Goal: Task Accomplishment & Management: Complete application form

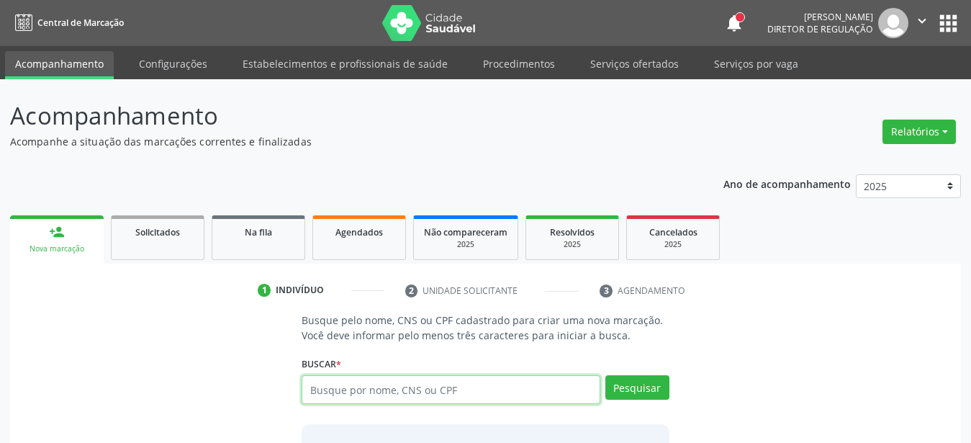
click at [358, 392] on input "text" at bounding box center [451, 389] width 299 height 29
type input "166020283920008"
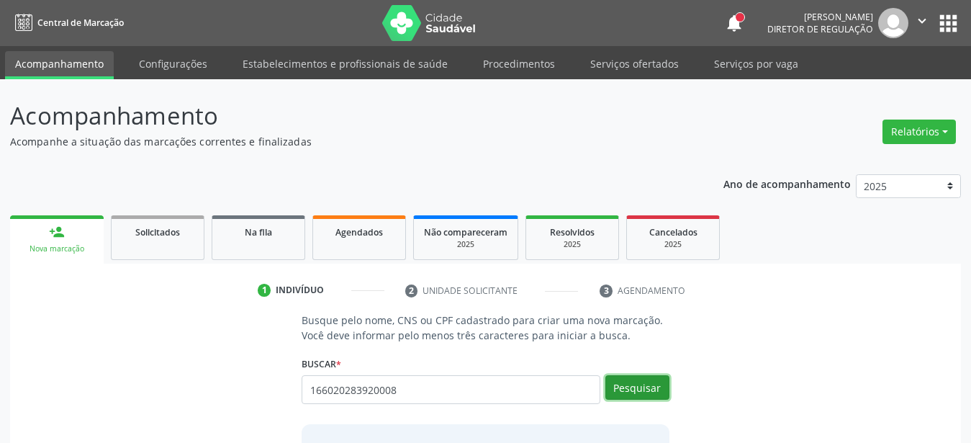
click at [623, 386] on button "Pesquisar" at bounding box center [637, 387] width 64 height 24
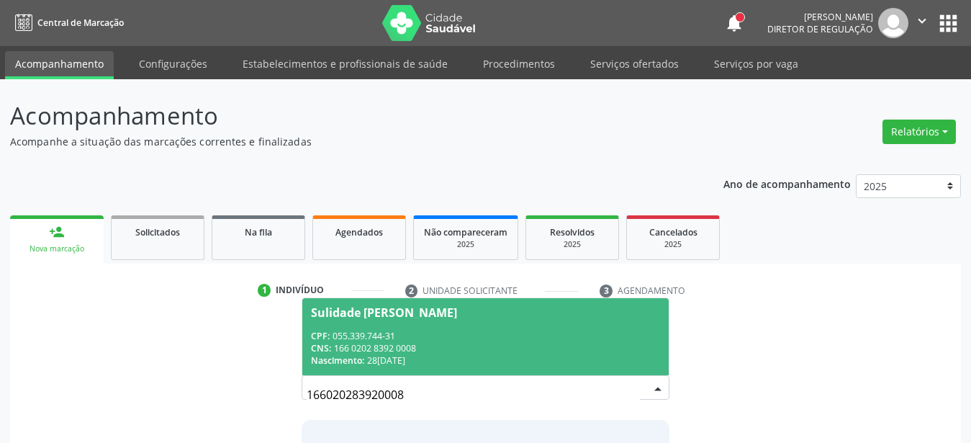
click at [489, 358] on div "Nascimento: 28/01/1948" at bounding box center [485, 360] width 349 height 12
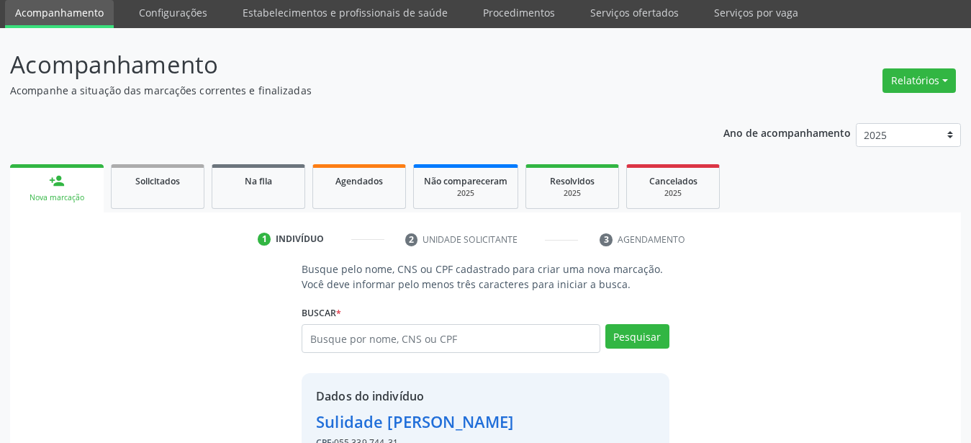
scroll to position [139, 0]
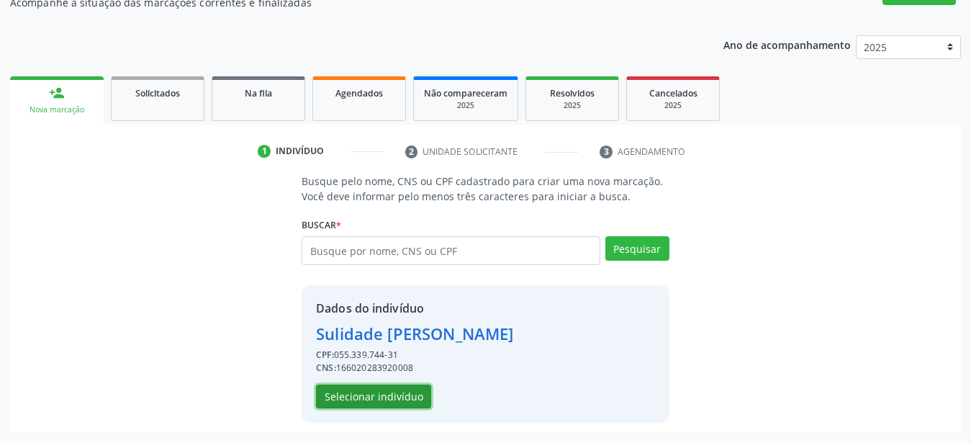
click at [357, 392] on button "Selecionar indivíduo" at bounding box center [373, 396] width 115 height 24
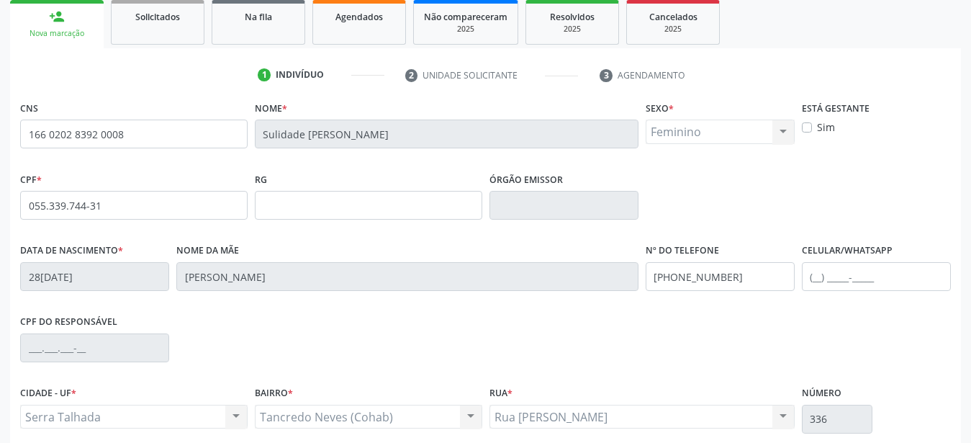
scroll to position [286, 0]
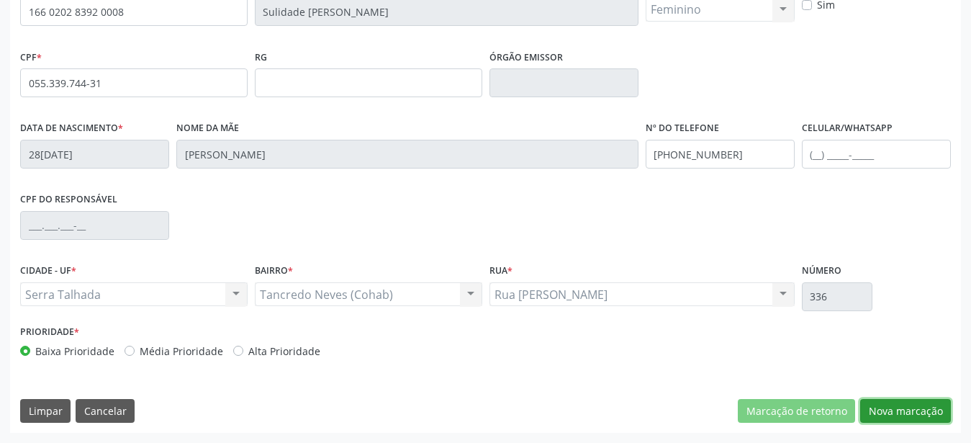
click at [926, 412] on button "Nova marcação" at bounding box center [905, 411] width 91 height 24
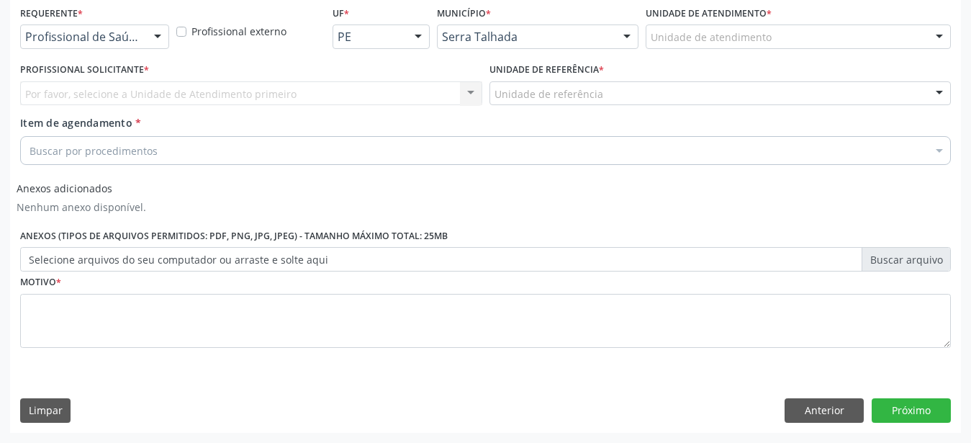
scroll to position [322, 0]
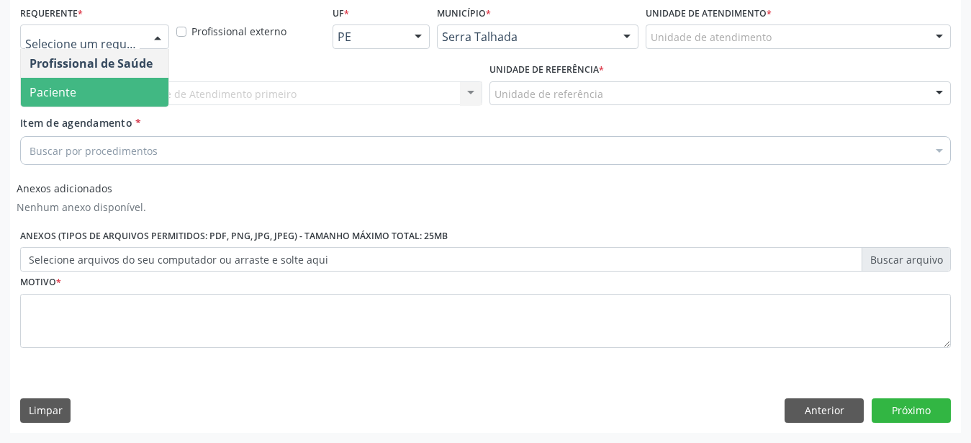
click at [91, 78] on span "Paciente" at bounding box center [95, 92] width 148 height 29
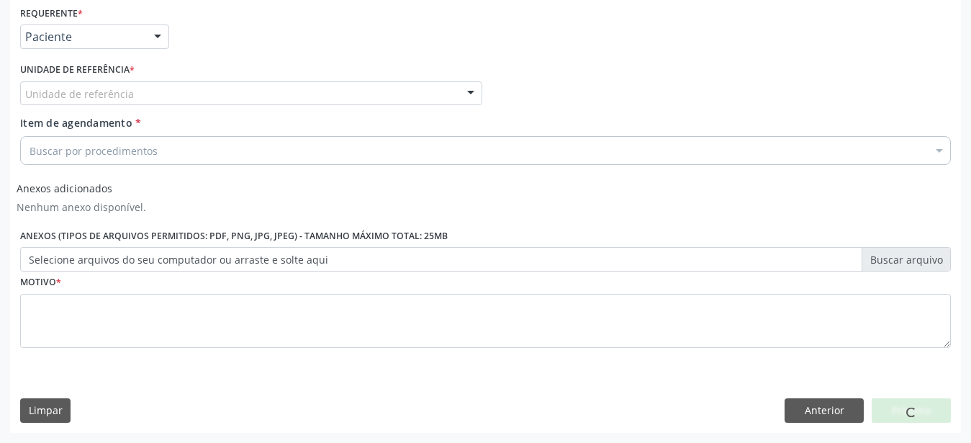
click at [90, 69] on div "Requerente * Paciente Profissional de Saúde Paciente Nenhum resultado encontrad…" at bounding box center [485, 185] width 930 height 366
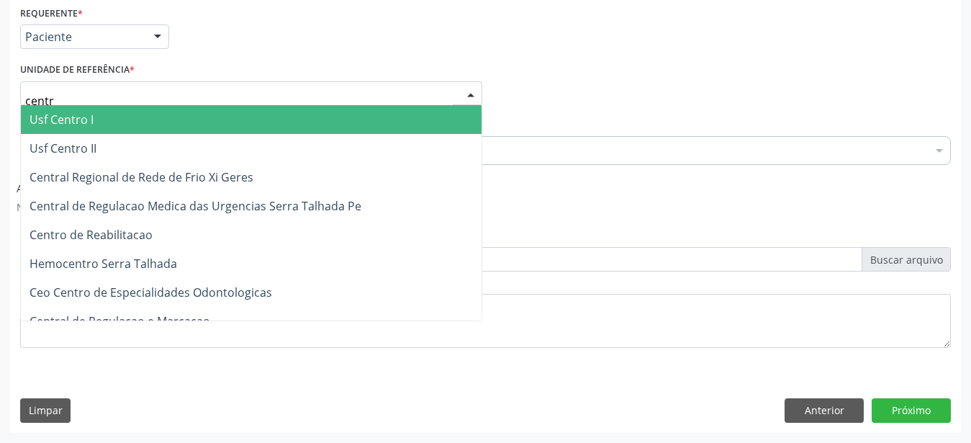
type input "centro"
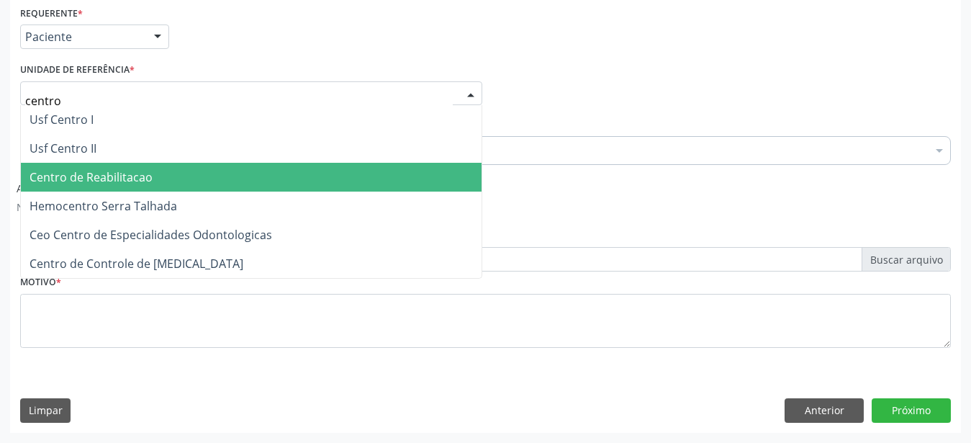
drag, startPoint x: 79, startPoint y: 178, endPoint x: 83, endPoint y: 168, distance: 11.4
click at [80, 177] on span "Centro de Reabilitacao" at bounding box center [251, 177] width 461 height 29
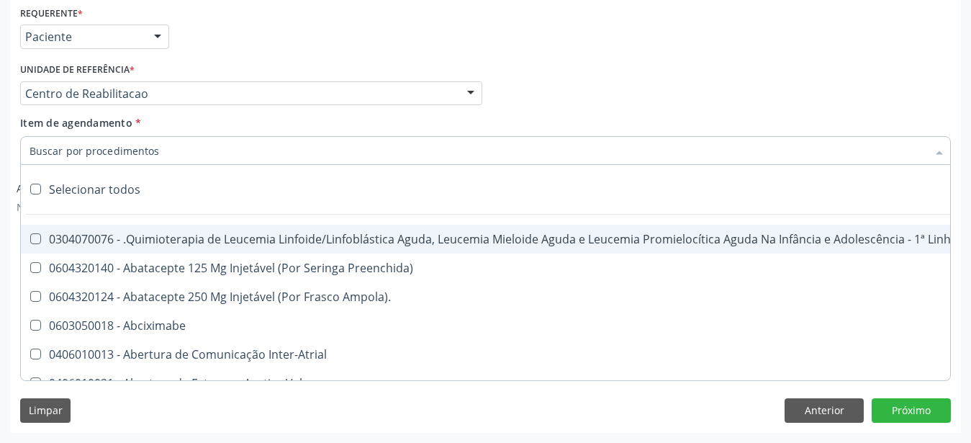
click at [80, 142] on input "Item de agendamento *" at bounding box center [478, 150] width 897 height 29
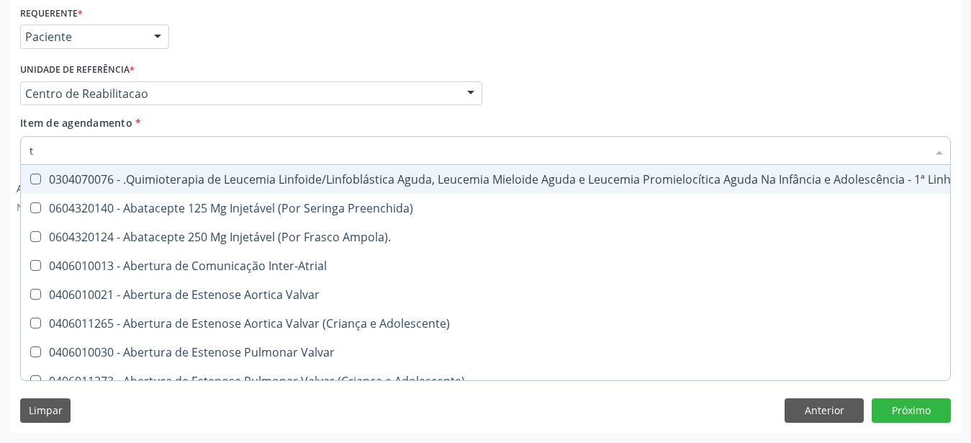
type input "t4"
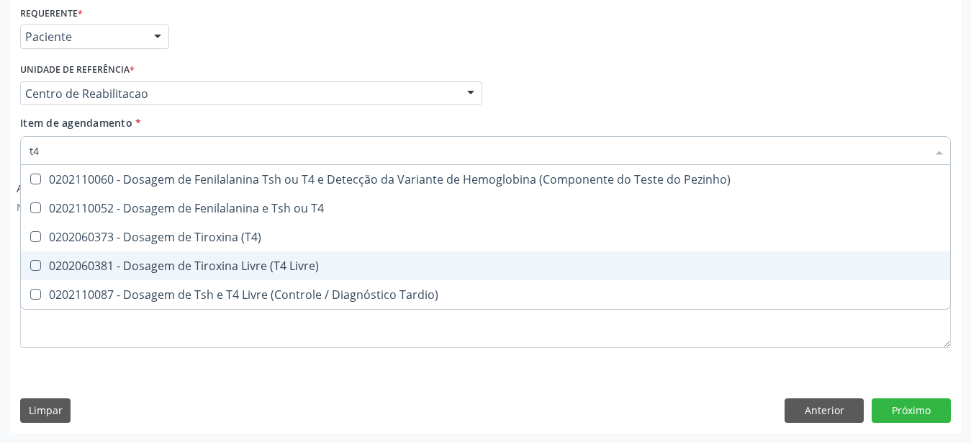
click at [158, 251] on span "0202060381 - Dosagem de Tiroxina Livre (T4 Livre)" at bounding box center [485, 265] width 929 height 29
checkbox Livre\) "true"
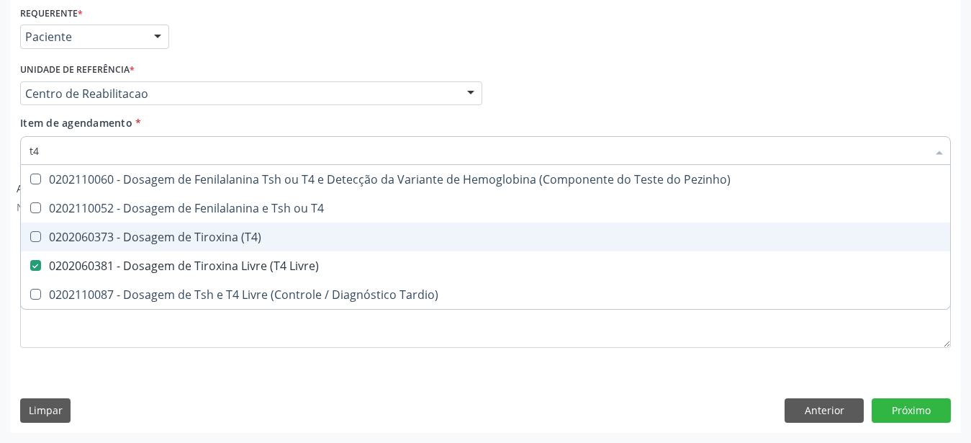
type input "t"
checkbox Livre\) "false"
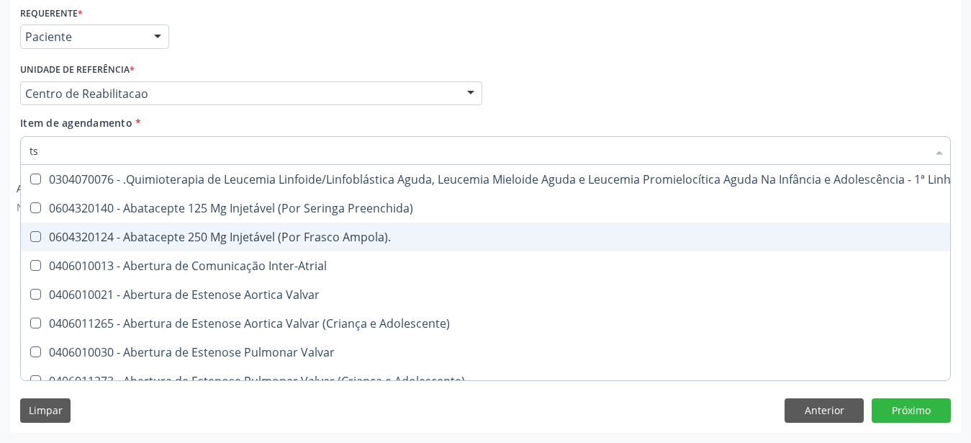
type input "tsh"
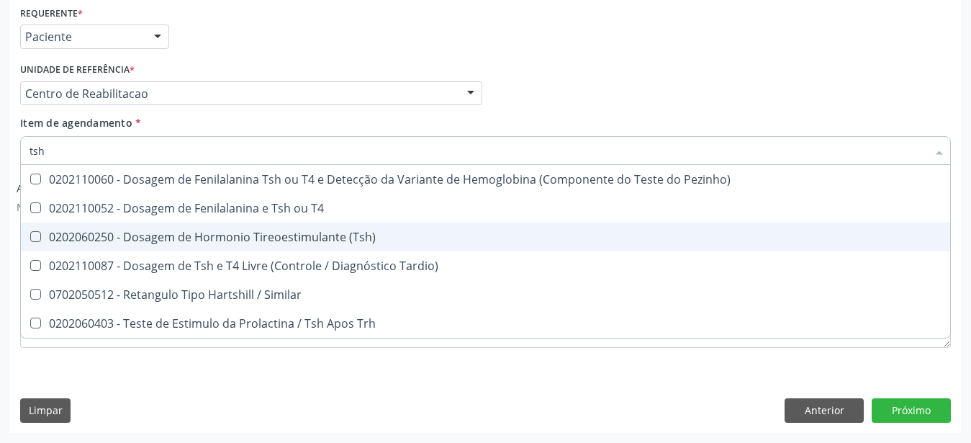
click at [199, 231] on div "0202060250 - Dosagem de Hormonio Tireoestimulante (Tsh)" at bounding box center [486, 237] width 912 height 12
checkbox \(Tsh\) "true"
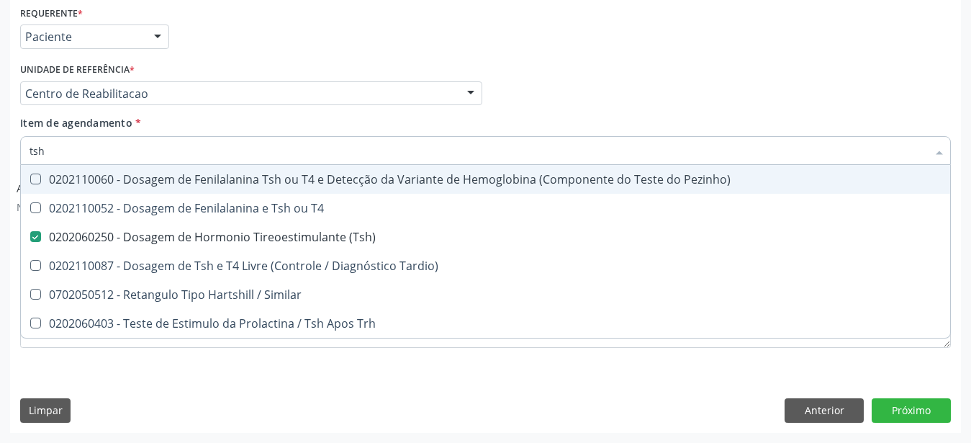
type input "ts"
checkbox \(Tsh\) "false"
checkbox Tardio\) "true"
type input "t"
checkbox Tardio\) "false"
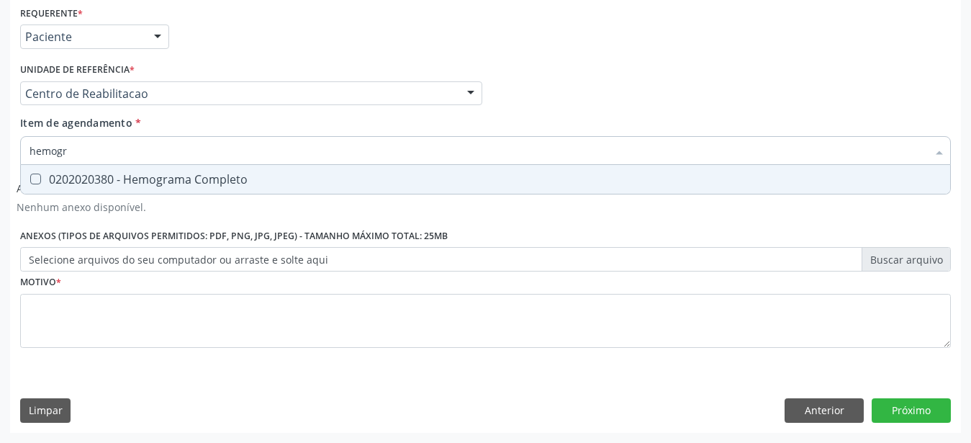
type input "hemogra"
click at [191, 173] on div "0202020380 - Hemograma Completo" at bounding box center [486, 179] width 912 height 12
checkbox Completo "true"
type input "hemog"
checkbox Completo "false"
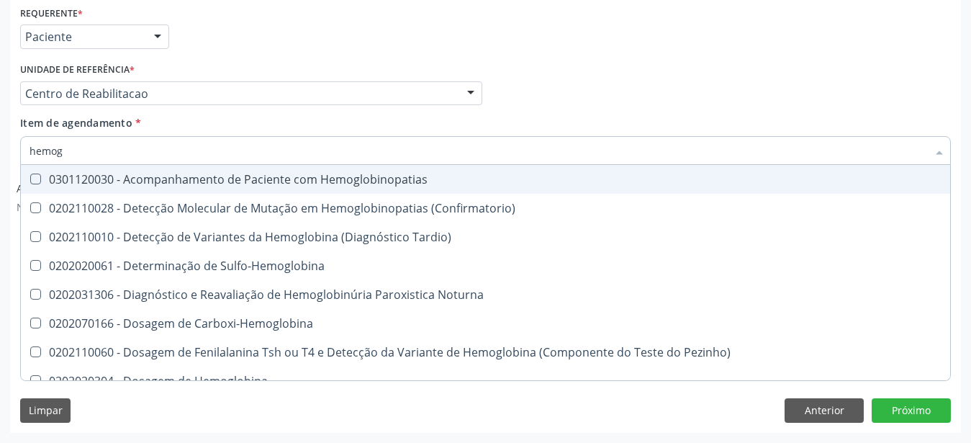
type input "hemo"
checkbox Completo "false"
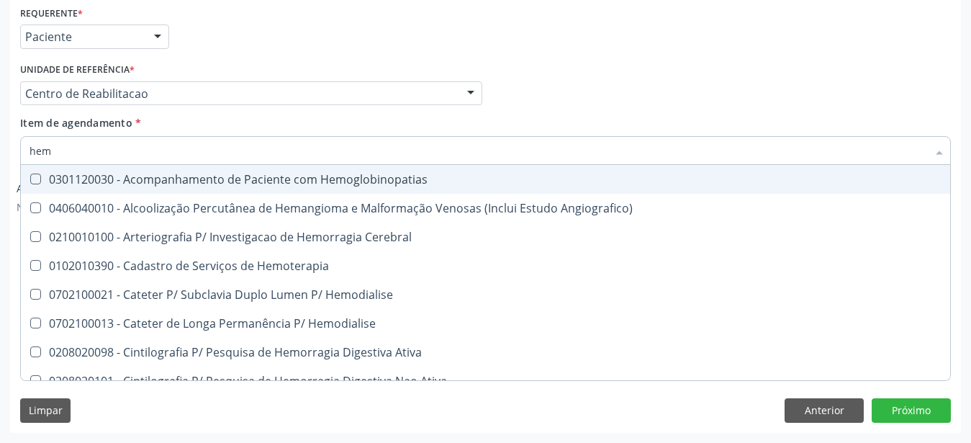
type input "he"
checkbox Completo "false"
checkbox Orgaos "true"
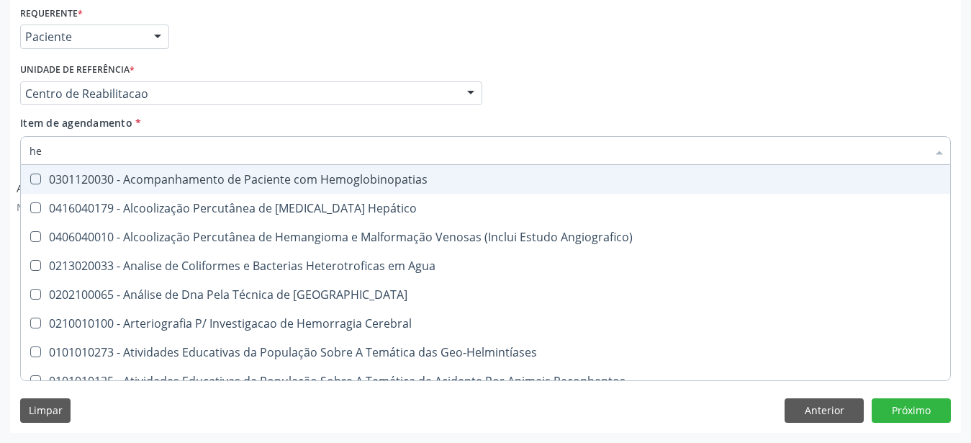
type input "h"
checkbox Completo "false"
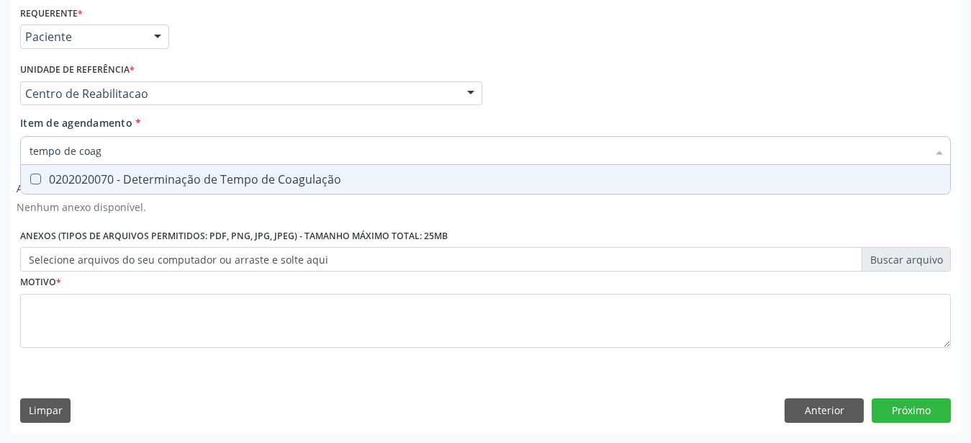
type input "tempo de coagu"
click at [190, 165] on span "0202020070 - Determinação de Tempo de Coagulação" at bounding box center [485, 179] width 929 height 29
checkbox Coagulação "true"
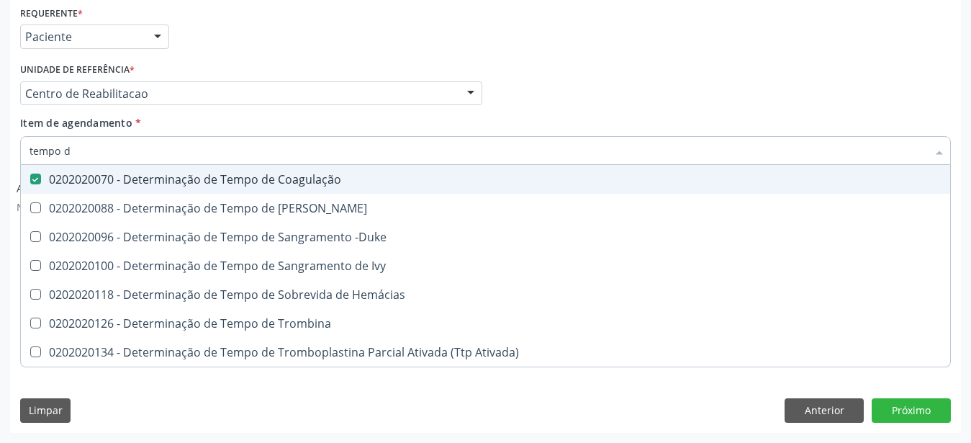
type input "tempo"
checkbox Coagulação "false"
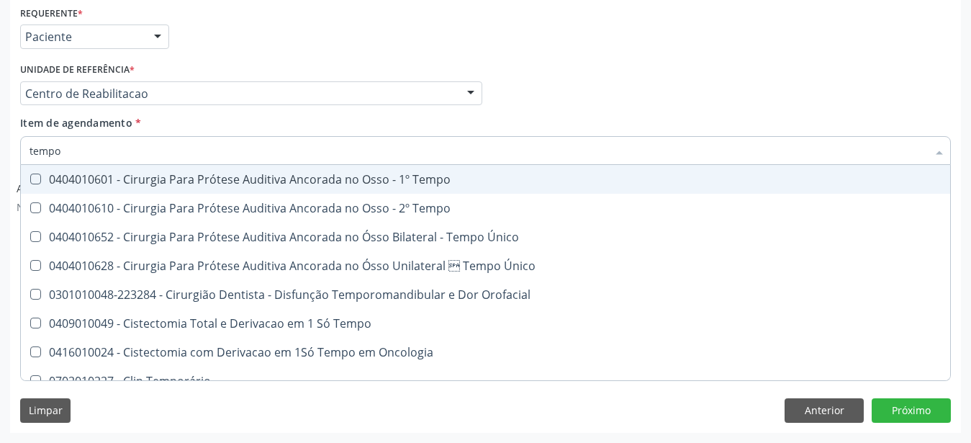
type input "temp"
checkbox Coagulação "false"
checkbox Euglobulina "true"
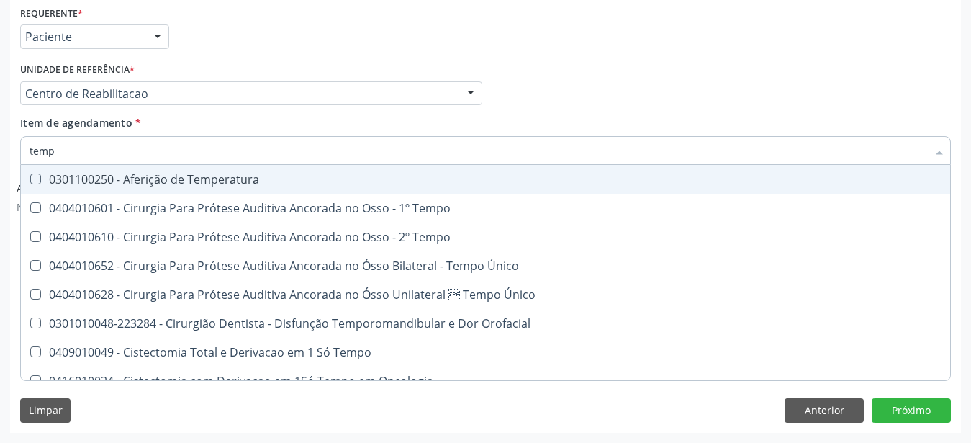
type input "tem"
checkbox Coagulação "false"
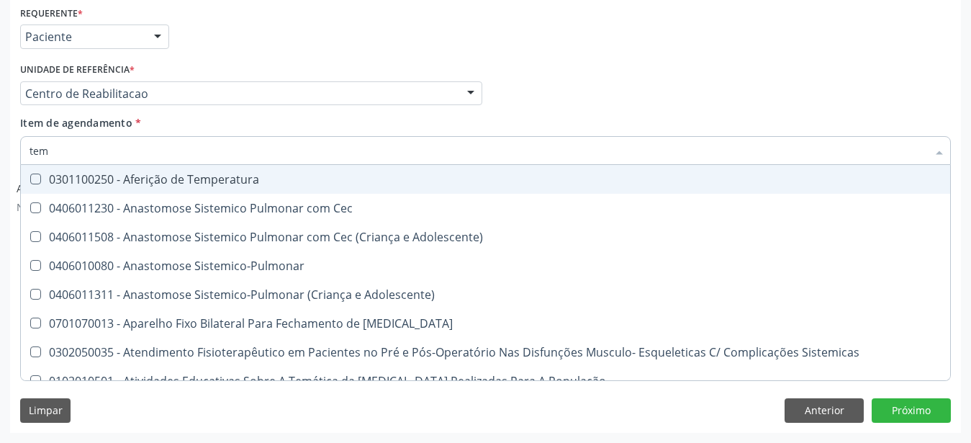
type input "te"
checkbox Coagulação "false"
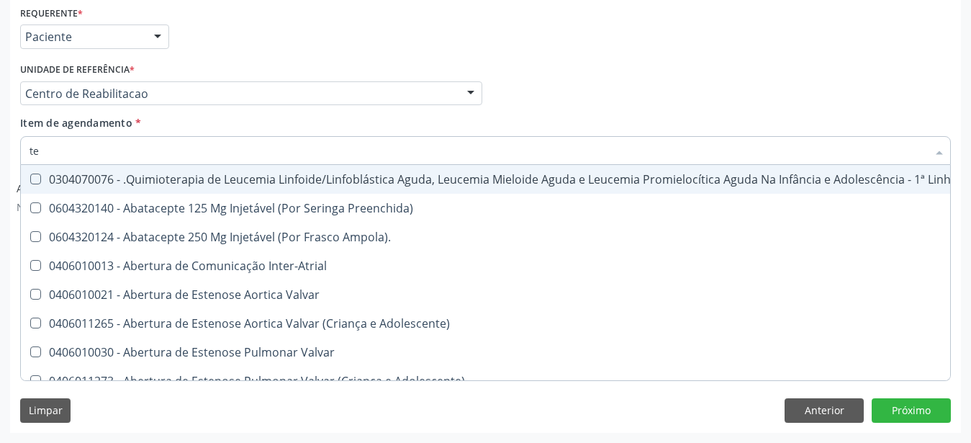
type input "t"
checkbox Coagulação "false"
checkbox \(Tsh\) "false"
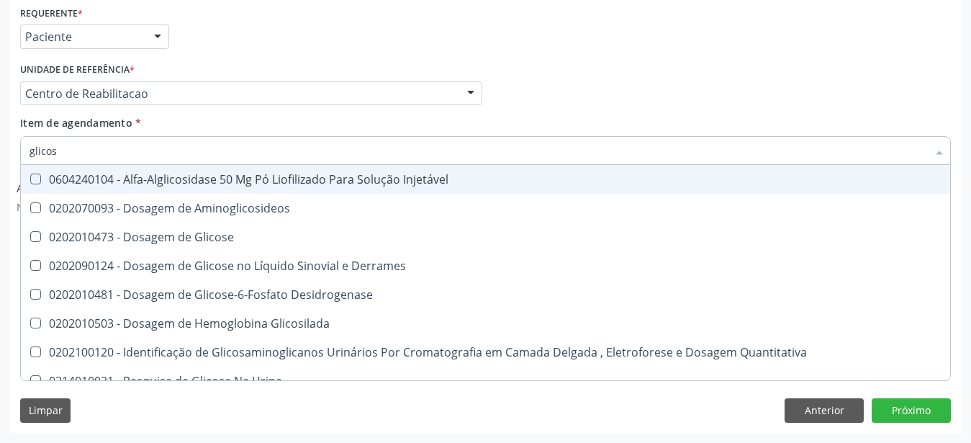
type input "glicose"
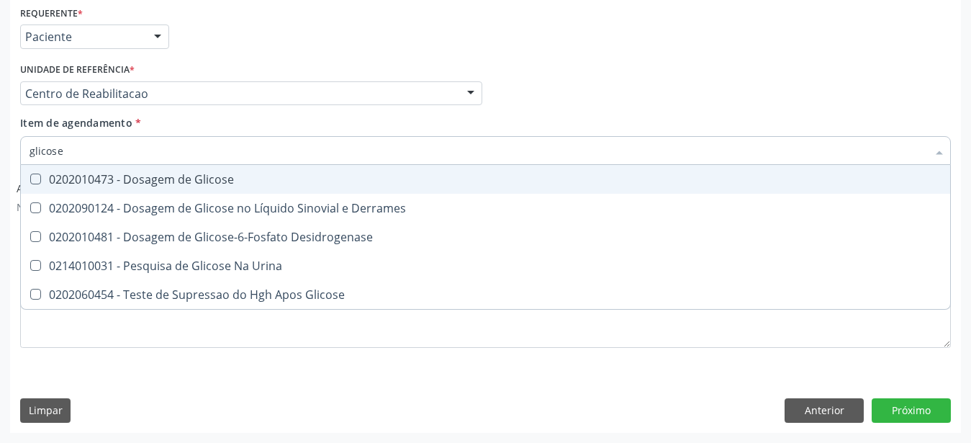
click at [189, 165] on span "0202010473 - Dosagem de Glicose" at bounding box center [485, 179] width 929 height 29
checkbox Glicose "true"
type input "glicos"
checkbox Glicose "false"
checkbox Desidrogenase "true"
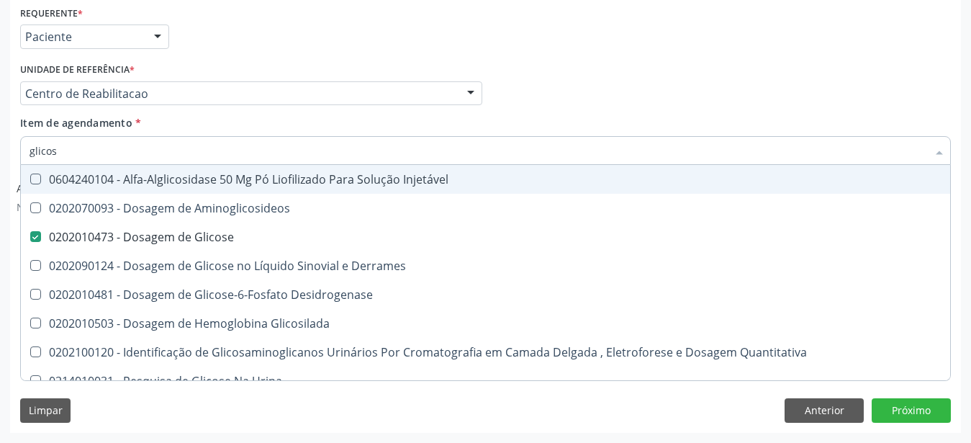
type input "glico"
checkbox Glicose "false"
checkbox Glicosilada "true"
type input "glic"
checkbox Glicosilada "false"
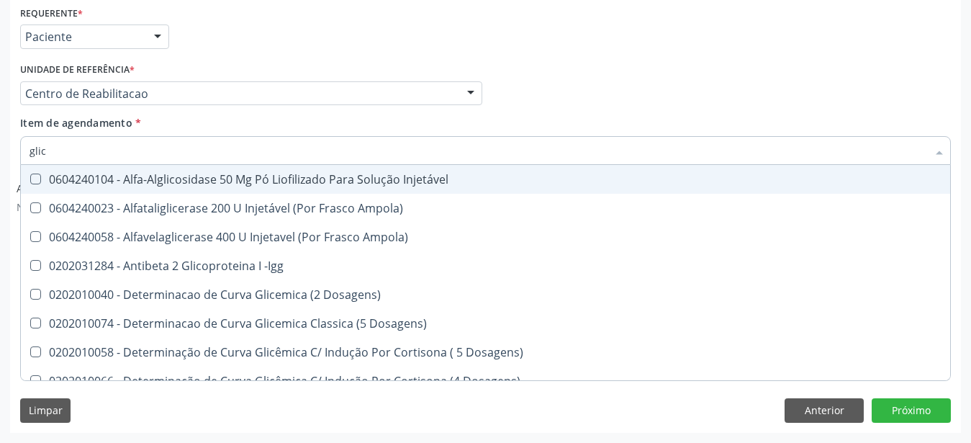
type input "gli"
checkbox Glicose "false"
checkbox Glicosilada "true"
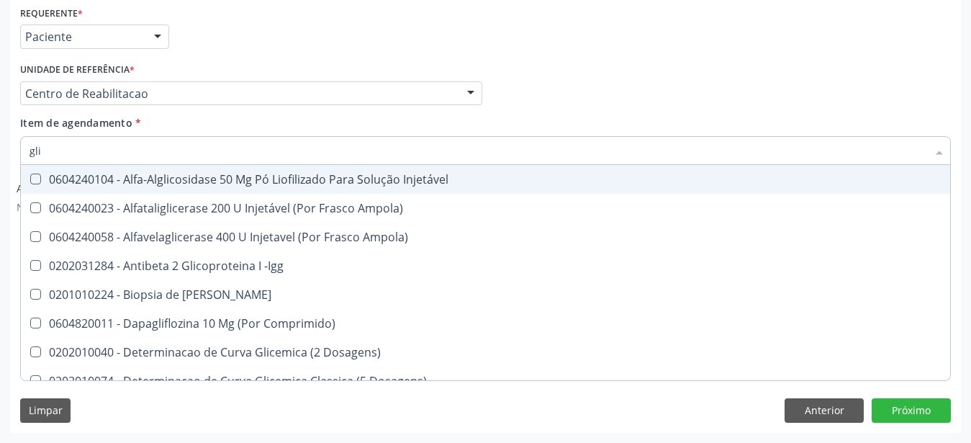
type input "gl"
checkbox Glicose "false"
type input "g"
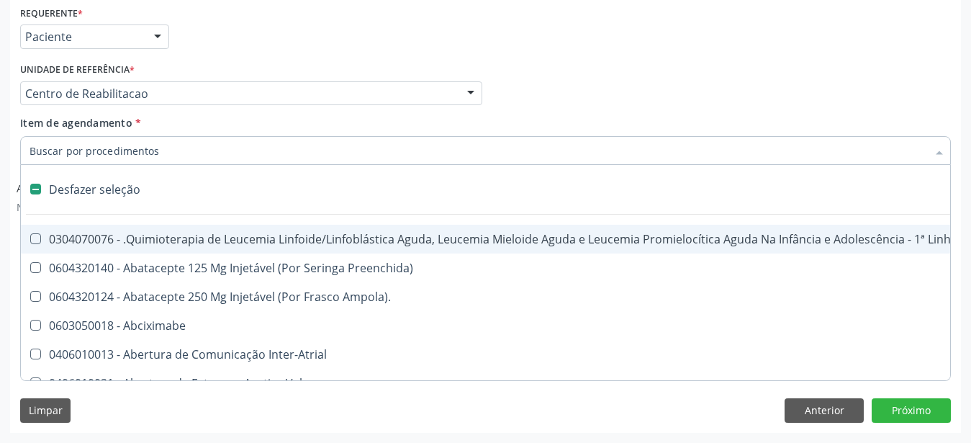
type input "u"
checkbox 67 "true"
checkbox Ml\) "true"
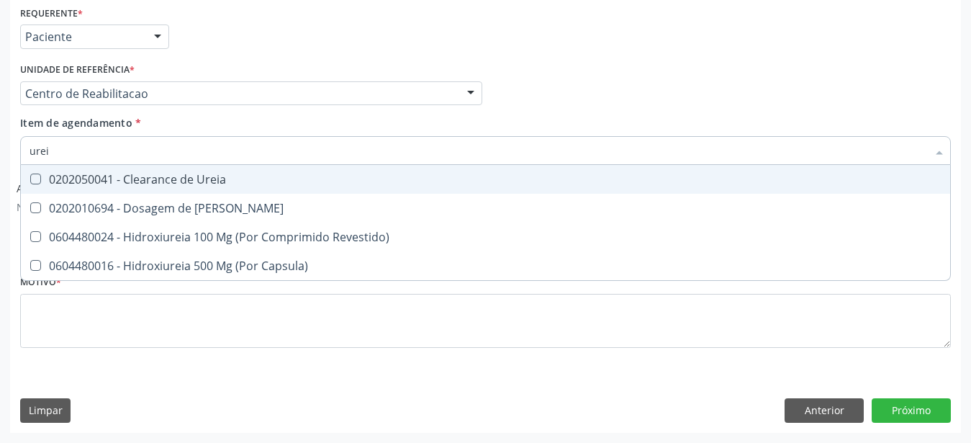
type input "ureia"
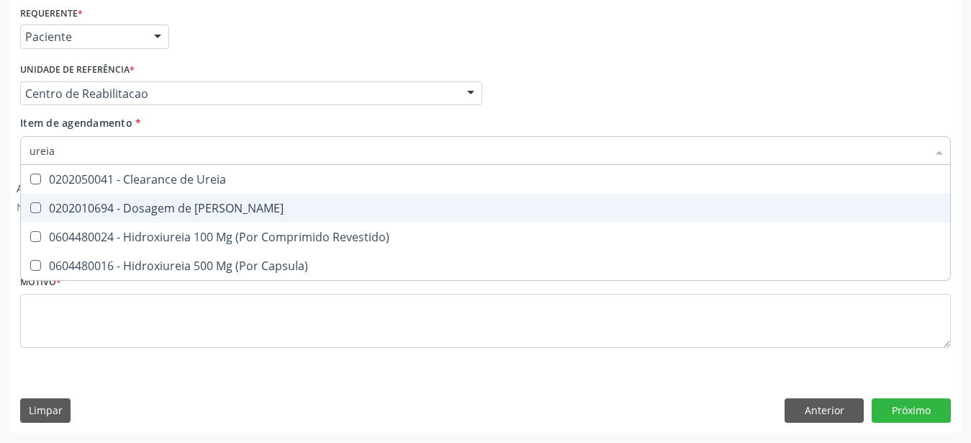
click at [188, 202] on div "0202010694 - Dosagem de Ureia" at bounding box center [486, 208] width 912 height 12
checkbox Ureia "true"
type input "ure"
checkbox Ureia "false"
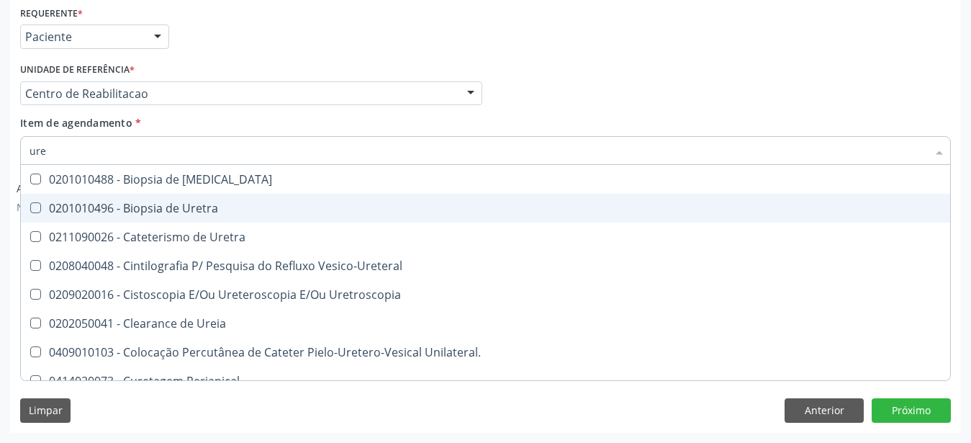
type input "ur"
checkbox Ureia "false"
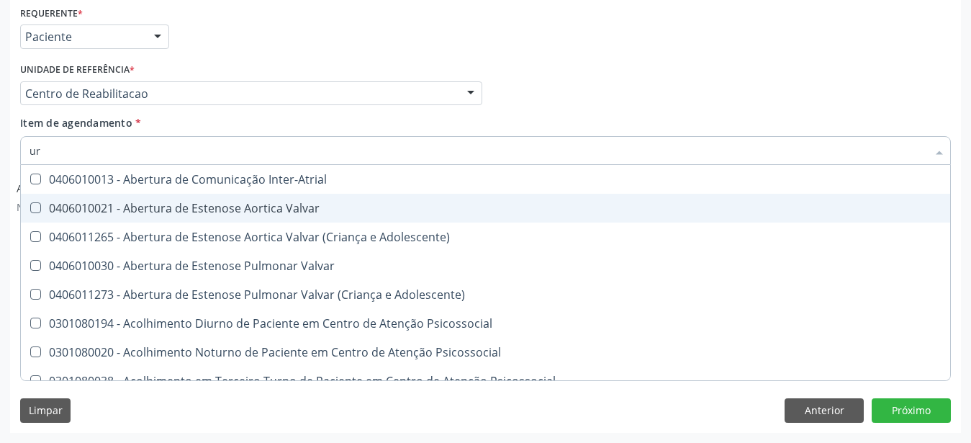
type input "u"
checkbox Ureia "false"
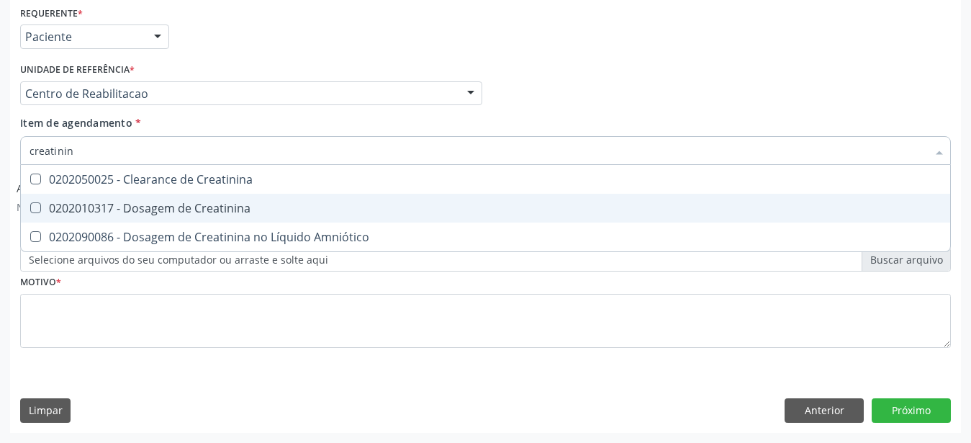
type input "creatinina"
click at [160, 202] on div "0202010317 - Dosagem de Creatinina" at bounding box center [486, 208] width 912 height 12
checkbox Creatinina "true"
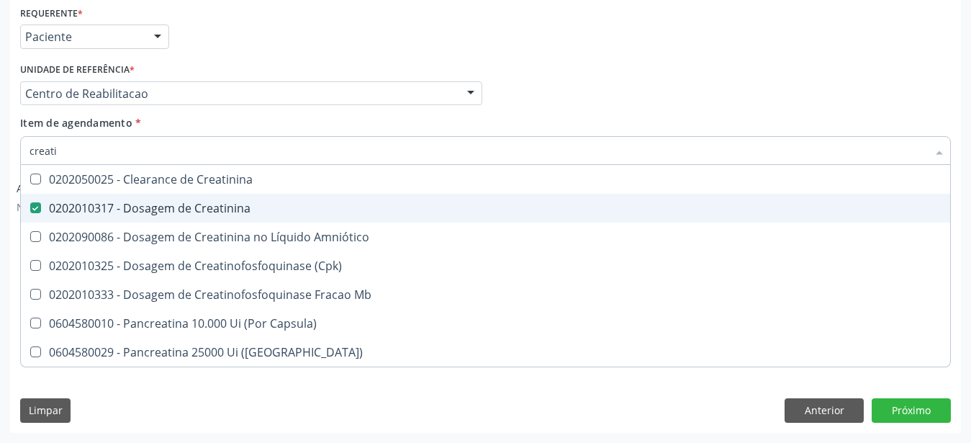
type input "creat"
checkbox Creatinina "false"
checkbox \(Cpk\) "true"
type input "crea"
checkbox \(Cpk\) "false"
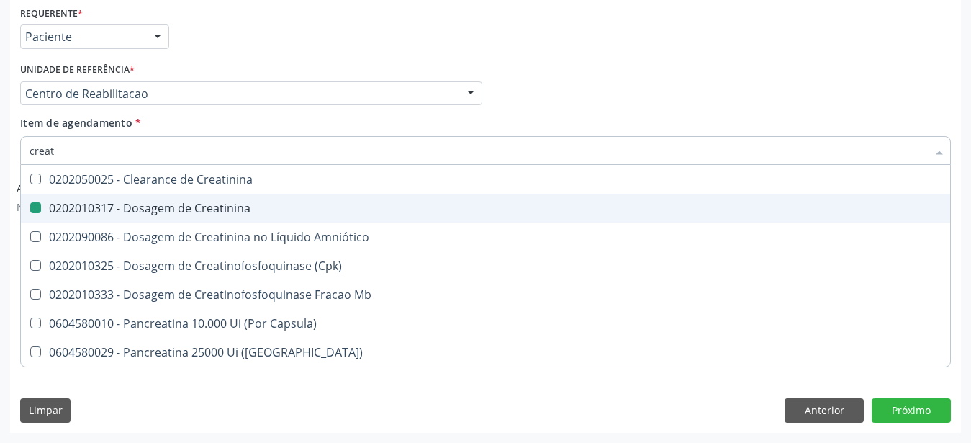
checkbox Capsula\) "true"
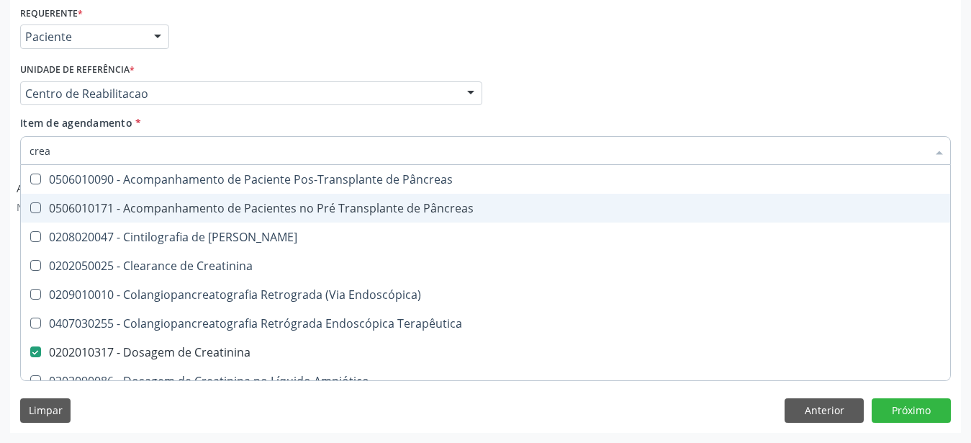
type input "cre"
checkbox Creatinina "false"
checkbox Oncologia "true"
type input "cr"
checkbox Oncologia "false"
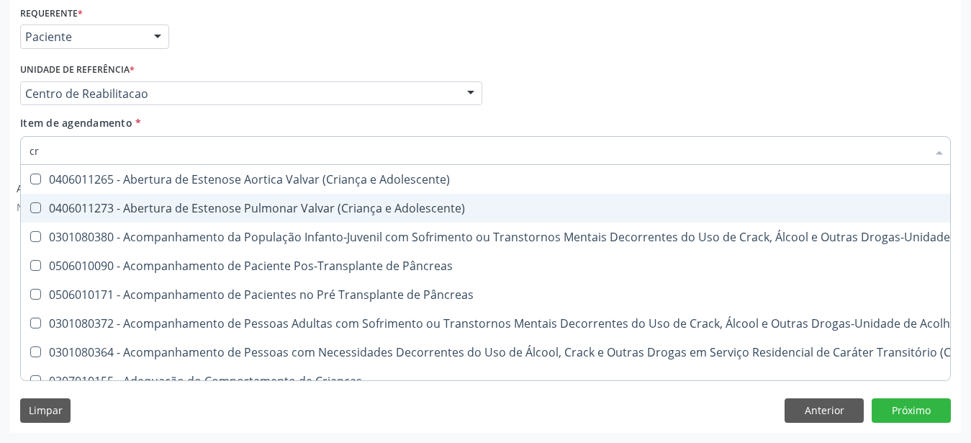
type input "c"
checkbox Creatinina "false"
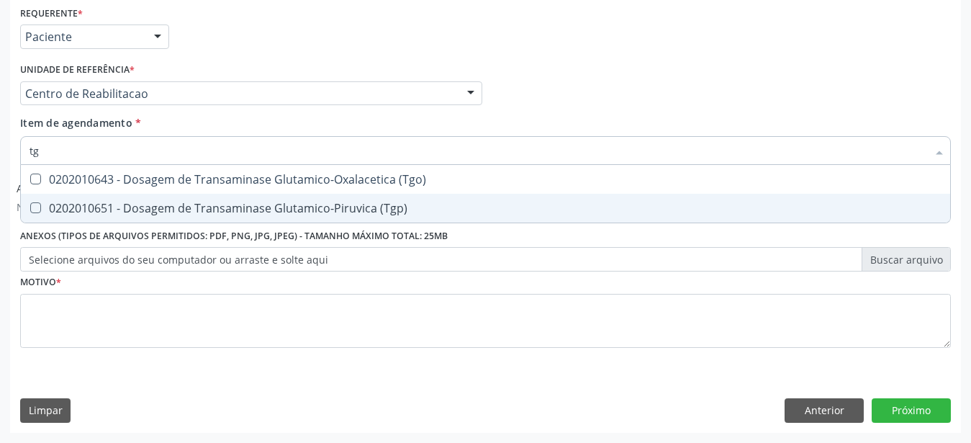
type input "tgo"
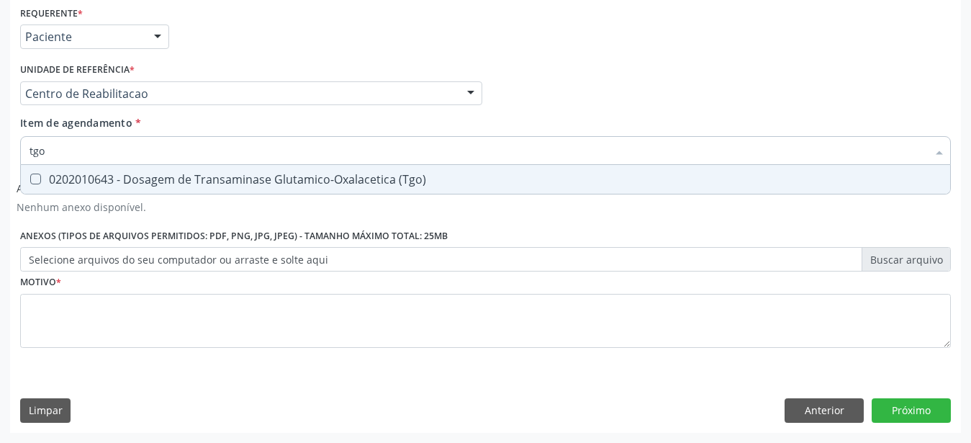
click at [150, 173] on div "0202010643 - Dosagem de Transaminase Glutamico-Oxalacetica (Tgo)" at bounding box center [486, 179] width 912 height 12
checkbox \(Tgo\) "true"
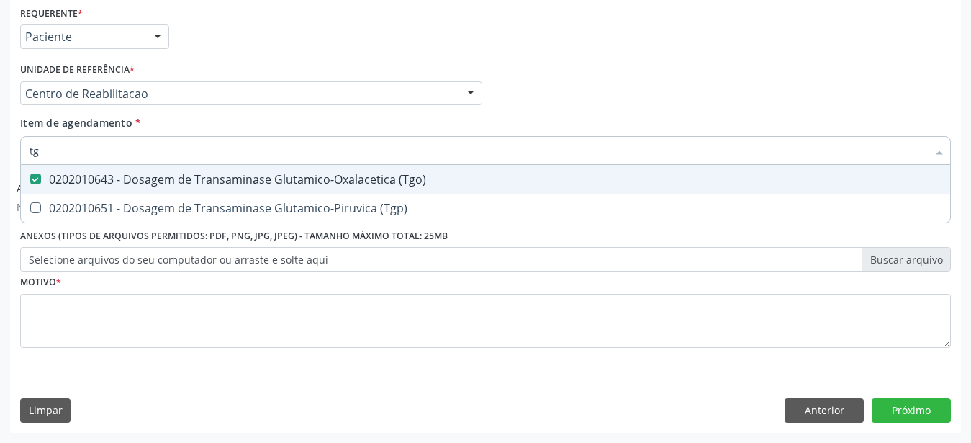
type input "tgp"
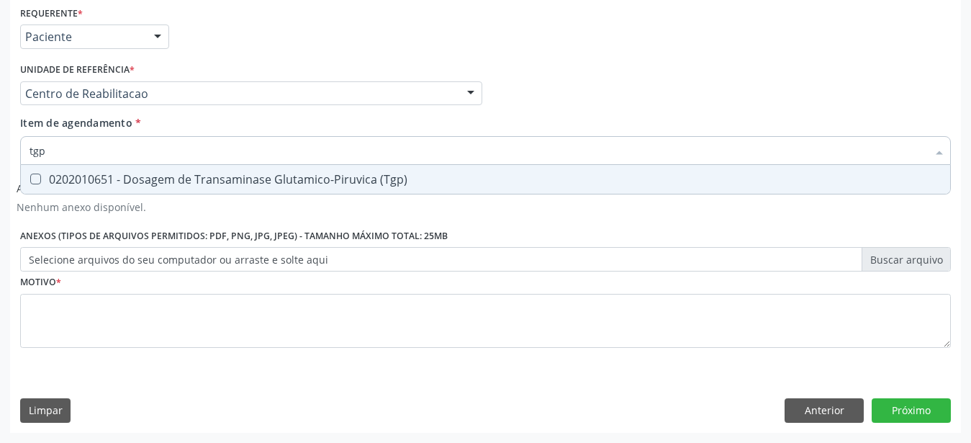
click at [150, 173] on div "0202010651 - Dosagem de Transaminase Glutamico-Piruvica (Tgp)" at bounding box center [486, 179] width 912 height 12
checkbox \(Tgp\) "true"
type input "t"
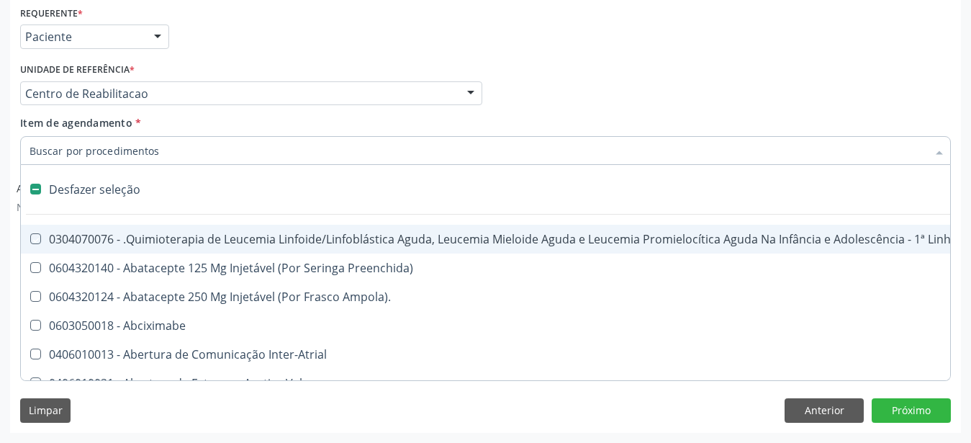
checkbox Manutenção "false"
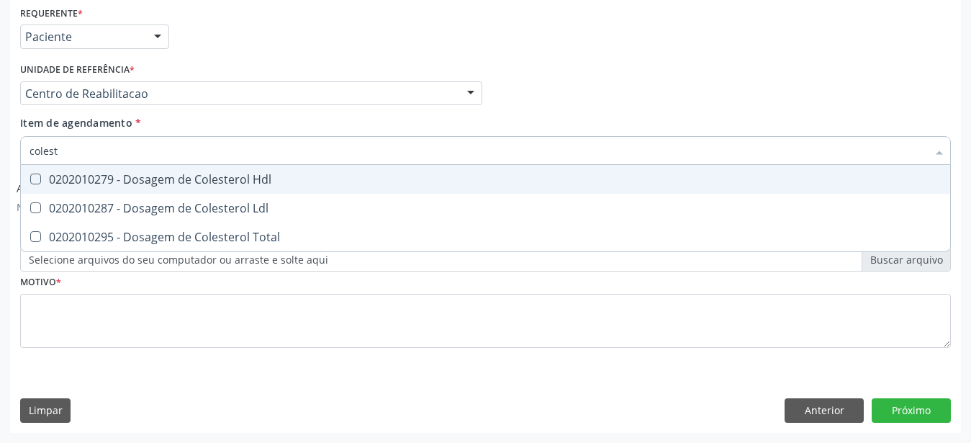
type input "coleste"
click at [150, 173] on div "0202010279 - Dosagem de Colesterol Hdl" at bounding box center [486, 179] width 912 height 12
checkbox Hdl "true"
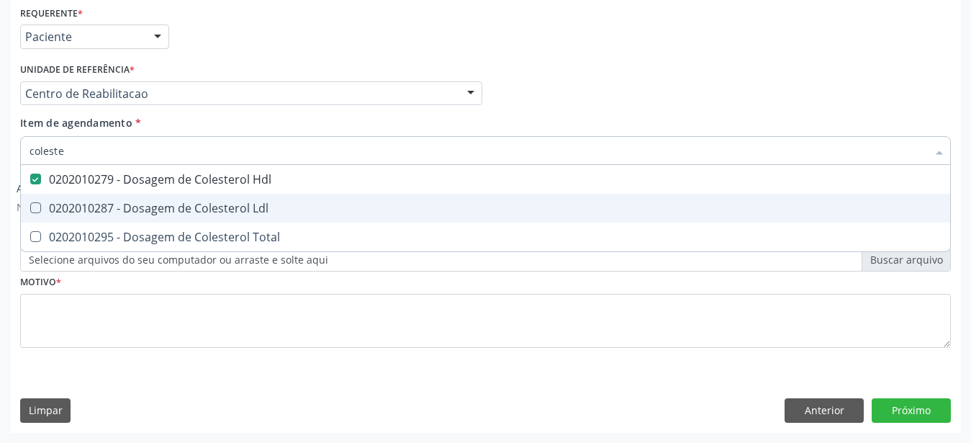
click at [118, 202] on div "0202010287 - Dosagem de Colesterol Ldl" at bounding box center [486, 208] width 912 height 12
checkbox Ldl "true"
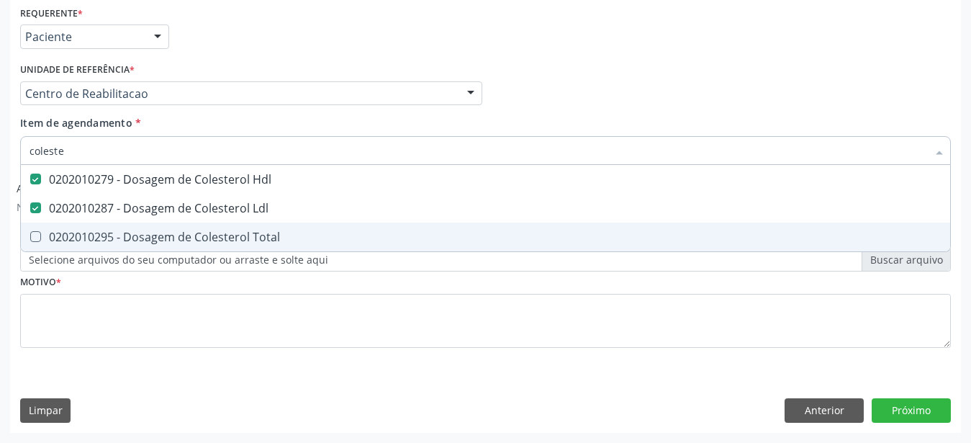
click at [102, 231] on div "0202010295 - Dosagem de Colesterol Total" at bounding box center [486, 237] width 912 height 12
checkbox Total "true"
type input "cole"
checkbox Hdl "false"
checkbox Ldl "false"
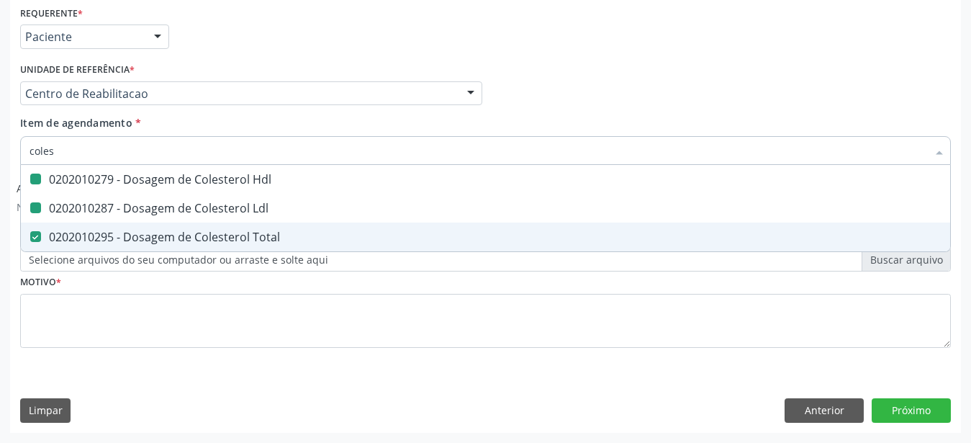
checkbox Total "false"
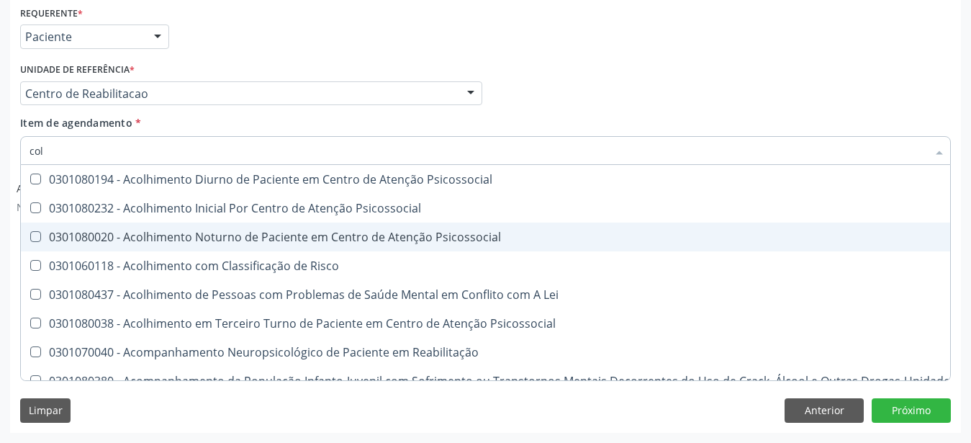
type input "co"
checkbox Hdl "false"
checkbox Ldl "false"
checkbox Total "false"
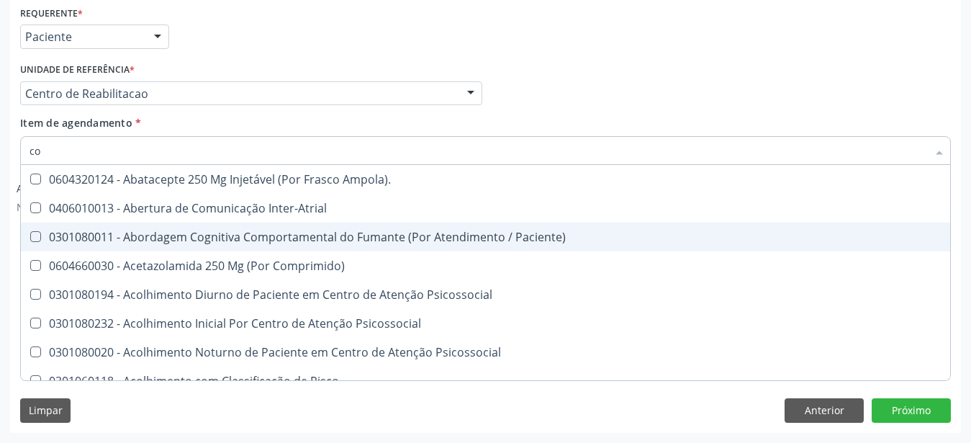
type input "c"
checkbox Coagulação "false"
checkbox Hdl "false"
checkbox Ldl "false"
checkbox Total "false"
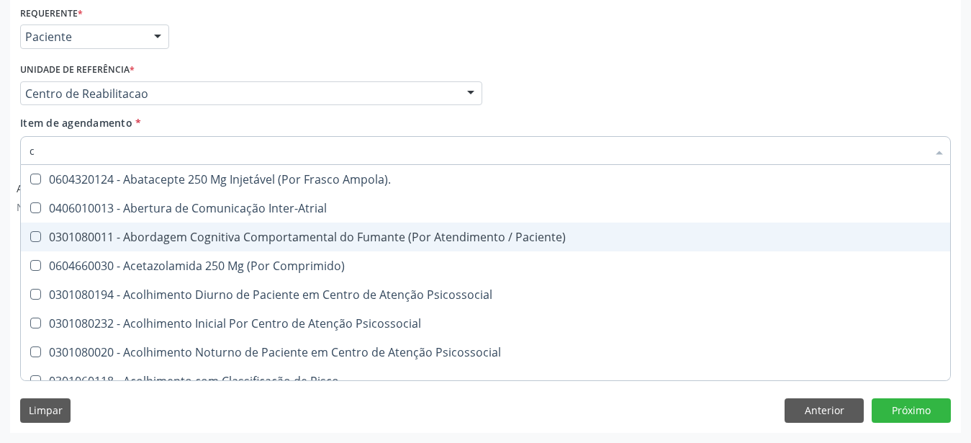
checkbox Glicose "false"
checkbox \(Tgo\) "false"
checkbox \(Tgp\) "false"
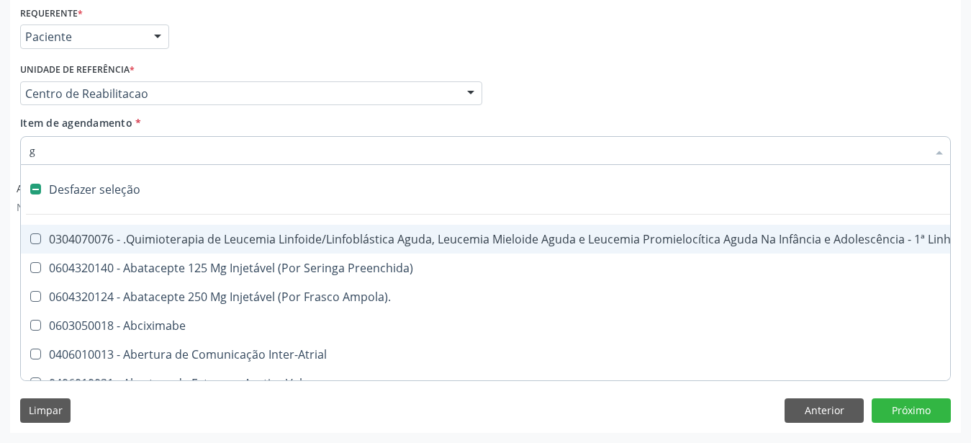
type input "gl"
checkbox Aparentado "true"
checkbox Terapeutica\) "true"
checkbox Nutricional "true"
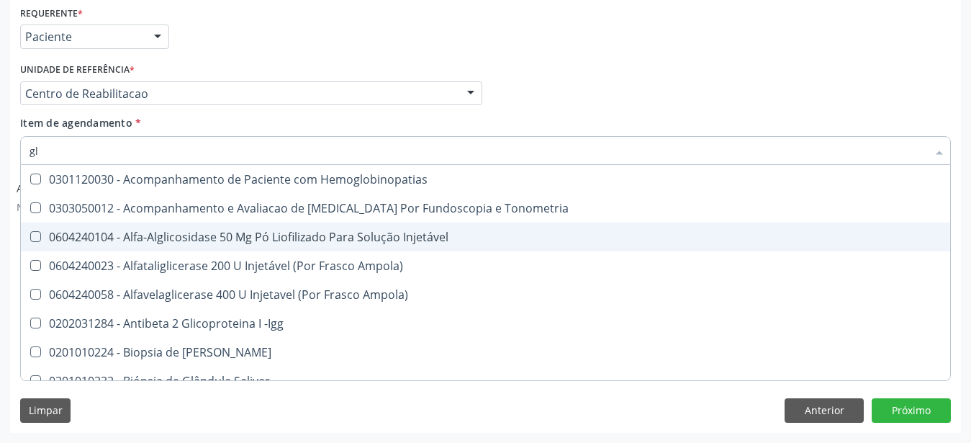
type input "gli"
checkbox \(Confirmatorio\) "true"
type input "glic"
checkbox Campimetria\) "true"
checkbox \(Confirmatorio\) "false"
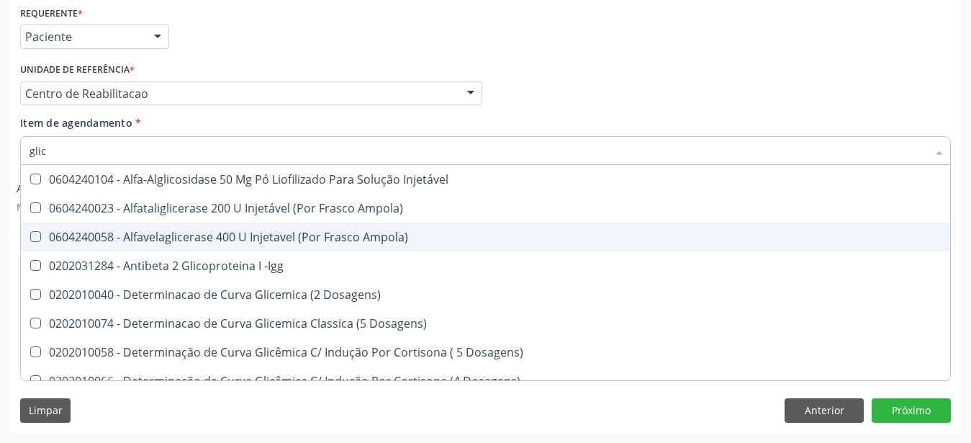
type input "glico"
checkbox Dosagens\) "true"
checkbox Glicose "false"
type input "glicos"
checkbox Ampola\) "true"
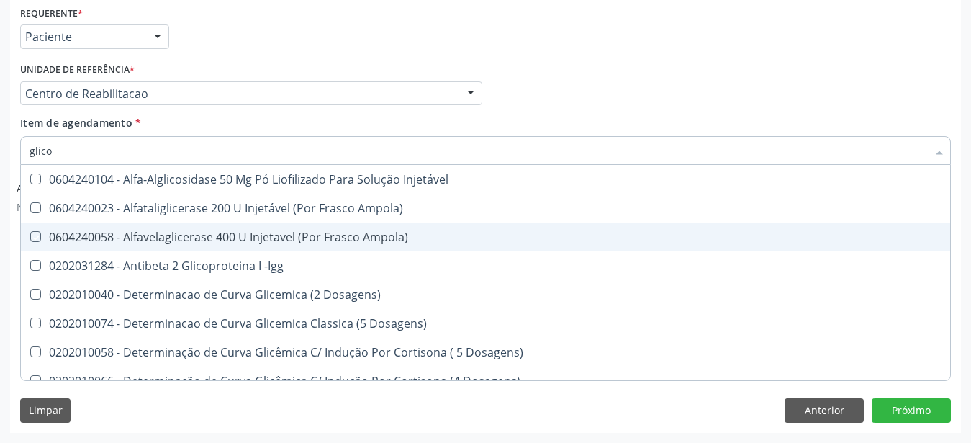
checkbox Dosagens\) "false"
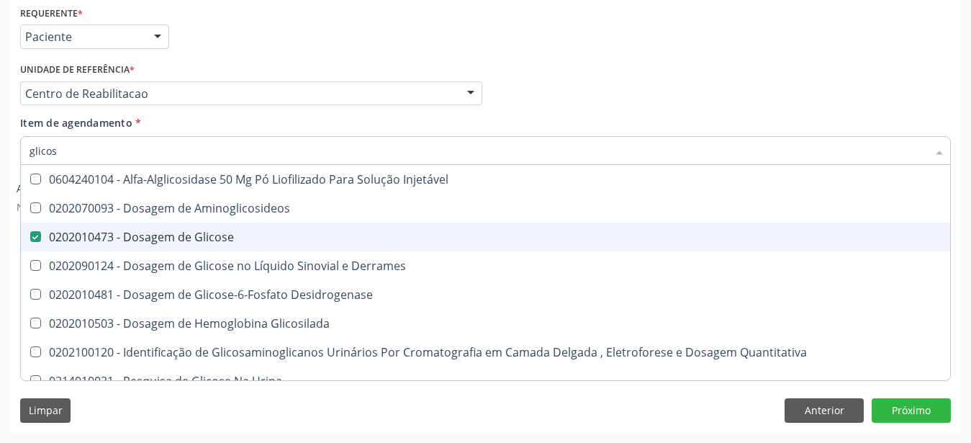
type input "glicosi"
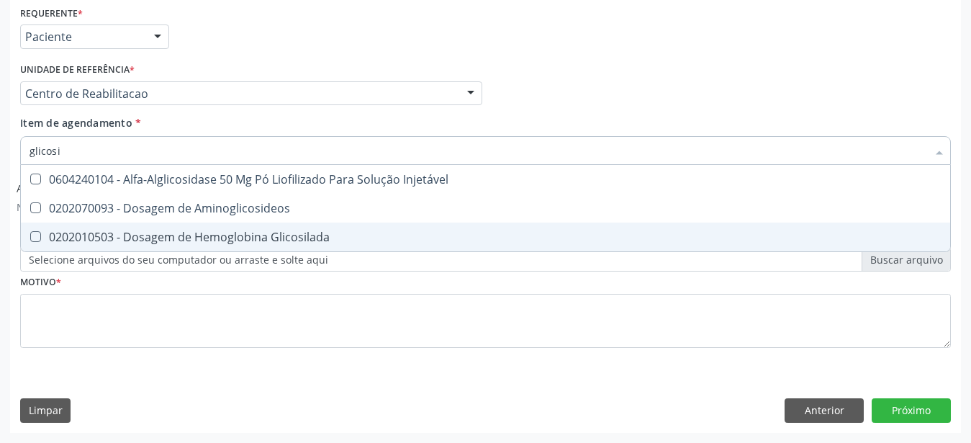
click at [162, 231] on div "0202010503 - Dosagem de Hemoglobina Glicosilada" at bounding box center [486, 237] width 912 height 12
checkbox Glicosilada "true"
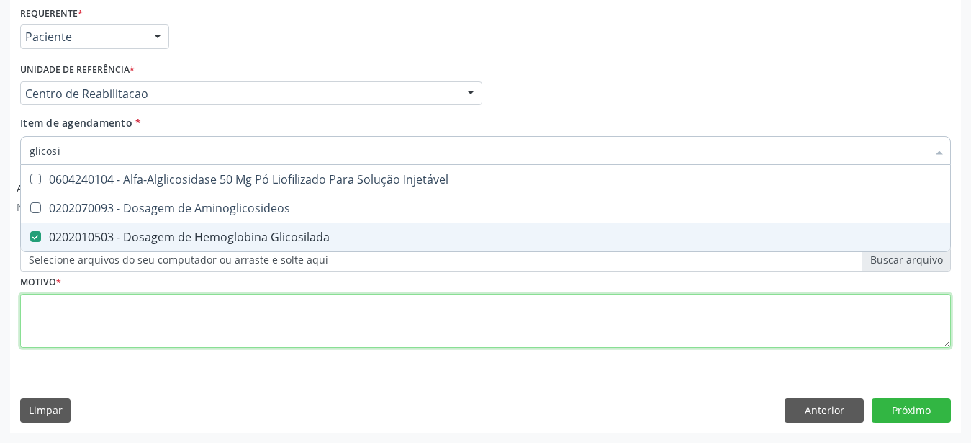
click at [137, 325] on textarea at bounding box center [485, 321] width 930 height 55
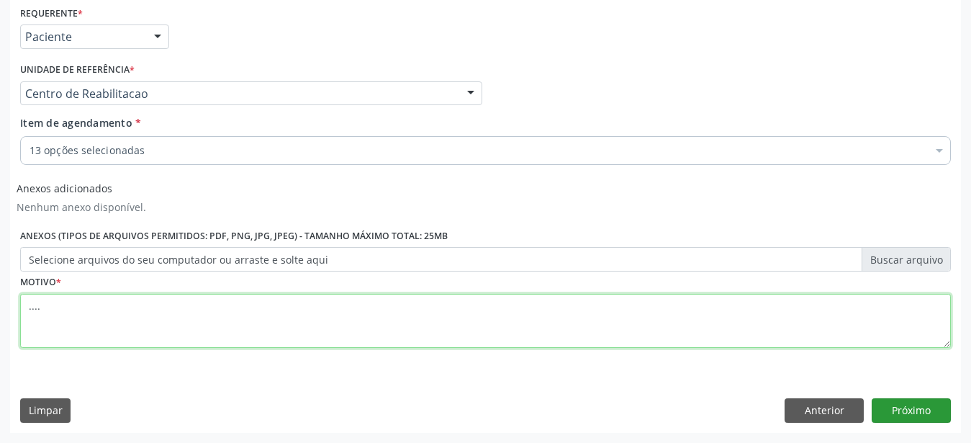
type textarea "...."
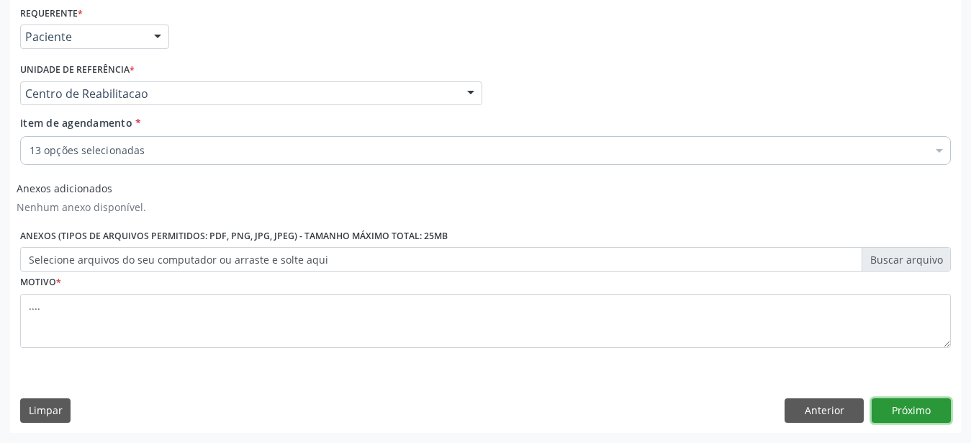
click at [907, 413] on button "Próximo" at bounding box center [910, 410] width 79 height 24
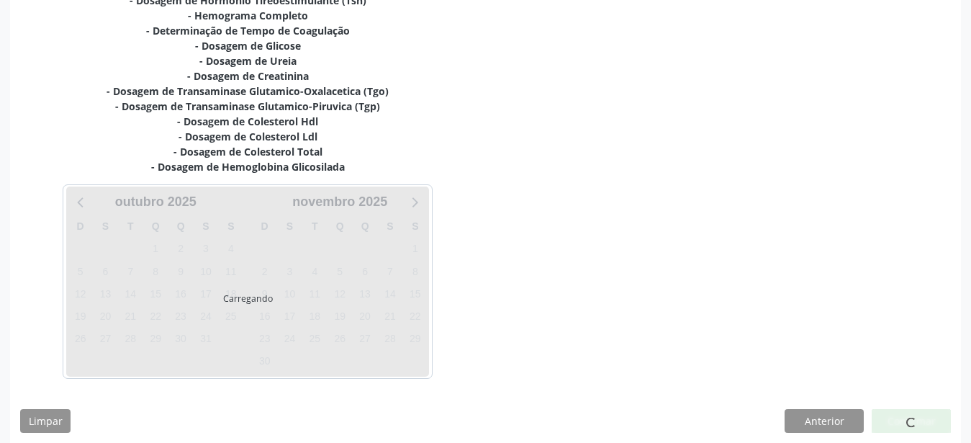
scroll to position [365, 0]
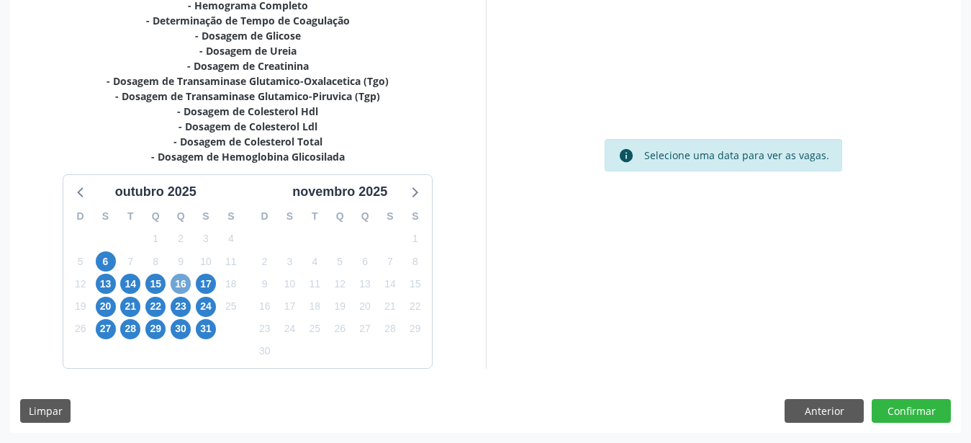
click at [178, 286] on span "16" at bounding box center [181, 283] width 20 height 20
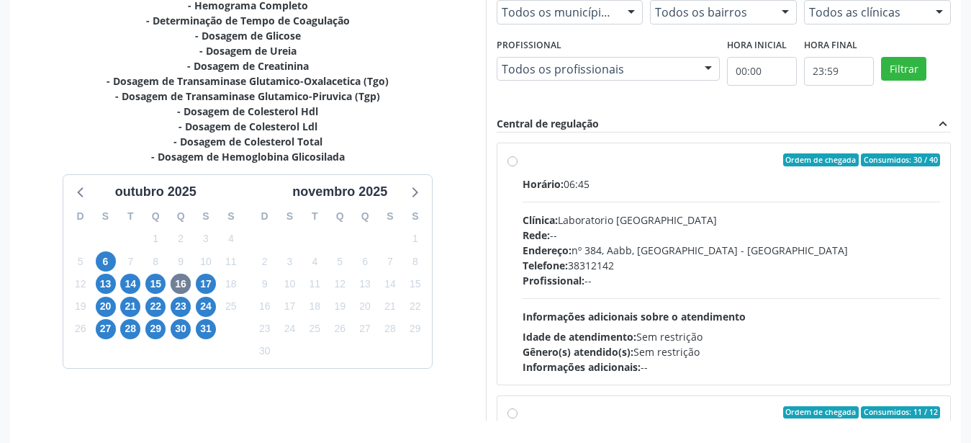
click at [522, 166] on label "Ordem de chegada Consumidos: 30 / 40 Horário: 06:45 Clínica: Laboratorio Sao Fr…" at bounding box center [731, 263] width 418 height 221
click at [512, 166] on input "Ordem de chegada Consumidos: 30 / 40 Horário: 06:45 Clínica: Laboratorio Sao Fr…" at bounding box center [512, 159] width 10 height 13
radio input "true"
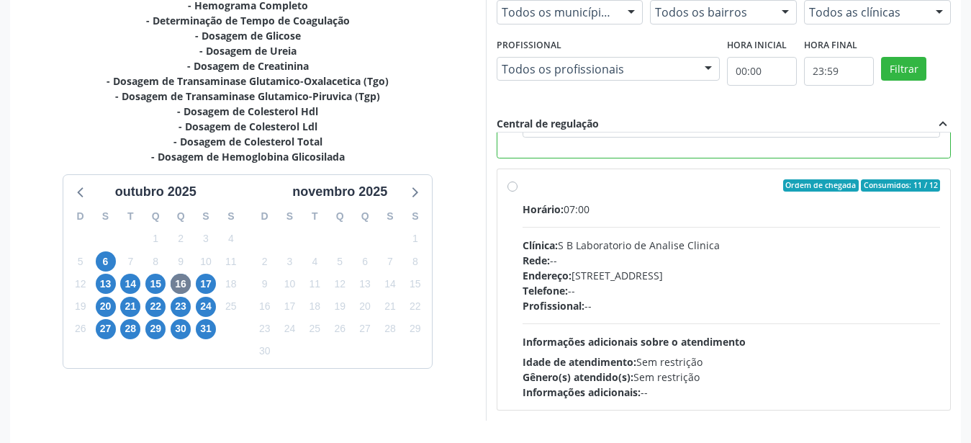
scroll to position [417, 0]
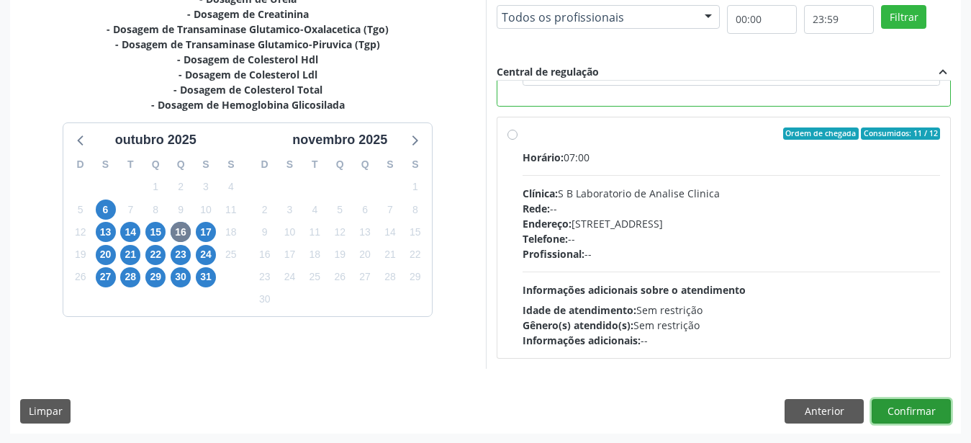
click at [930, 413] on button "Confirmar" at bounding box center [910, 411] width 79 height 24
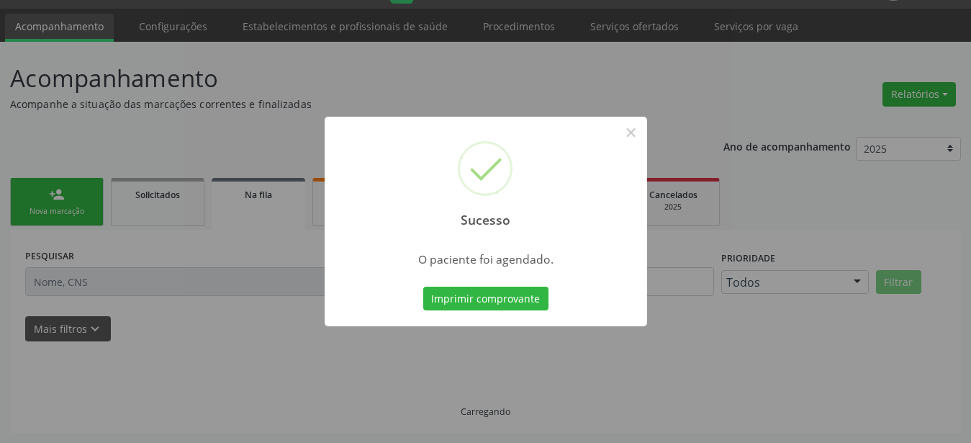
scroll to position [37, 0]
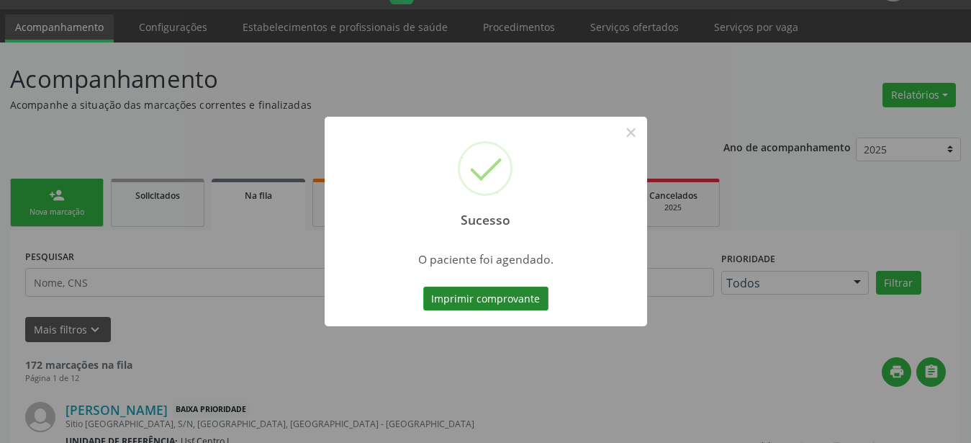
click at [460, 289] on button "Imprimir comprovante" at bounding box center [485, 298] width 125 height 24
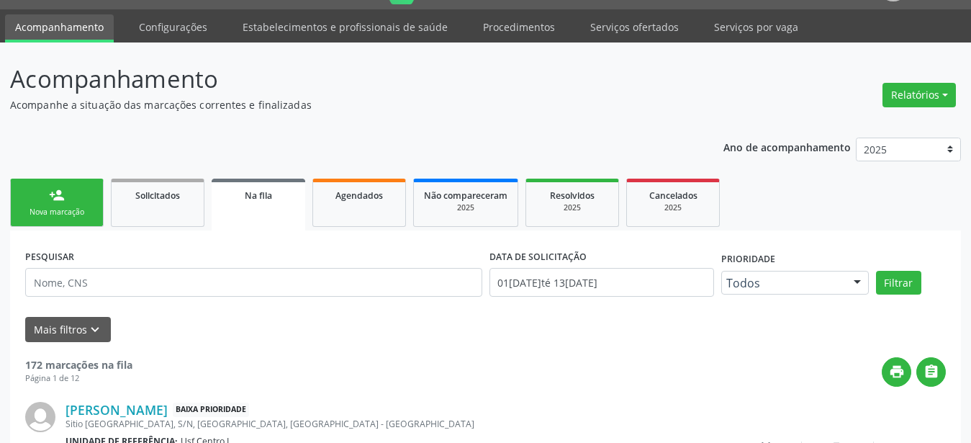
scroll to position [36, 0]
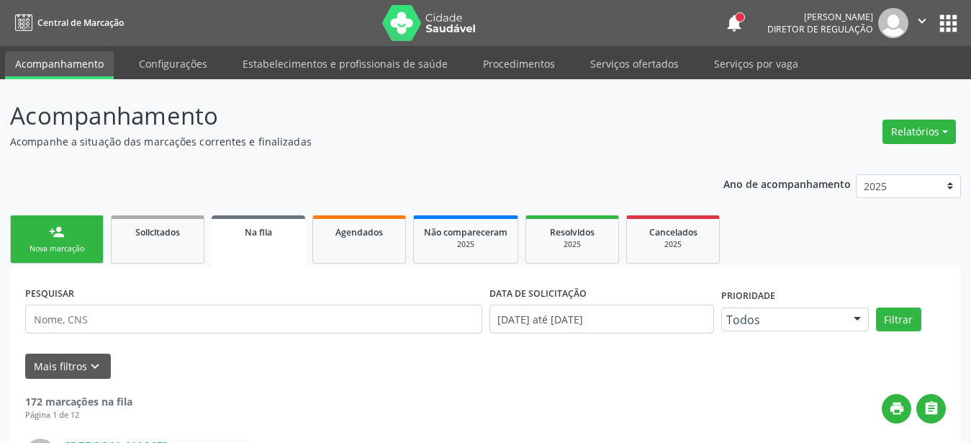
click at [953, 20] on button "apps" at bounding box center [948, 23] width 25 height 25
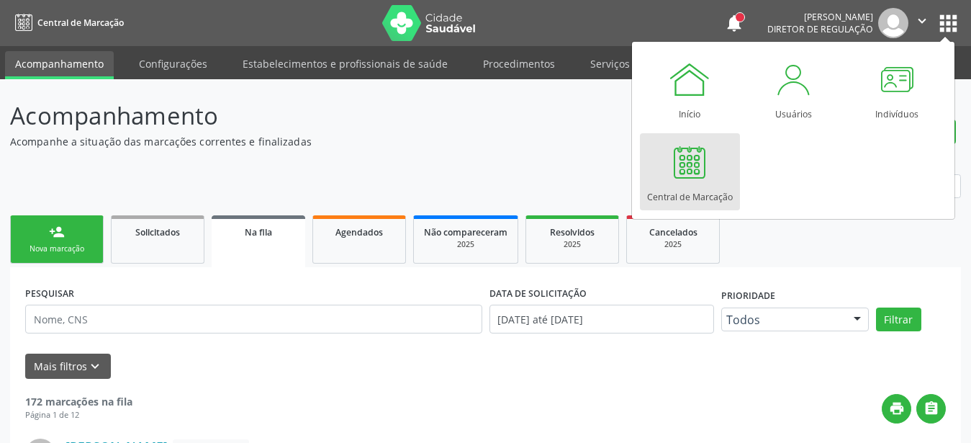
click at [706, 190] on div "Central de Marcação" at bounding box center [690, 193] width 86 height 19
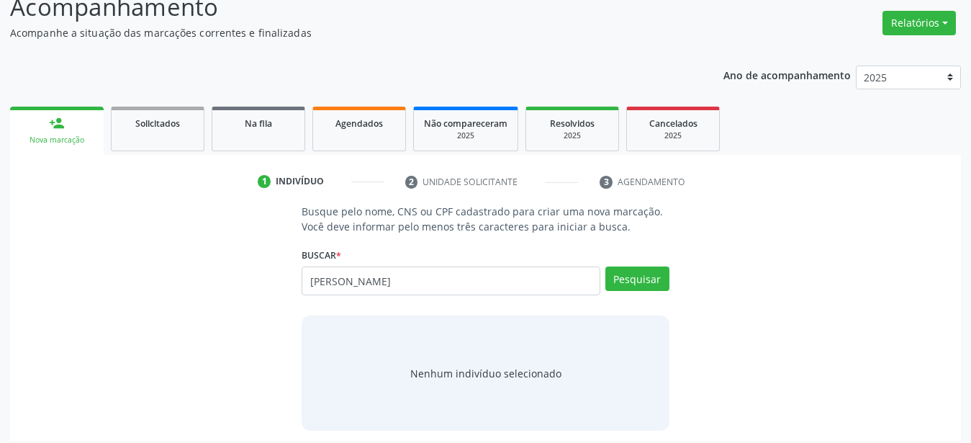
scroll to position [117, 0]
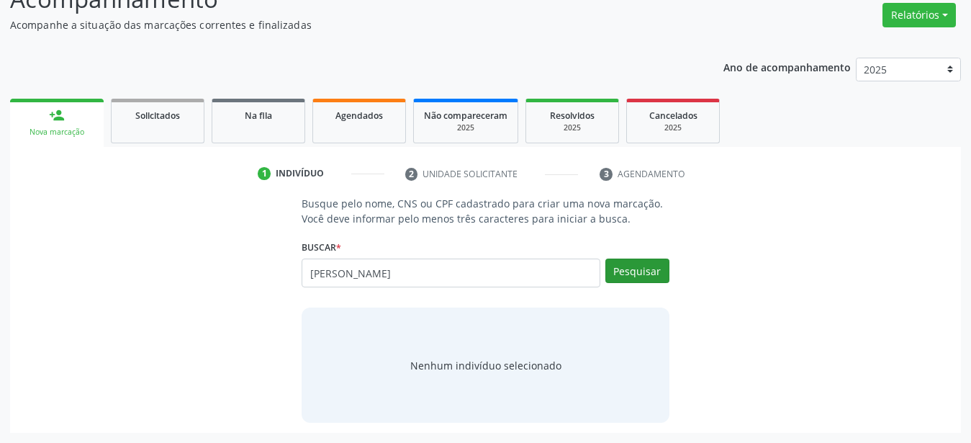
type input "gabrielle da silva santana"
click at [649, 281] on button "Pesquisar" at bounding box center [637, 270] width 64 height 24
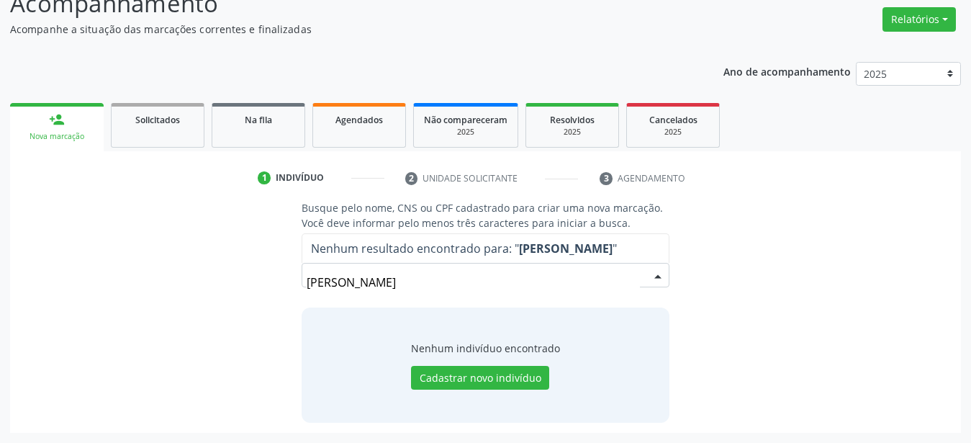
scroll to position [112, 0]
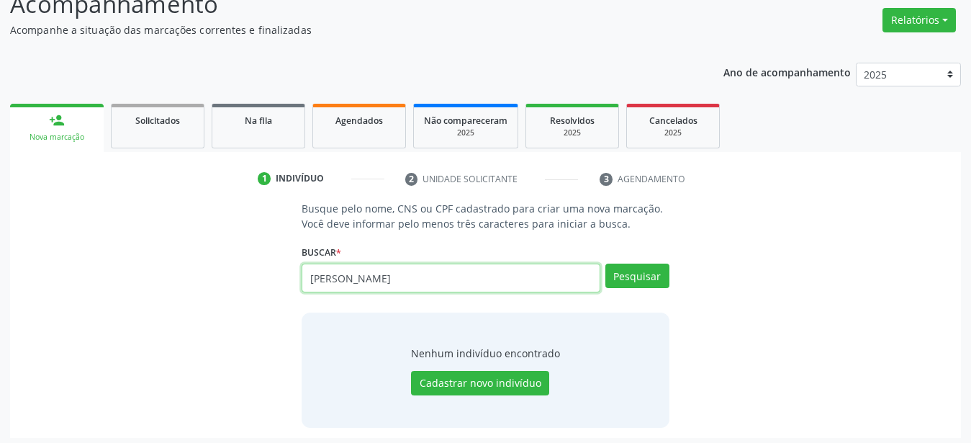
drag, startPoint x: 331, startPoint y: 304, endPoint x: 99, endPoint y: 330, distance: 233.9
click at [302, 292] on input "gabrielle da silva santana" at bounding box center [451, 277] width 299 height 29
type input "898003720397078"
click at [651, 282] on button "Pesquisar" at bounding box center [637, 275] width 64 height 24
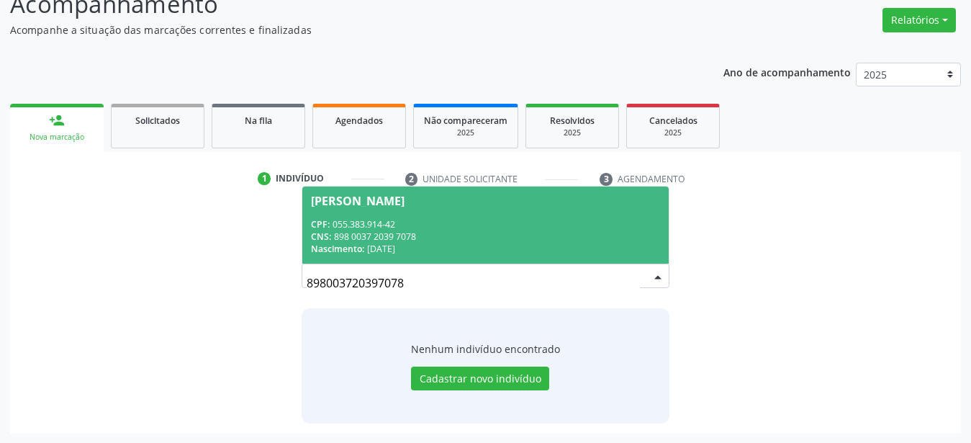
click at [445, 229] on div "CPF: 055.383.914-42" at bounding box center [485, 224] width 349 height 12
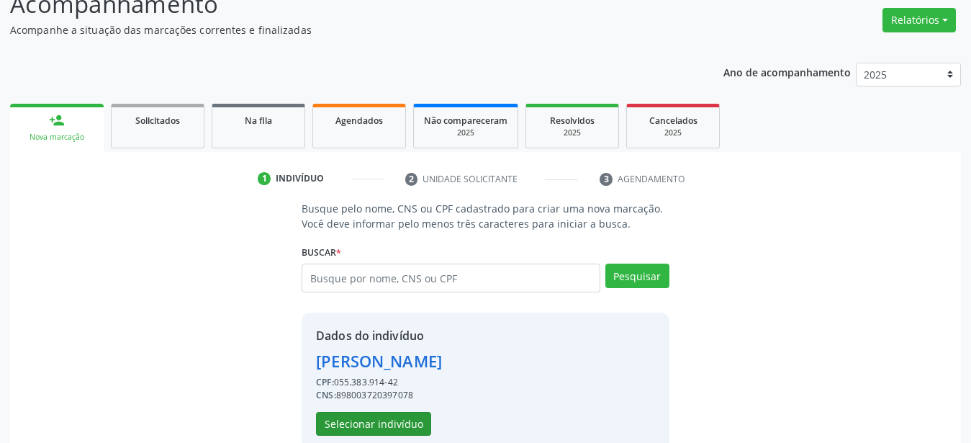
scroll to position [139, 0]
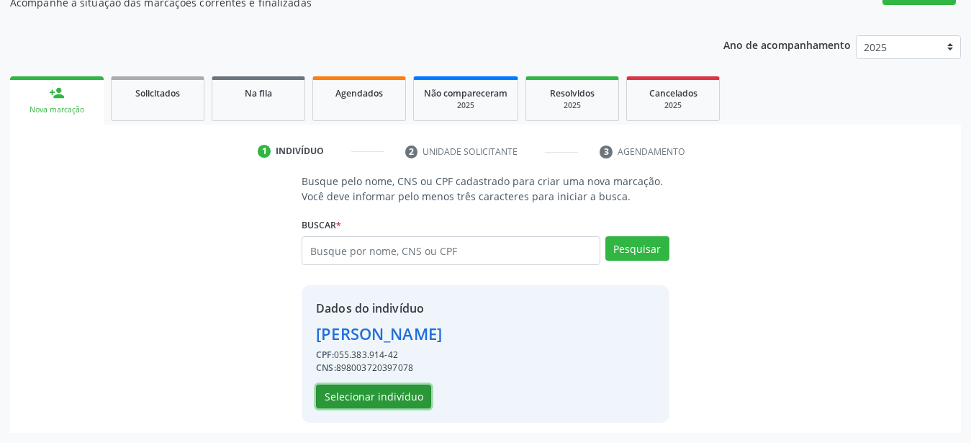
drag, startPoint x: 389, startPoint y: 387, endPoint x: 330, endPoint y: 352, distance: 68.7
click at [389, 389] on button "Selecionar indivíduo" at bounding box center [373, 396] width 115 height 24
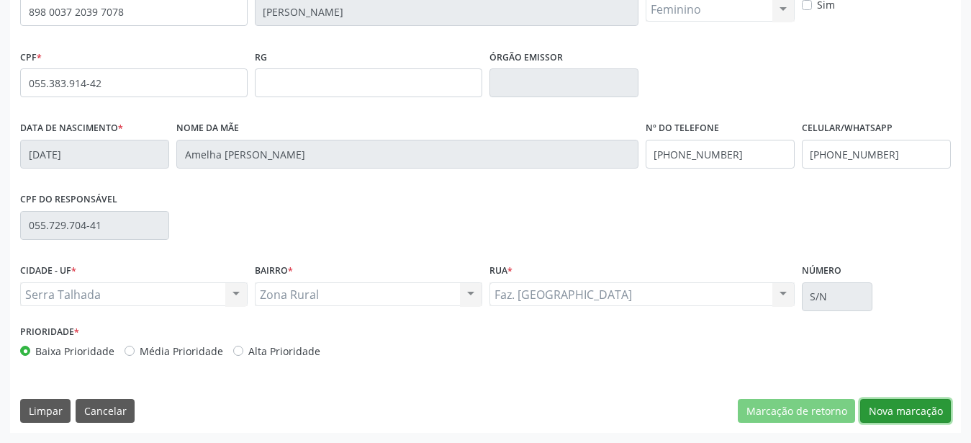
click at [923, 409] on button "Nova marcação" at bounding box center [905, 411] width 91 height 24
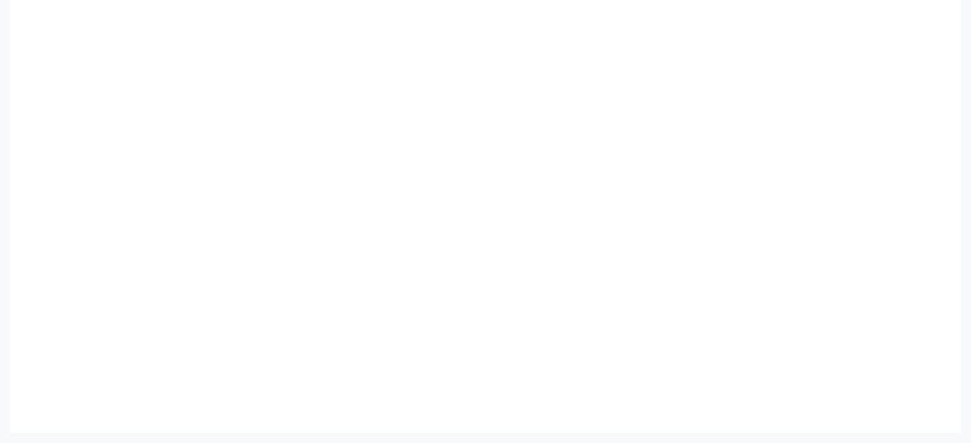
scroll to position [322, 0]
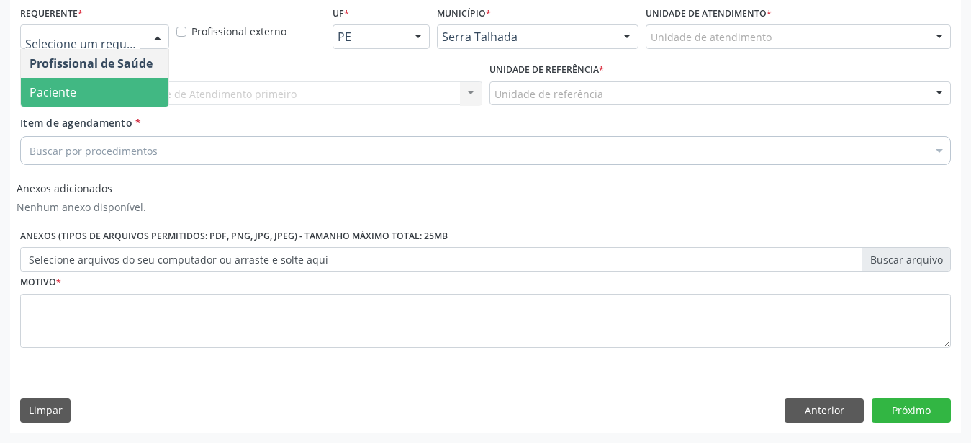
click at [89, 83] on span "Paciente" at bounding box center [95, 92] width 148 height 29
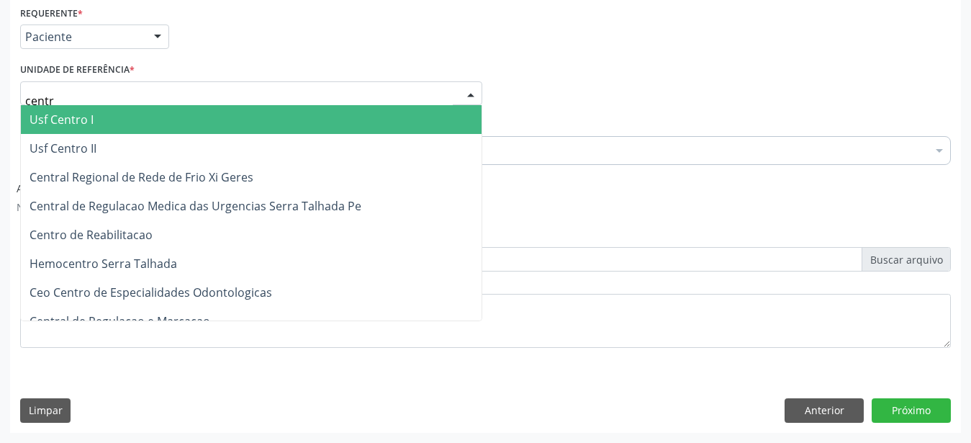
type input "centro"
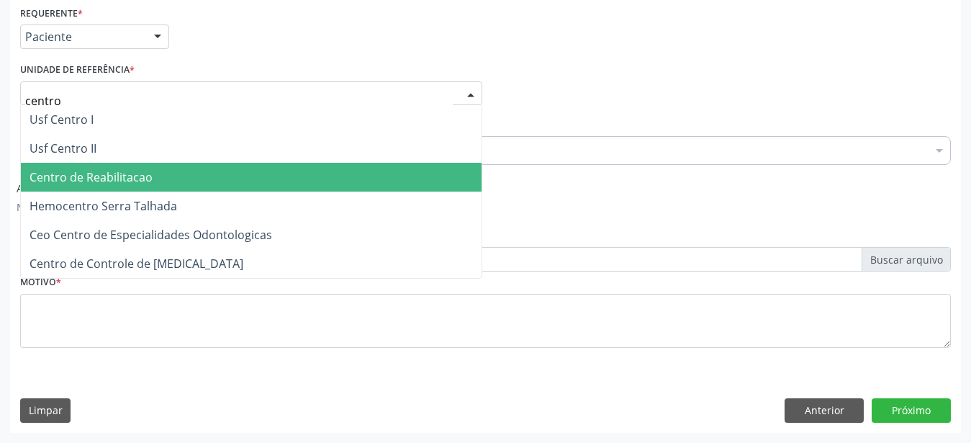
click at [97, 169] on span "Centro de Reabilitacao" at bounding box center [91, 177] width 123 height 16
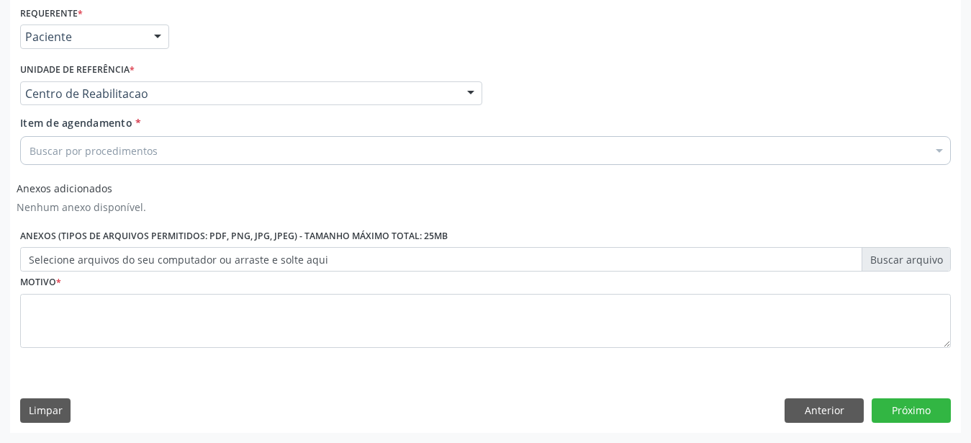
click at [91, 176] on div "Anexos adicionados Nenhum anexo disponível." at bounding box center [82, 201] width 130 height 50
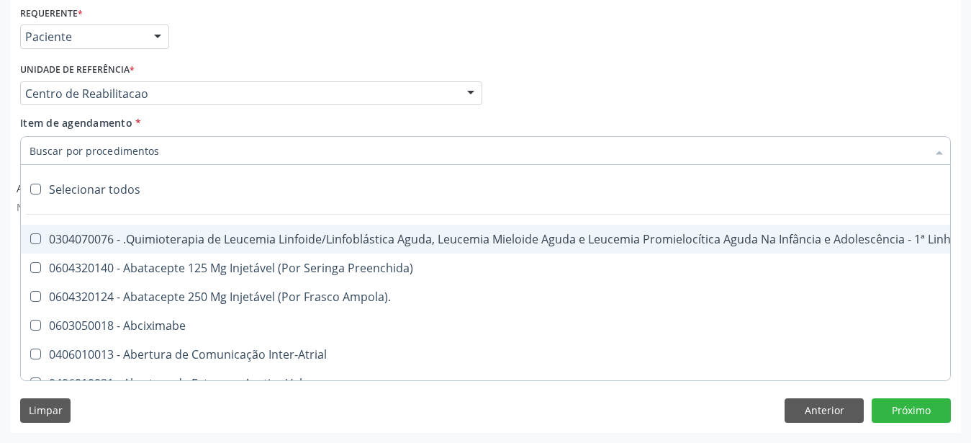
click at [98, 140] on input "Item de agendamento *" at bounding box center [478, 150] width 897 height 29
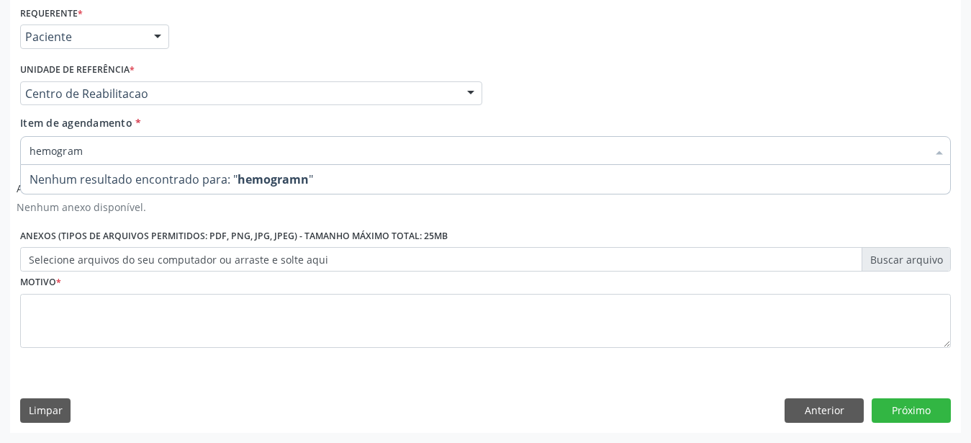
type input "hemograma"
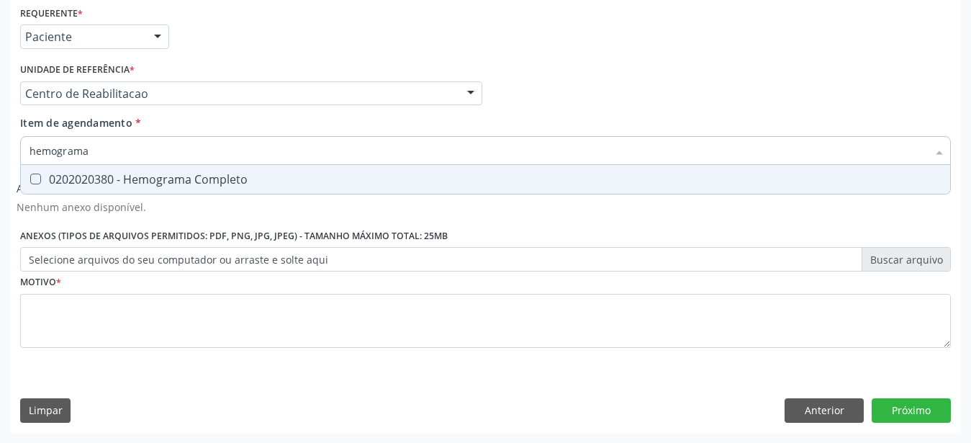
click at [94, 173] on div "0202020380 - Hemograma Completo" at bounding box center [486, 179] width 912 height 12
checkbox Completo "true"
type input "hemog"
checkbox Completo "false"
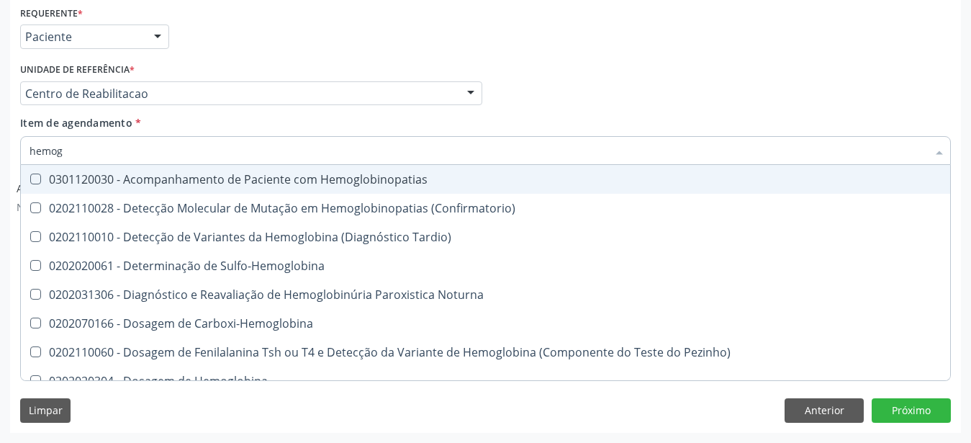
type input "hemo"
checkbox Completo "false"
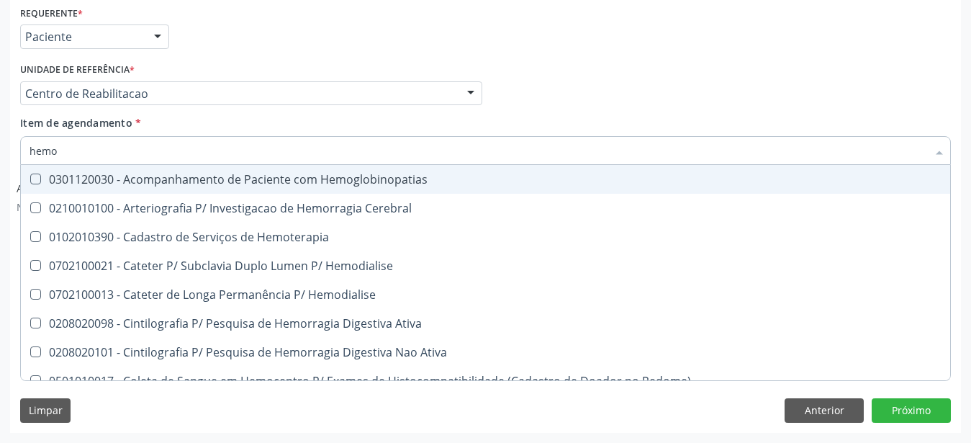
type input "hem"
checkbox Completo "false"
checkbox Elástica "true"
type input "he"
checkbox Elástica "false"
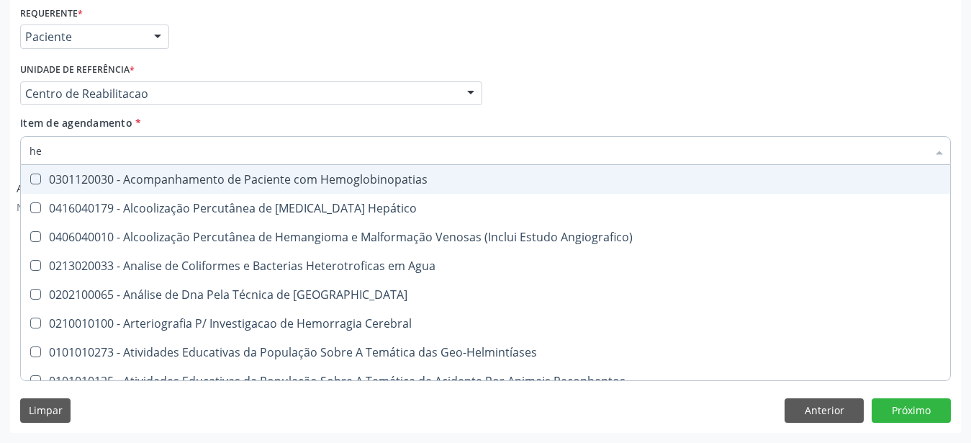
type input "h"
checkbox Completo "false"
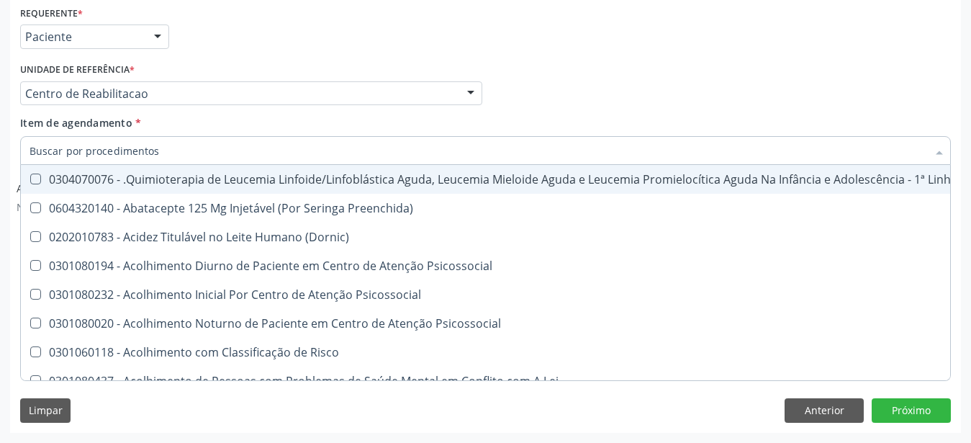
checkbox Completo "false"
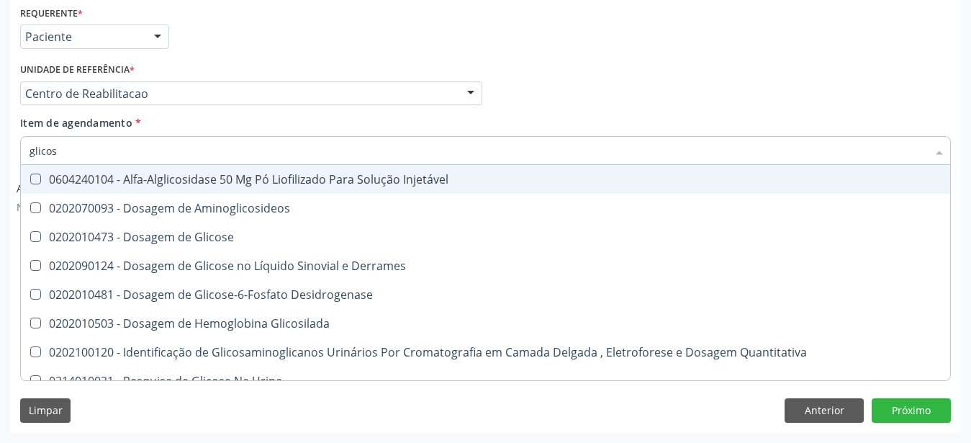
type input "glicosi"
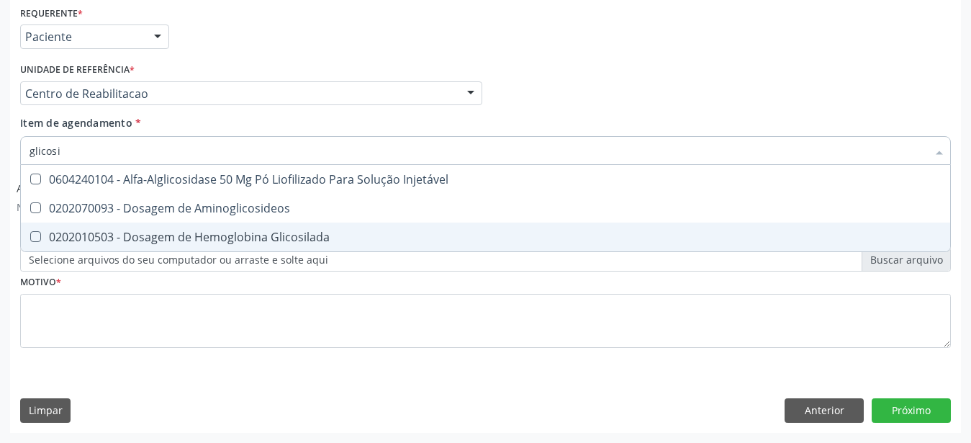
click at [122, 231] on div "0202010503 - Dosagem de Hemoglobina Glicosilada" at bounding box center [486, 237] width 912 height 12
checkbox Glicosilada "true"
type input "glicos"
checkbox Glicosilada "false"
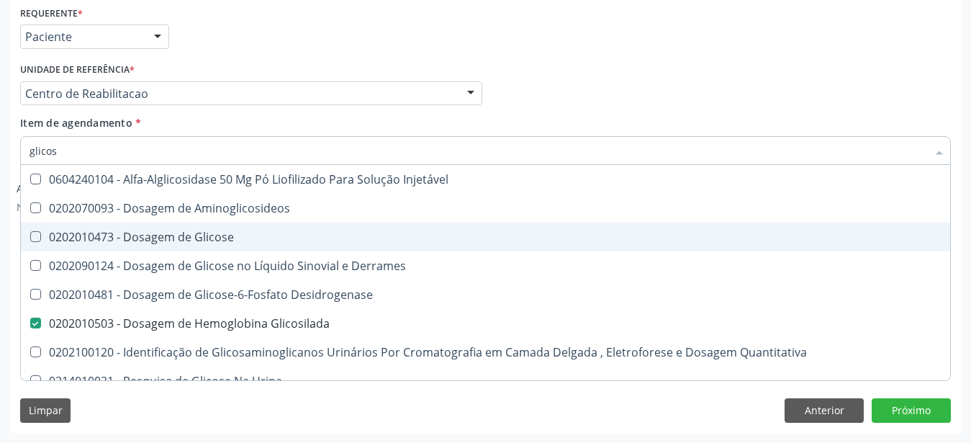
type input "glico"
checkbox Glicosilada "false"
checkbox Glicose "true"
type input "glic"
checkbox Glicose "false"
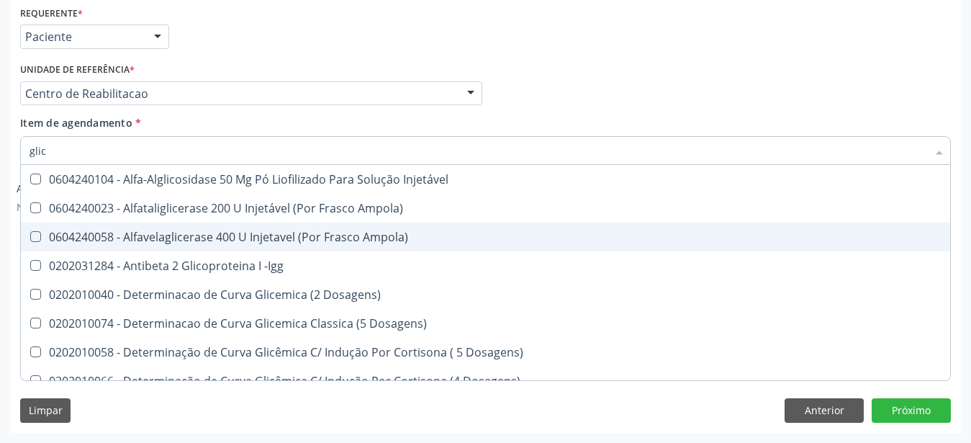
type input "gli"
checkbox Glicosilada "false"
checkbox Quantitativa "true"
type input "gl"
checkbox Quantitativa "false"
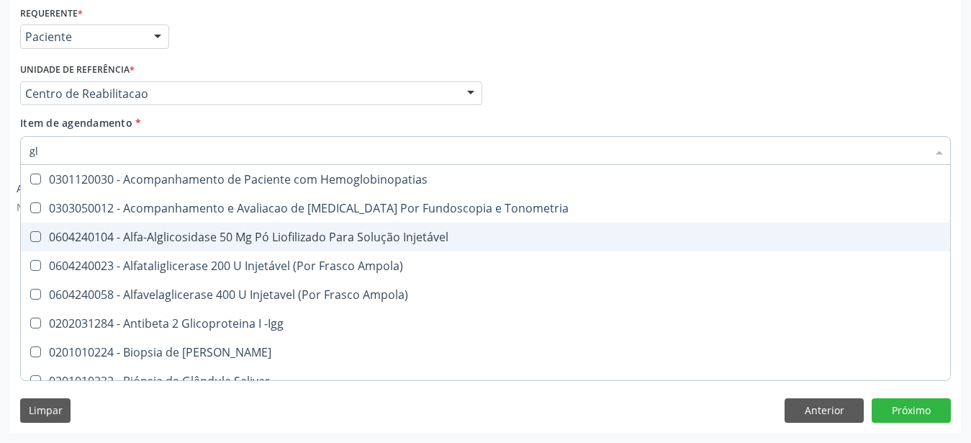
type input "g"
checkbox Glicosilada "false"
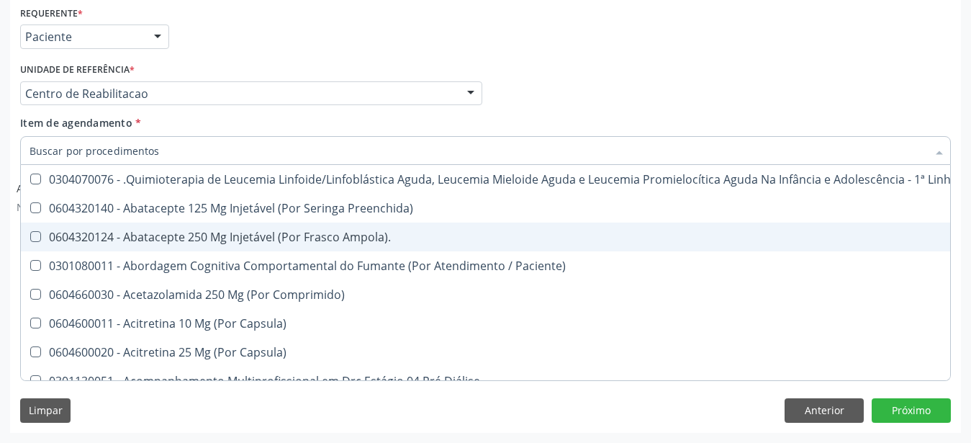
checkbox Glicosilada "false"
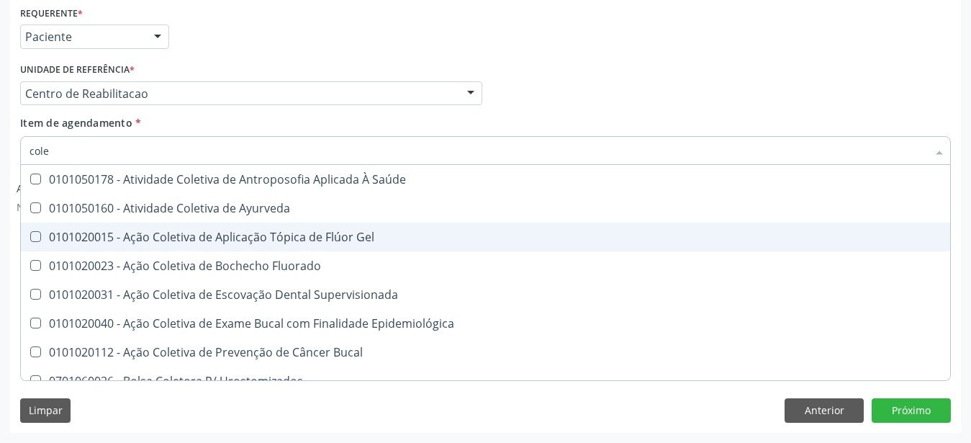
type input "coles"
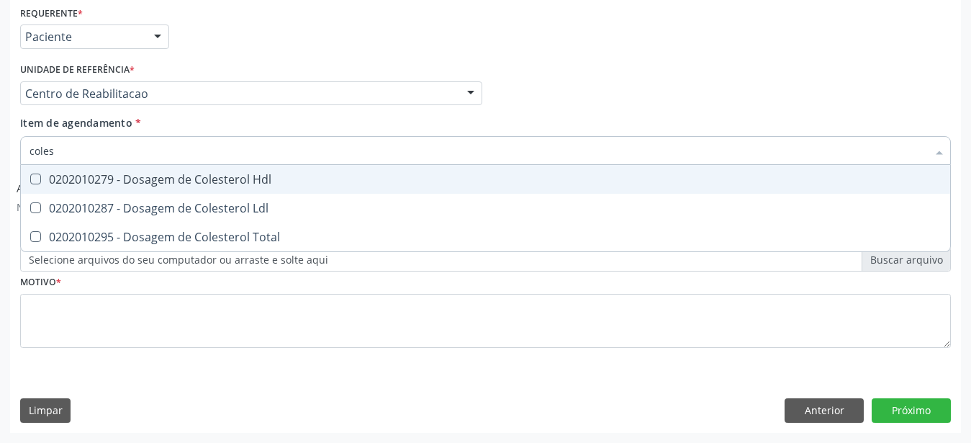
click at [138, 173] on div "0202010279 - Dosagem de Colesterol Hdl" at bounding box center [486, 179] width 912 height 12
checkbox Hdl "true"
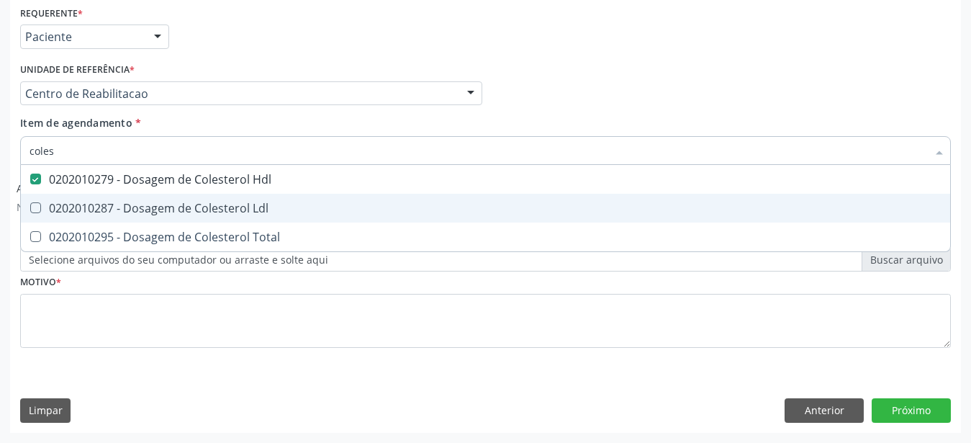
click at [116, 202] on div "0202010287 - Dosagem de Colesterol Ldl" at bounding box center [486, 208] width 912 height 12
checkbox Ldl "true"
click at [101, 222] on span "0202010295 - Dosagem de Colesterol Total" at bounding box center [485, 236] width 929 height 29
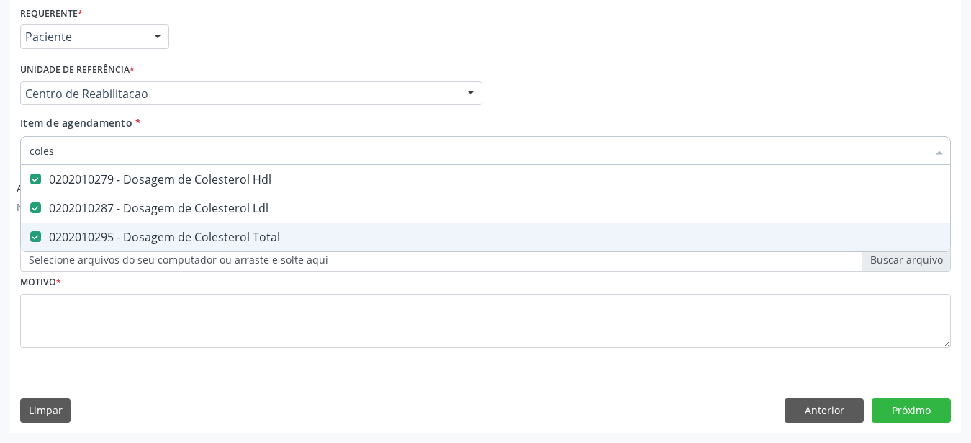
checkbox Total "true"
type input "cole"
checkbox Hdl "false"
checkbox Ldl "false"
checkbox Total "false"
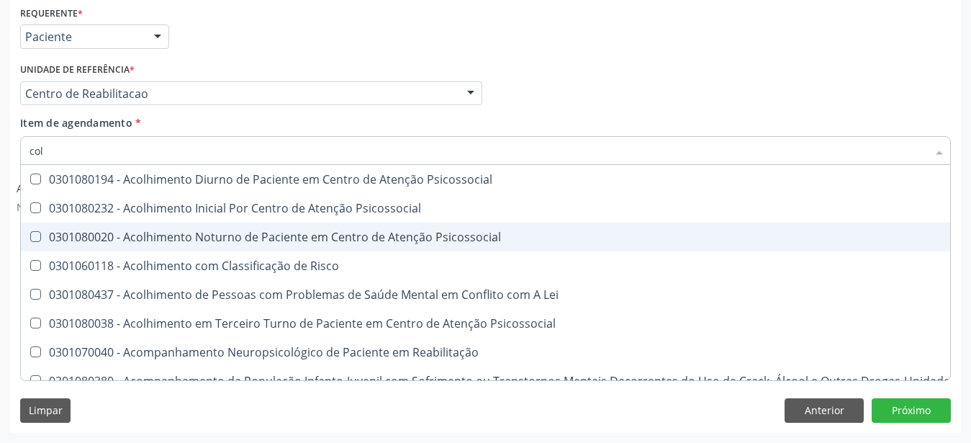
type input "co"
checkbox Hdl "false"
checkbox Ldl "false"
checkbox Total "false"
type input "c"
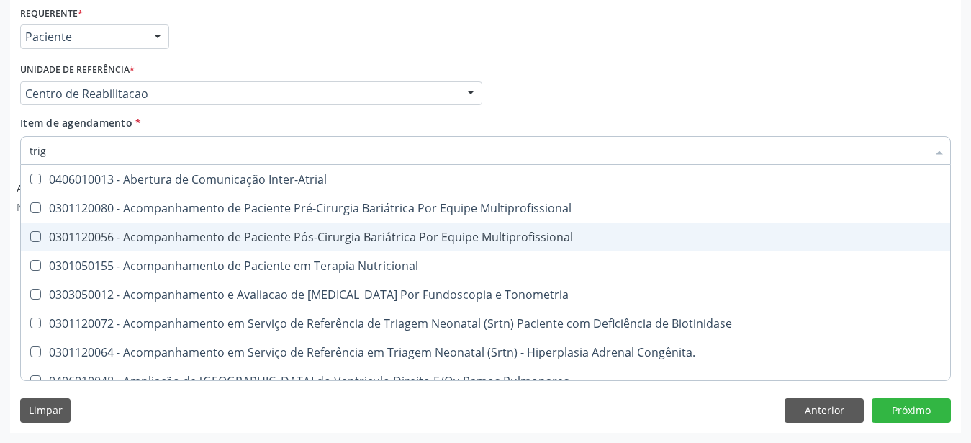
type input "trigl"
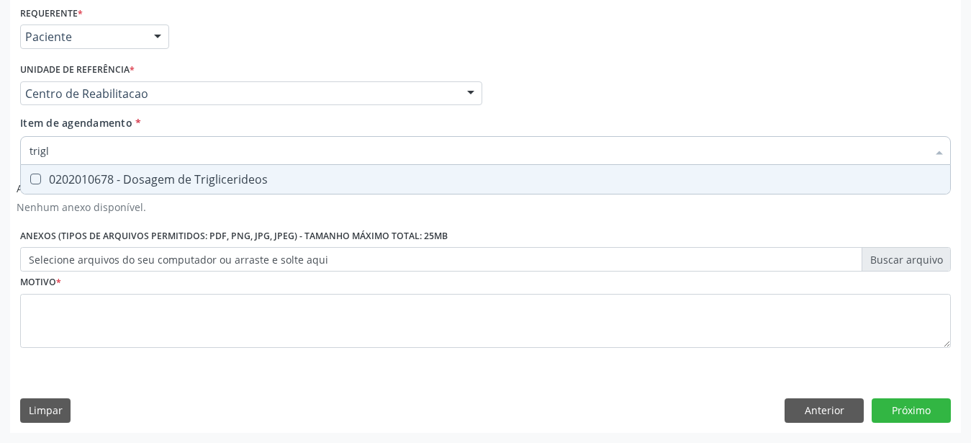
click at [131, 165] on span "0202010678 - Dosagem de Triglicerideos" at bounding box center [485, 179] width 929 height 29
checkbox Triglicerideos "true"
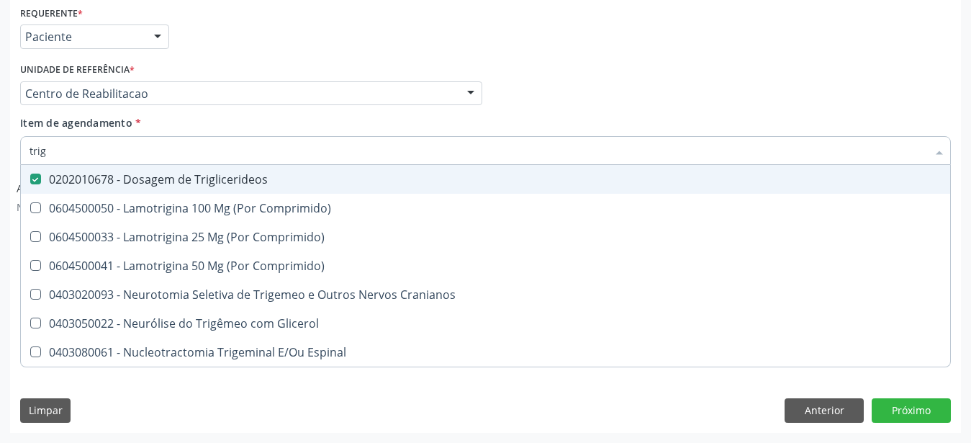
type input "tri"
checkbox Triglicerideos "false"
type input "t"
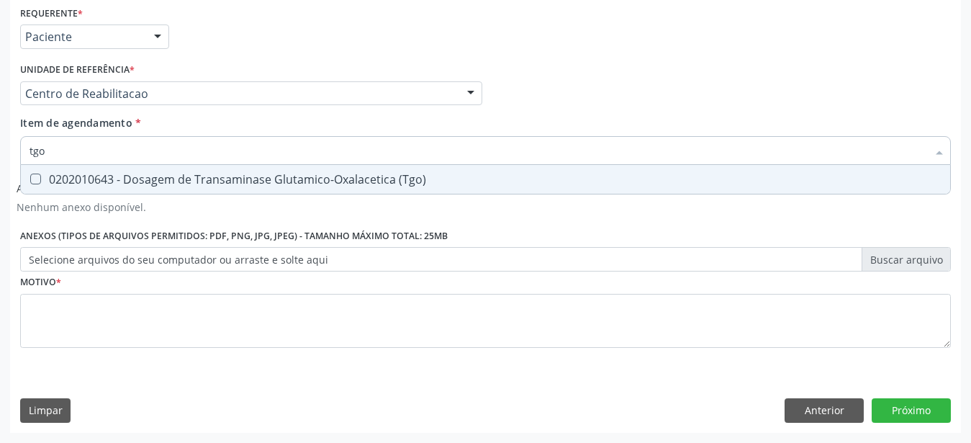
type input "tgo"
click at [128, 173] on div "0202010643 - Dosagem de Transaminase Glutamico-Oxalacetica (Tgo)" at bounding box center [486, 179] width 912 height 12
checkbox \(Tgo\) "true"
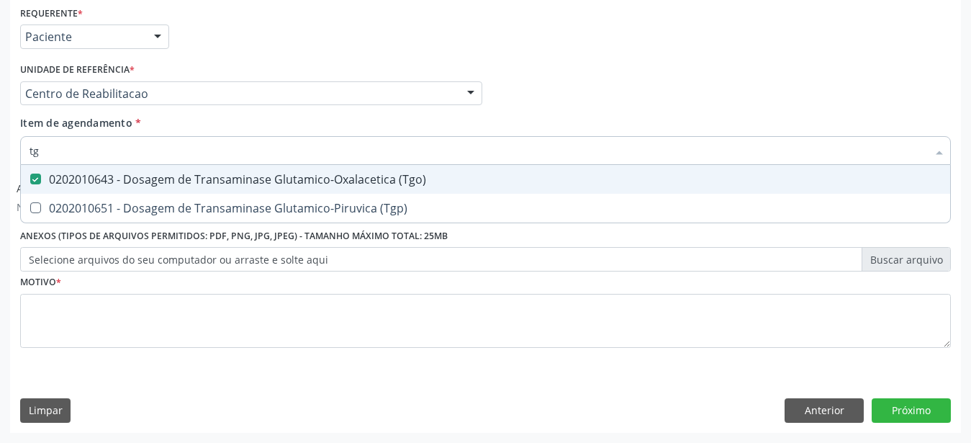
type input "tgp"
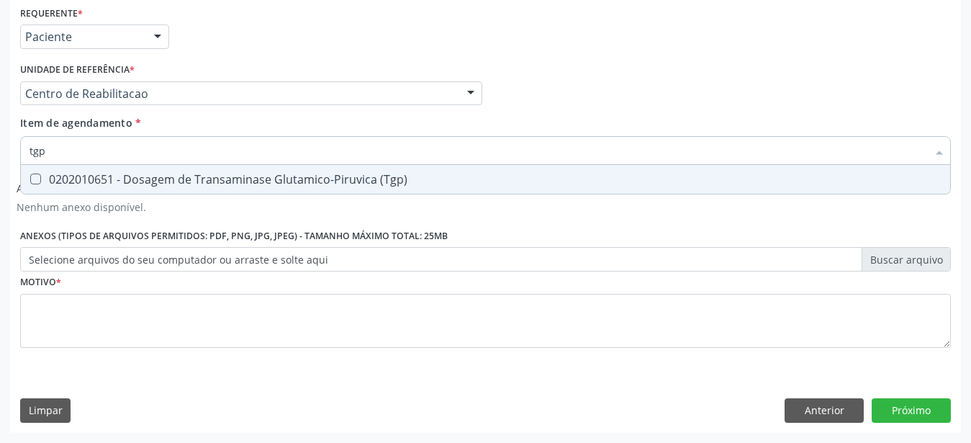
click at [128, 173] on div "0202010651 - Dosagem de Transaminase Glutamico-Piruvica (Tgp)" at bounding box center [486, 179] width 912 height 12
checkbox \(Tgp\) "true"
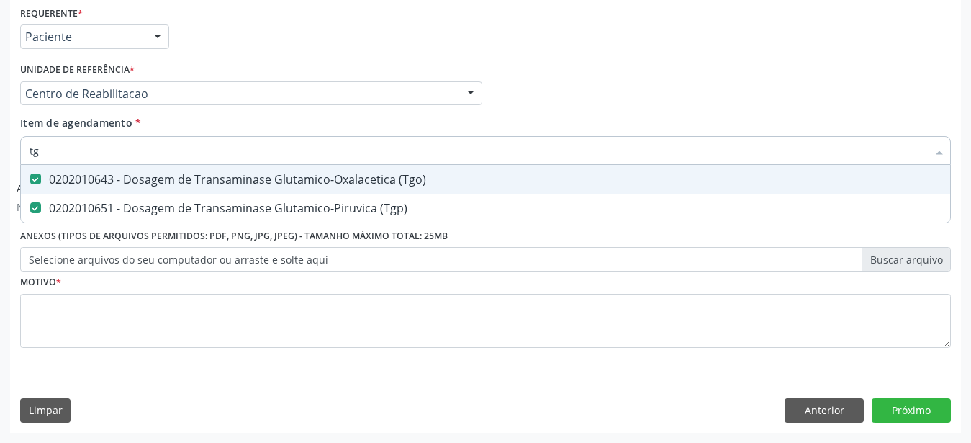
type input "t"
checkbox \(Tgo\) "false"
checkbox \(Tgp\) "false"
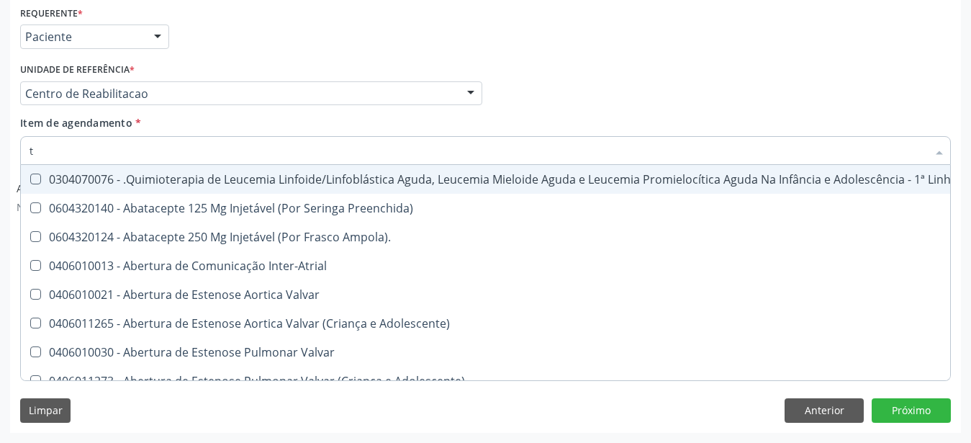
type input "t4"
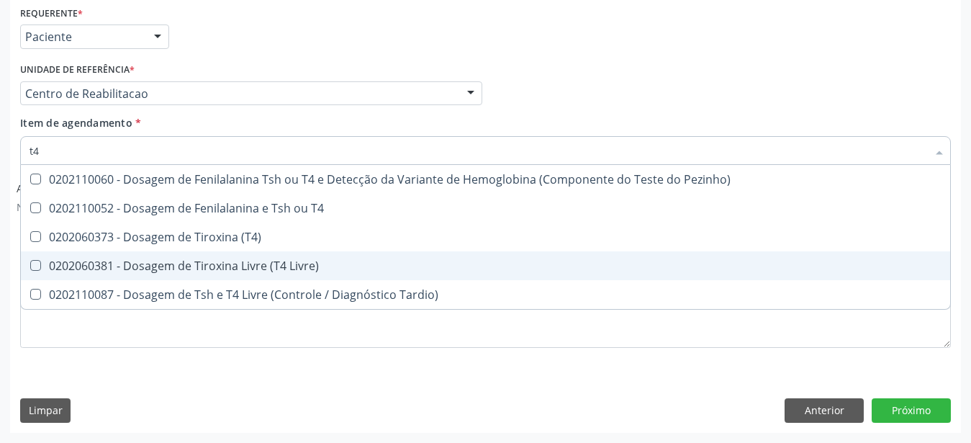
click at [207, 260] on div "0202060381 - Dosagem de Tiroxina Livre (T4 Livre)" at bounding box center [486, 266] width 912 height 12
checkbox Livre\) "true"
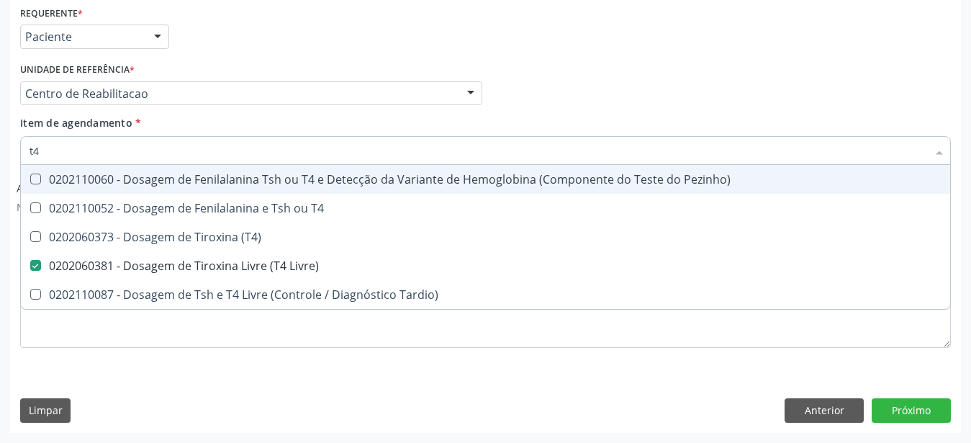
type input "t"
checkbox Livre\) "false"
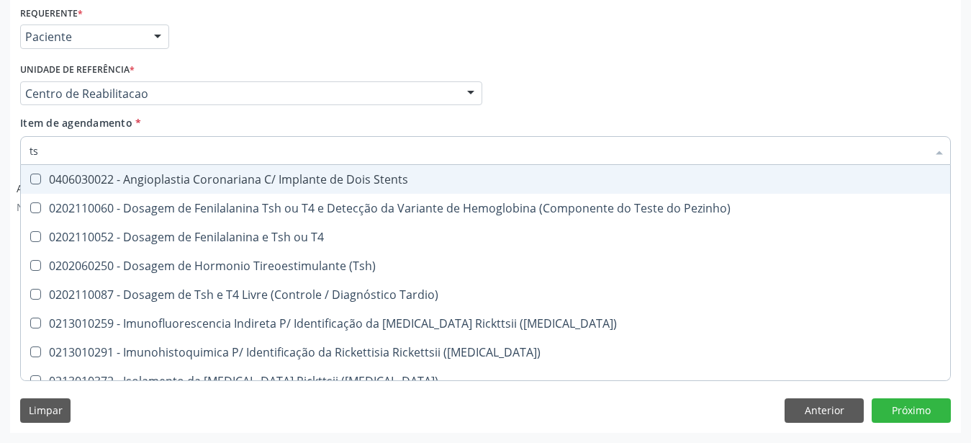
type input "tsh"
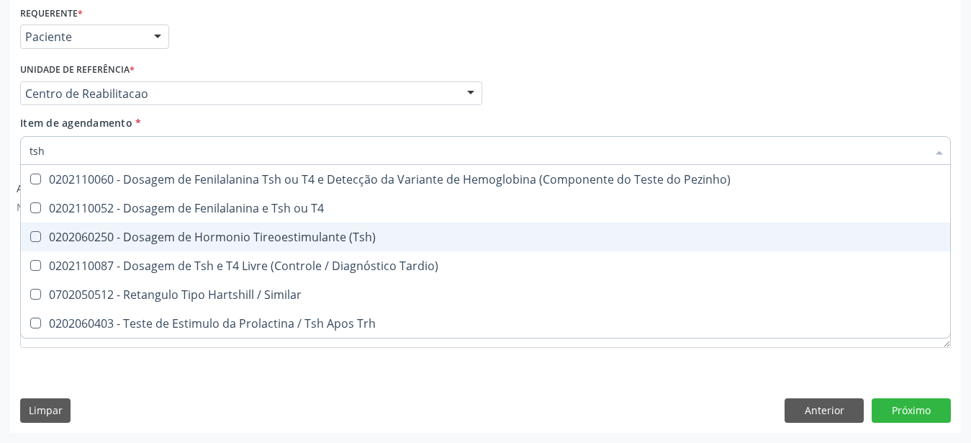
click at [166, 231] on div "0202060250 - Dosagem de Hormonio Tireoestimulante (Tsh)" at bounding box center [486, 237] width 912 height 12
checkbox \(Tsh\) "true"
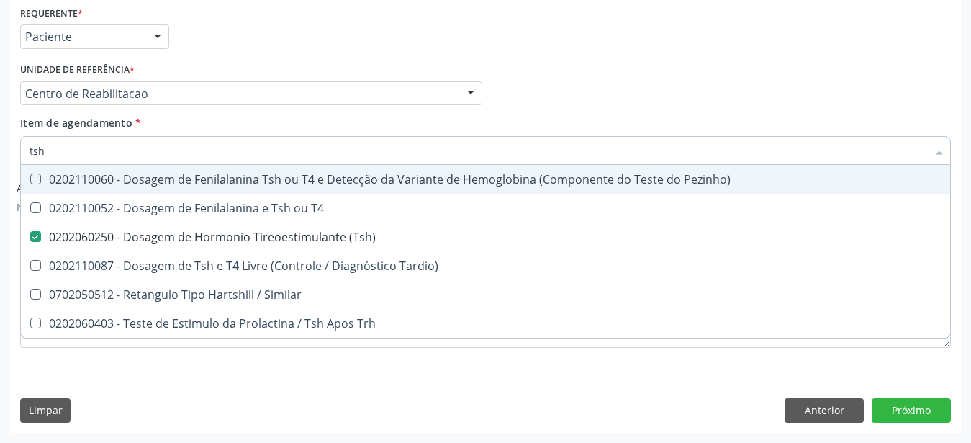
drag, startPoint x: 551, startPoint y: 96, endPoint x: 535, endPoint y: 111, distance: 20.9
click at [551, 96] on div "Profissional Solicitante Por favor, selecione a Unidade de Atendimento primeiro…" at bounding box center [486, 87] width 938 height 56
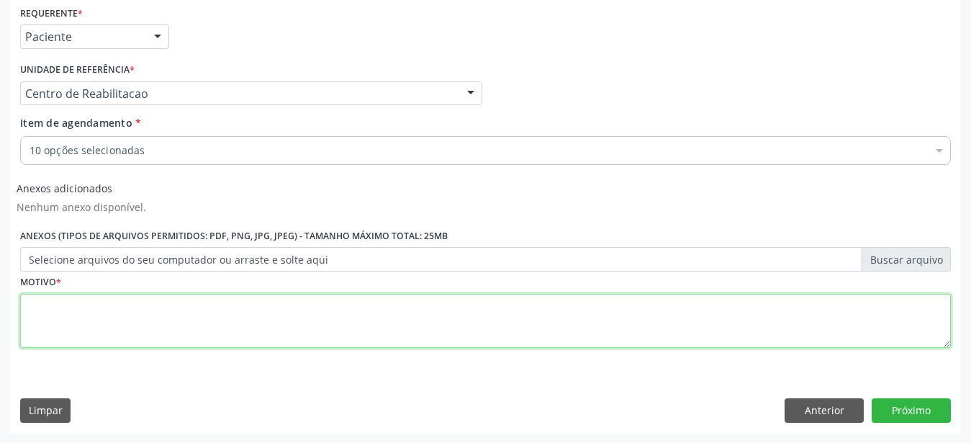
click at [96, 294] on textarea at bounding box center [485, 321] width 930 height 55
type textarea "...."
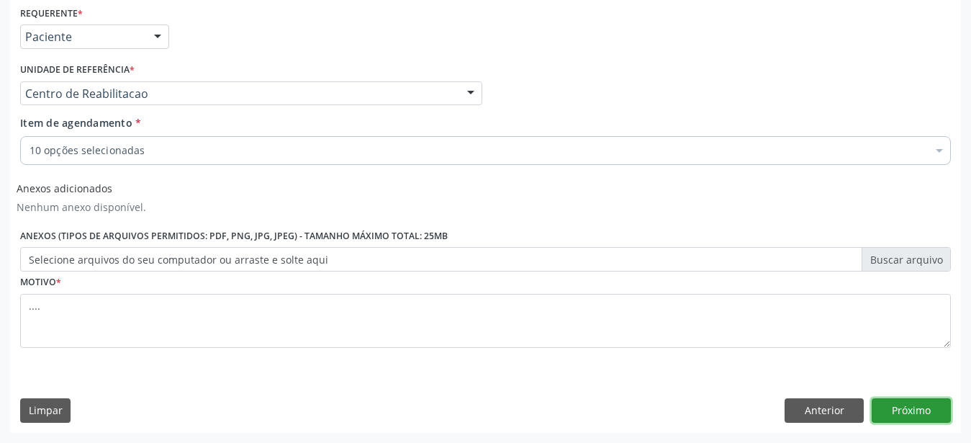
click at [917, 414] on button "Próximo" at bounding box center [910, 410] width 79 height 24
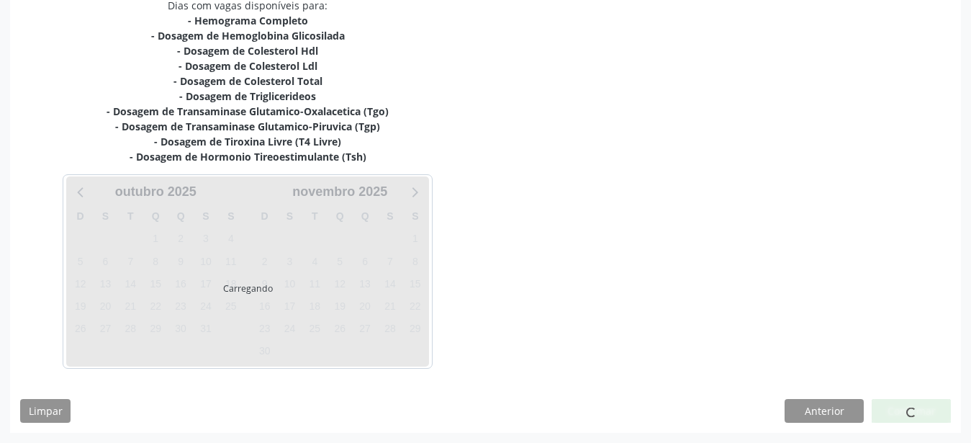
scroll to position [320, 0]
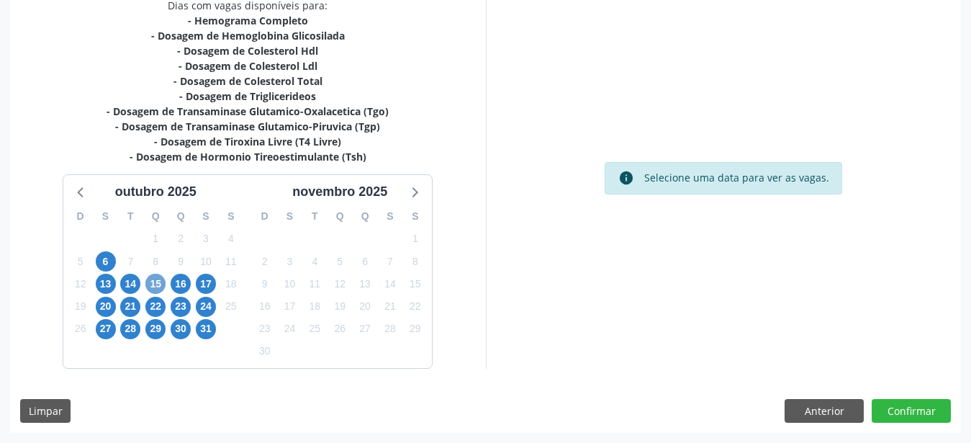
click at [163, 279] on span "15" at bounding box center [155, 283] width 20 height 20
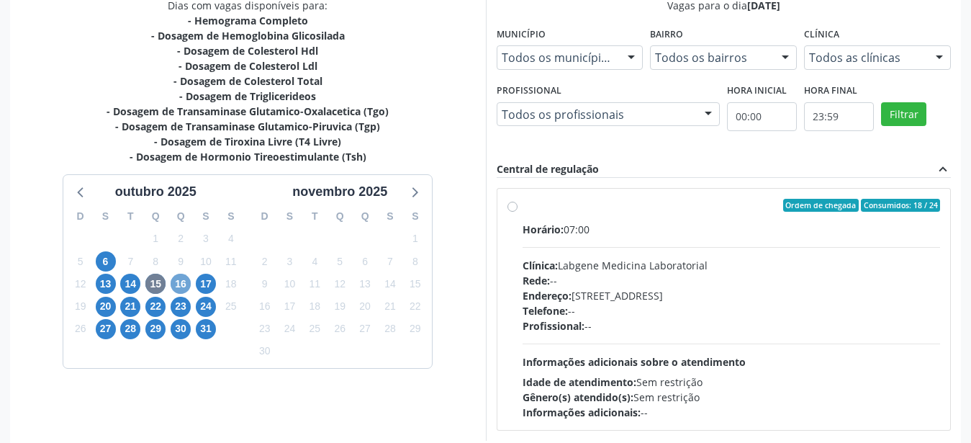
click at [176, 278] on span "16" at bounding box center [181, 283] width 20 height 20
click at [507, 215] on div "Ordem de chegada Consumidos: 32 / 40 Horário: 06:45 Clínica: Laboratorio Sao Fr…" at bounding box center [723, 309] width 453 height 241
radio input "true"
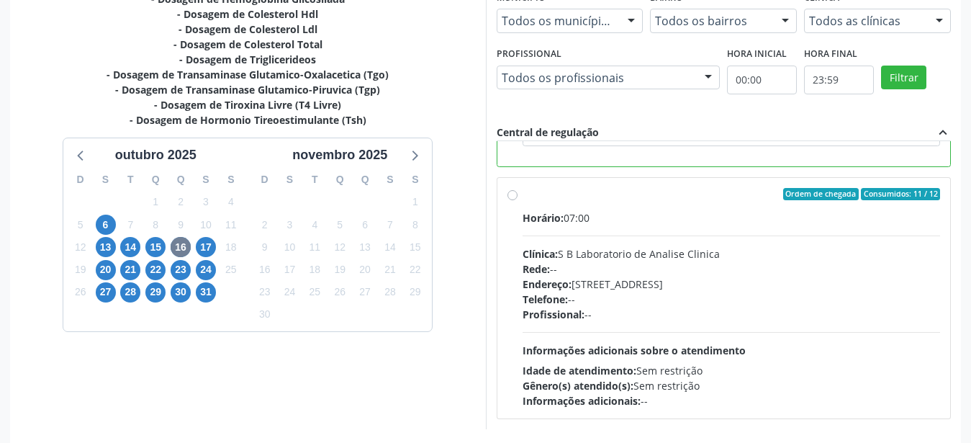
scroll to position [417, 0]
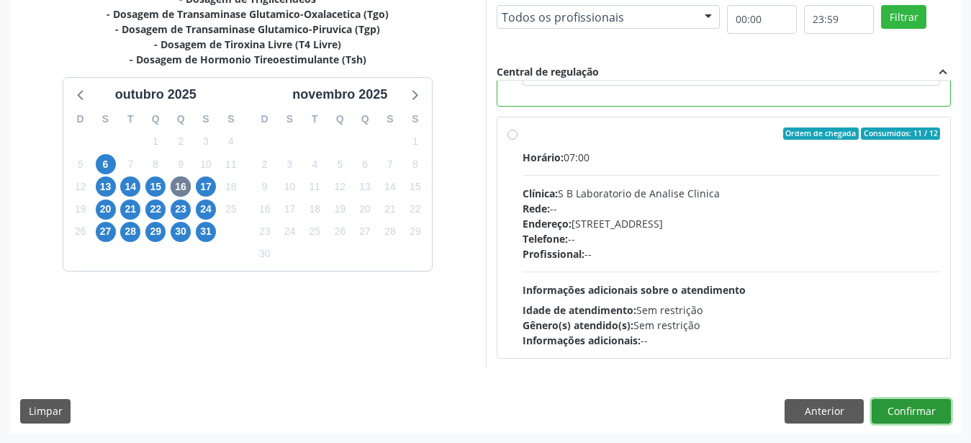
click at [913, 414] on button "Confirmar" at bounding box center [910, 411] width 79 height 24
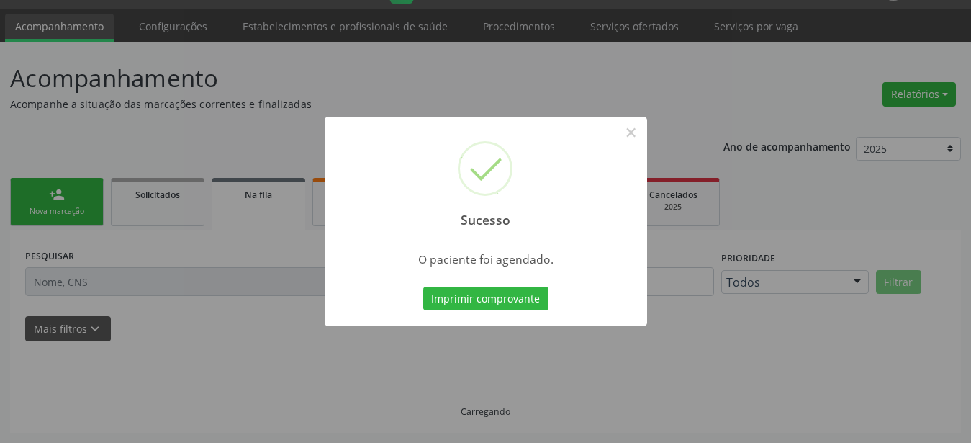
scroll to position [37, 0]
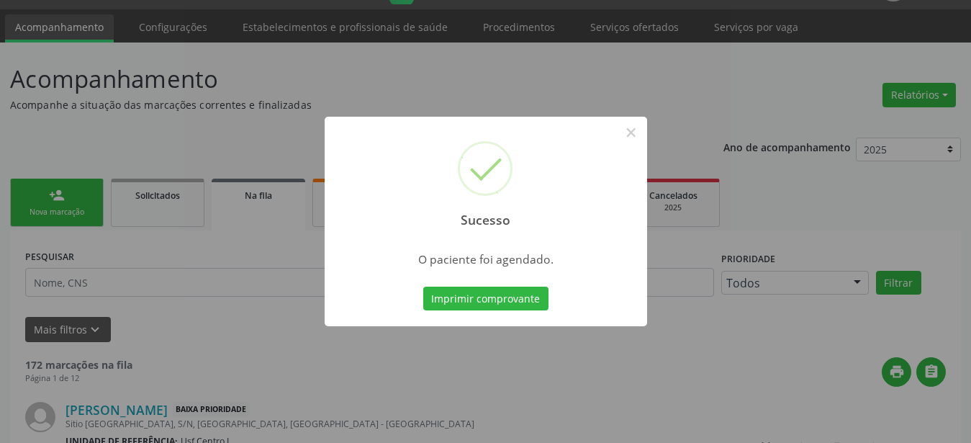
click at [477, 302] on button "Imprimir comprovante" at bounding box center [485, 298] width 125 height 24
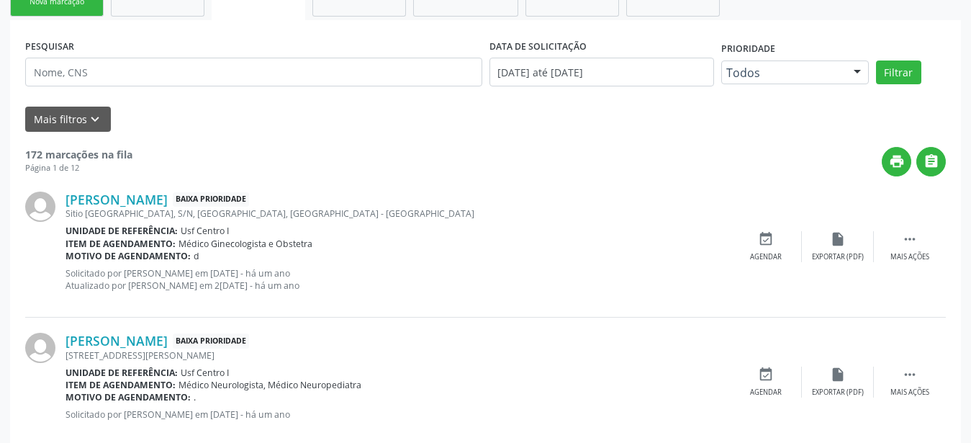
scroll to position [0, 0]
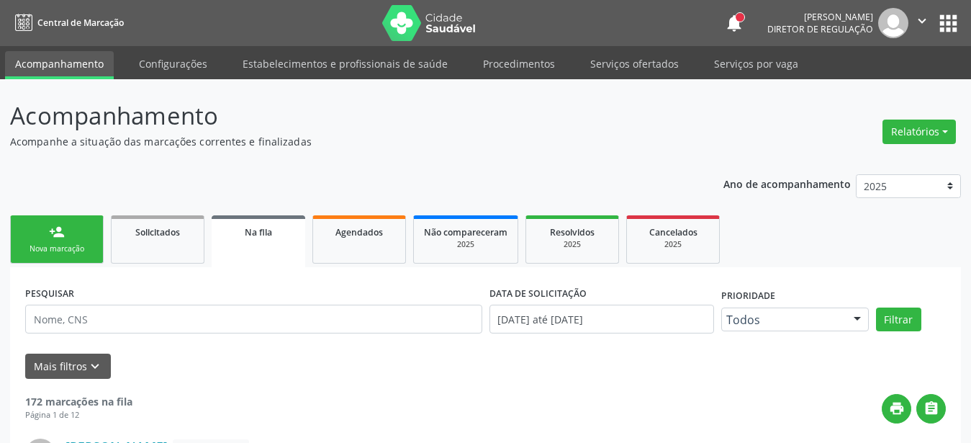
click at [956, 16] on button "apps" at bounding box center [948, 23] width 25 height 25
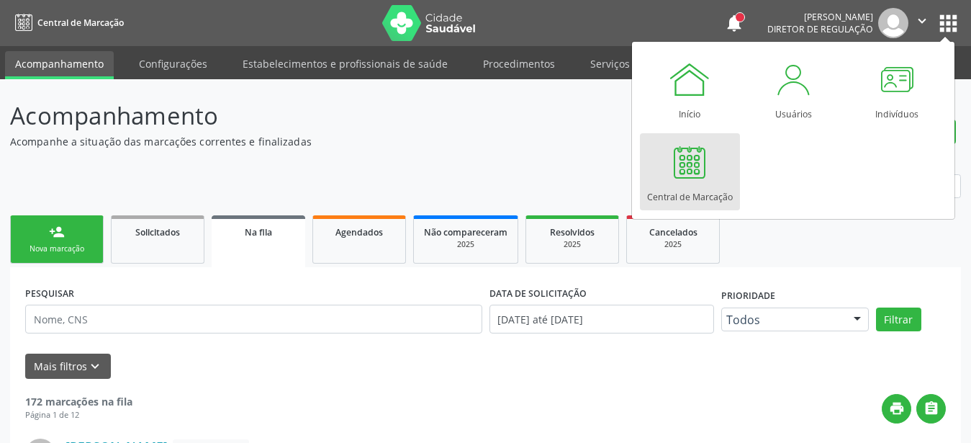
click at [669, 167] on div at bounding box center [689, 161] width 43 height 43
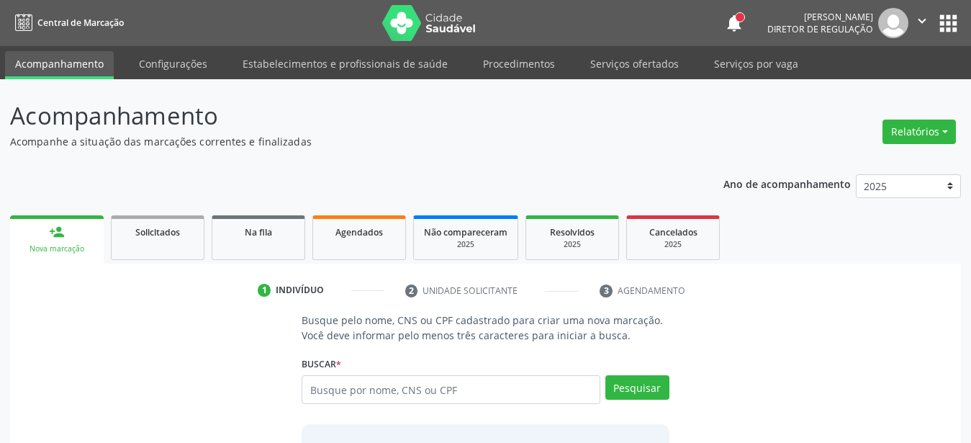
scroll to position [69, 0]
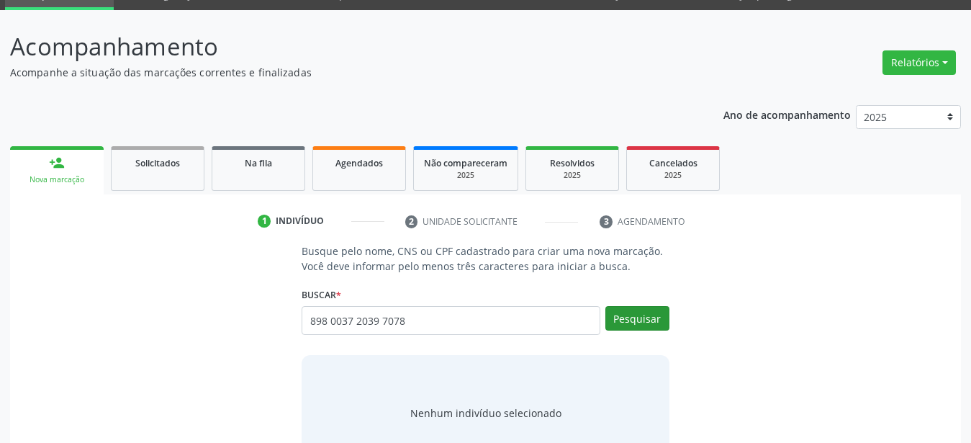
type input "898 0037 2039 7078"
click at [633, 314] on button "Pesquisar" at bounding box center [637, 318] width 64 height 24
type input "898 0037 2039 7078"
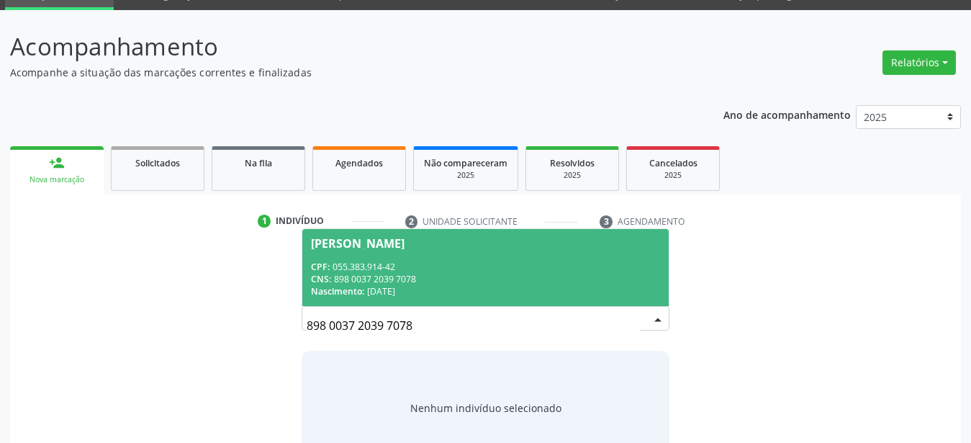
click at [466, 256] on span "Maria do Rosario de Souza Silva CPF: 055.383.914-42 CNS: 898 0037 2039 7078 Nas…" at bounding box center [485, 267] width 366 height 77
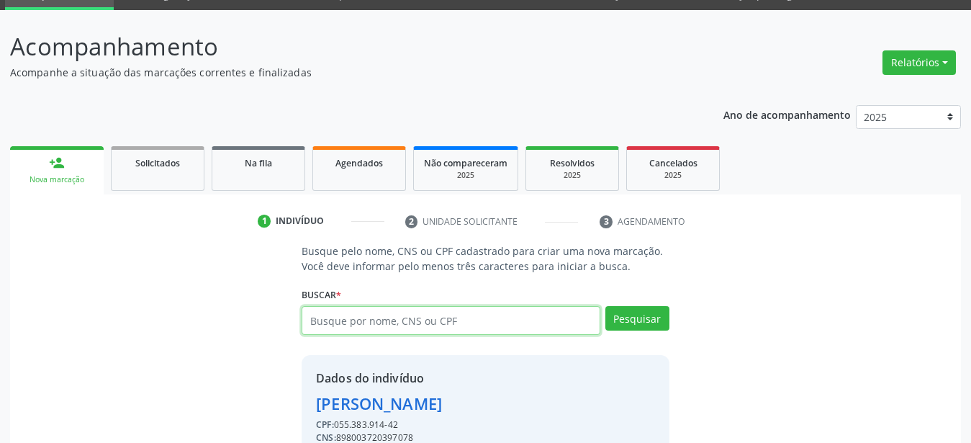
click at [371, 327] on input "text" at bounding box center [451, 320] width 299 height 29
type input "700001513348404"
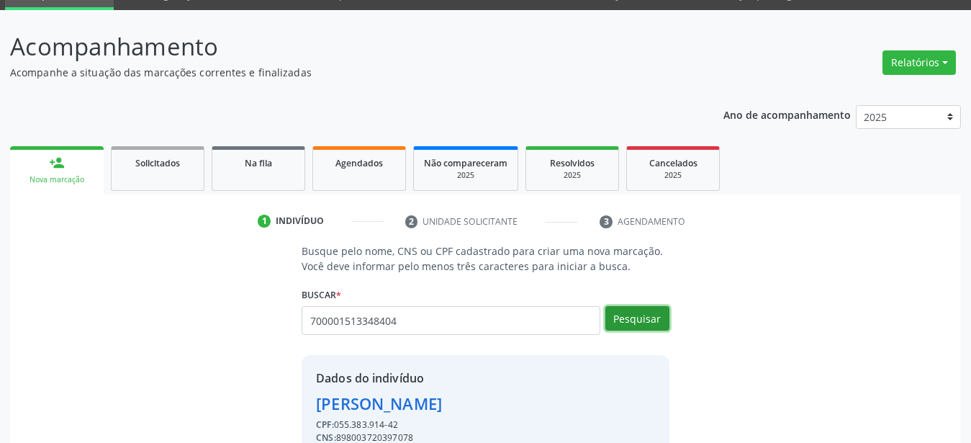
click at [644, 319] on button "Pesquisar" at bounding box center [637, 318] width 64 height 24
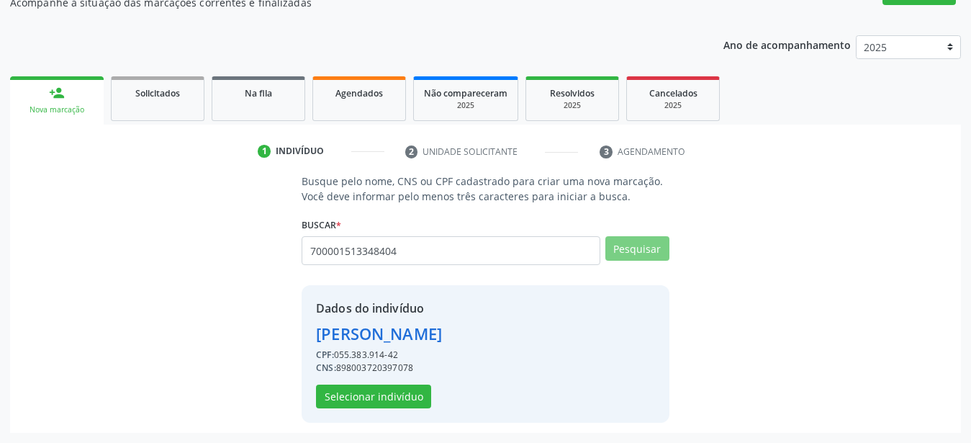
scroll to position [134, 0]
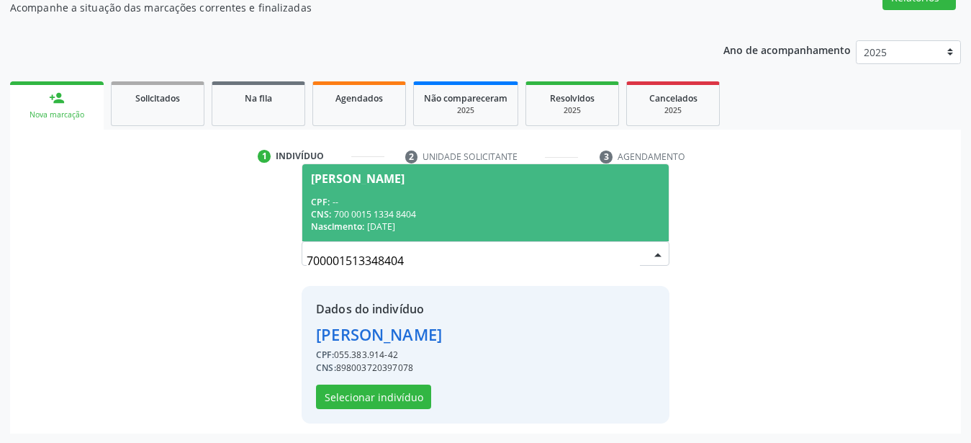
click at [340, 204] on div "CPF: --" at bounding box center [485, 202] width 349 height 12
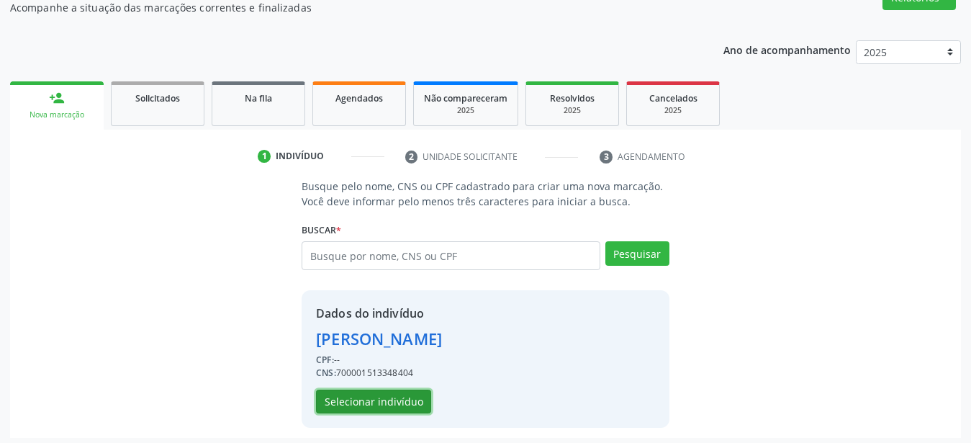
click at [376, 394] on button "Selecionar indivíduo" at bounding box center [373, 401] width 115 height 24
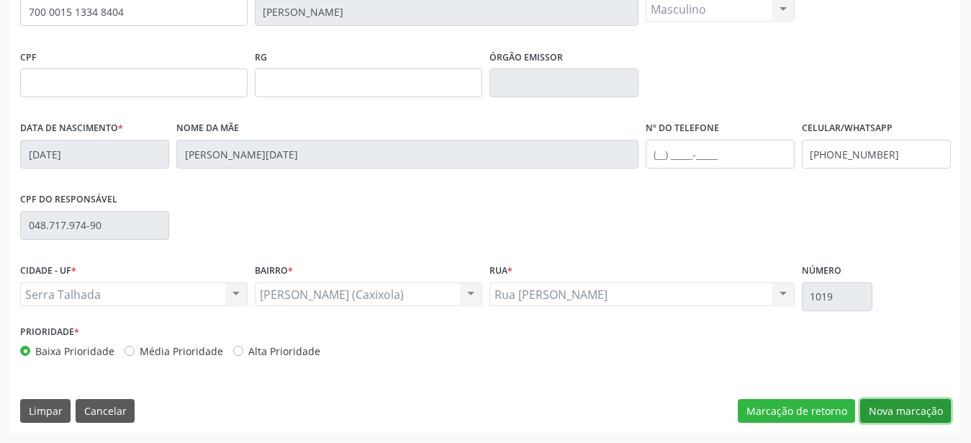
drag, startPoint x: 921, startPoint y: 412, endPoint x: 670, endPoint y: 323, distance: 266.3
click at [920, 412] on button "Nova marcação" at bounding box center [905, 411] width 91 height 24
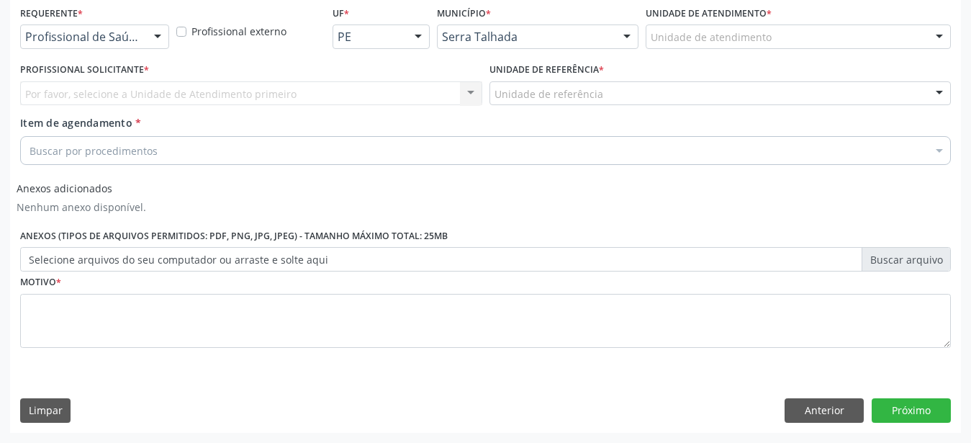
scroll to position [322, 0]
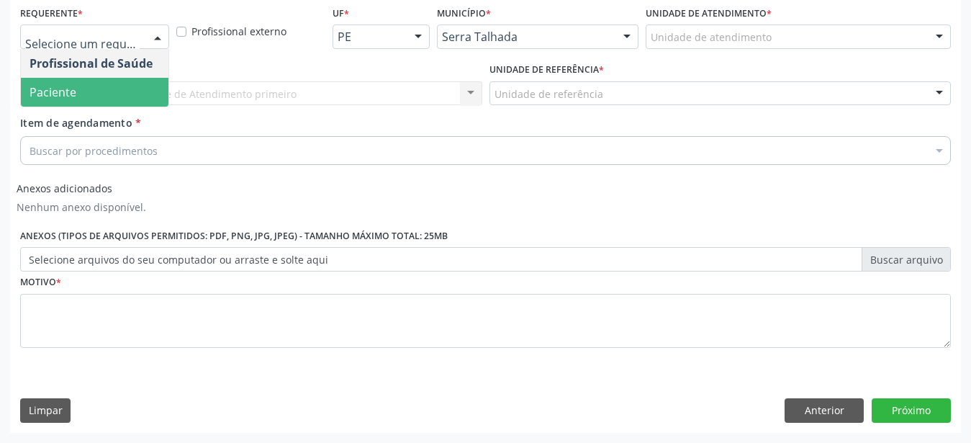
click at [79, 86] on span "Paciente" at bounding box center [95, 92] width 148 height 29
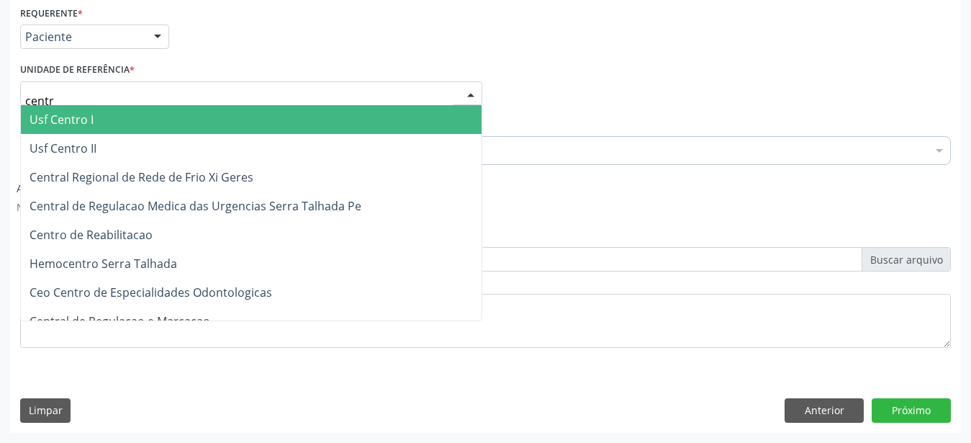
type input "centro"
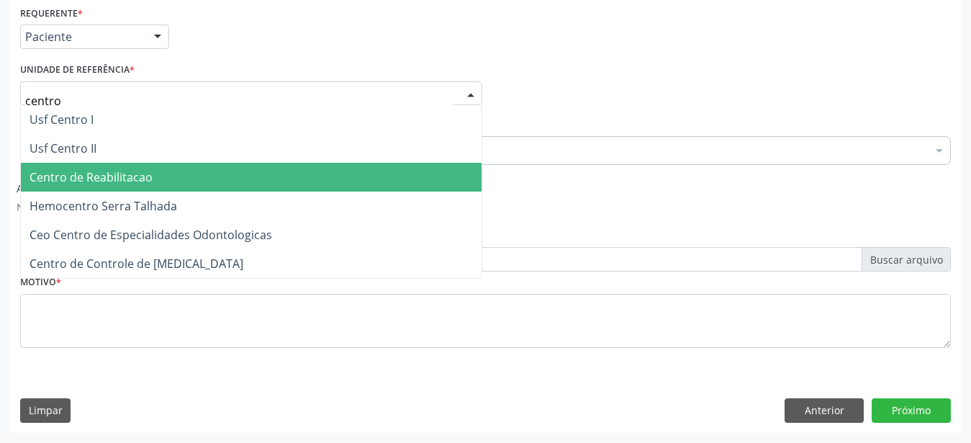
click at [133, 163] on span "Centro de Reabilitacao" at bounding box center [251, 177] width 461 height 29
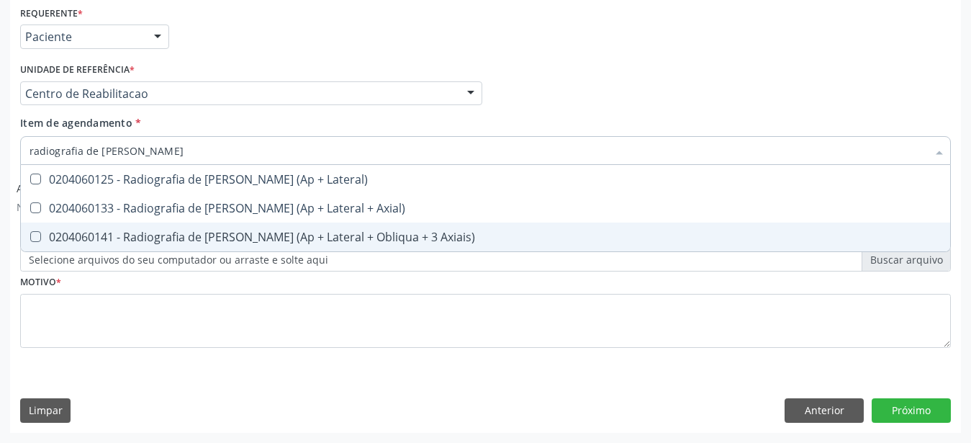
type input "radiografia de joel"
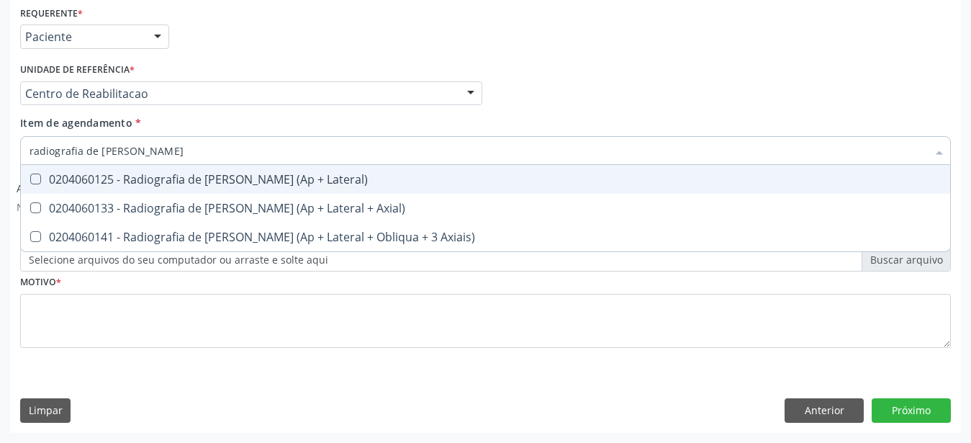
click at [240, 173] on div "0204060125 - Radiografia de Joelho (Ap + Lateral)" at bounding box center [486, 179] width 912 height 12
checkbox Lateral\) "true"
type input "radiografia de"
checkbox Lateral\) "false"
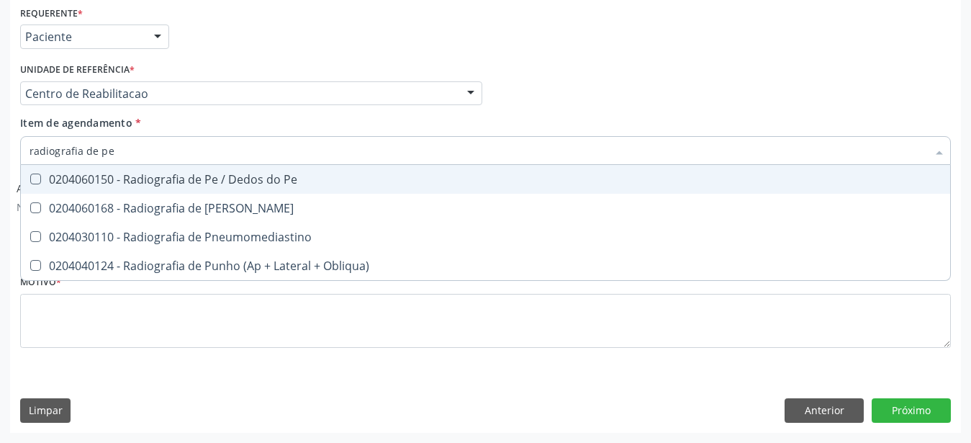
type input "radiografia de per"
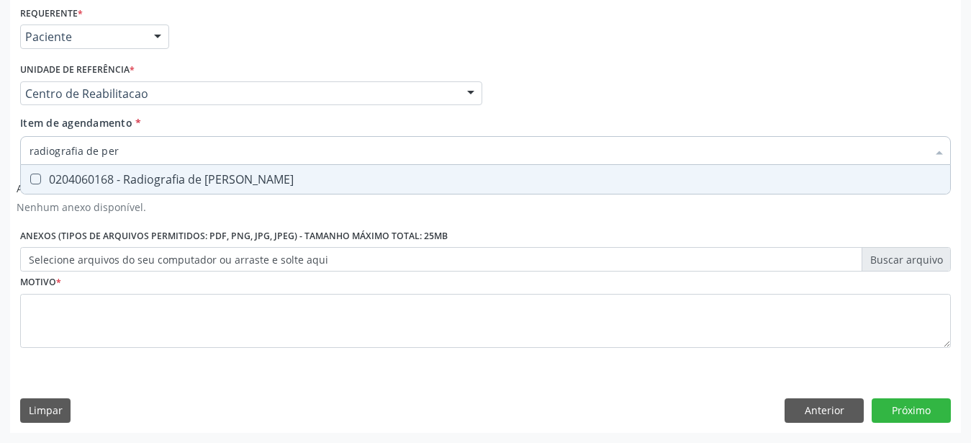
click at [240, 173] on div "0204060168 - Radiografia de Perna" at bounding box center [486, 179] width 912 height 12
checkbox Perna "true"
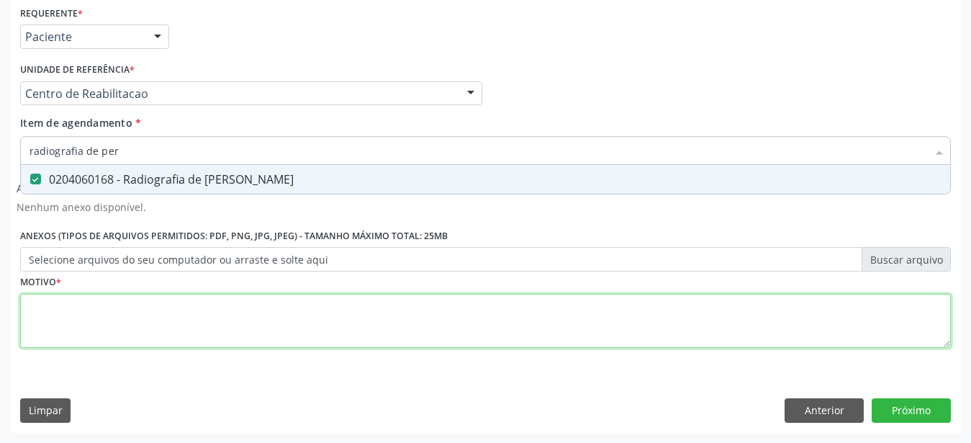
click at [199, 322] on textarea at bounding box center [485, 321] width 930 height 55
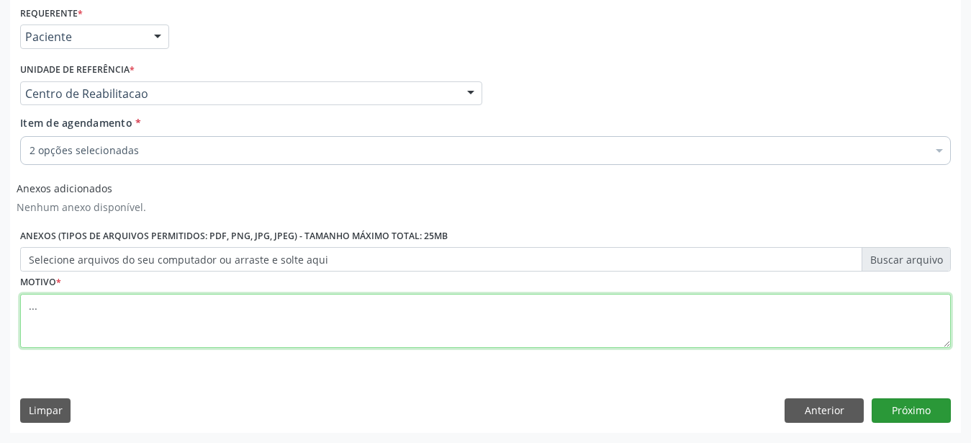
type textarea "..."
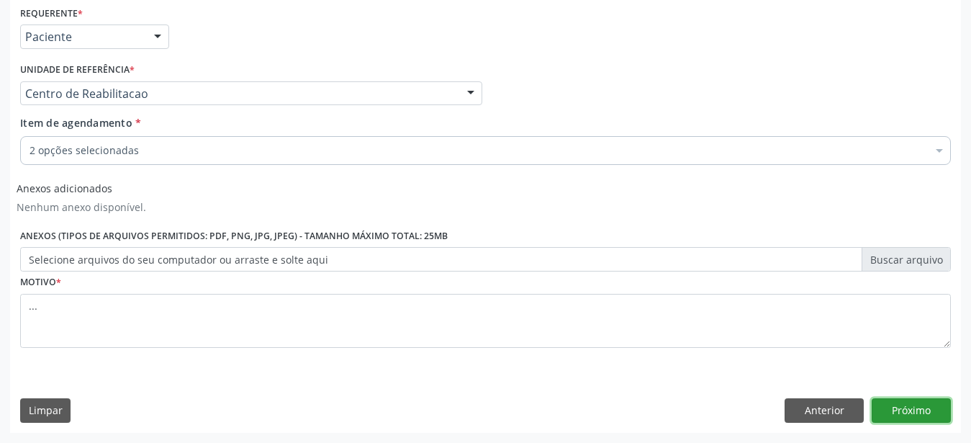
drag, startPoint x: 930, startPoint y: 415, endPoint x: 431, endPoint y: 332, distance: 505.5
click at [928, 415] on button "Próximo" at bounding box center [910, 410] width 79 height 24
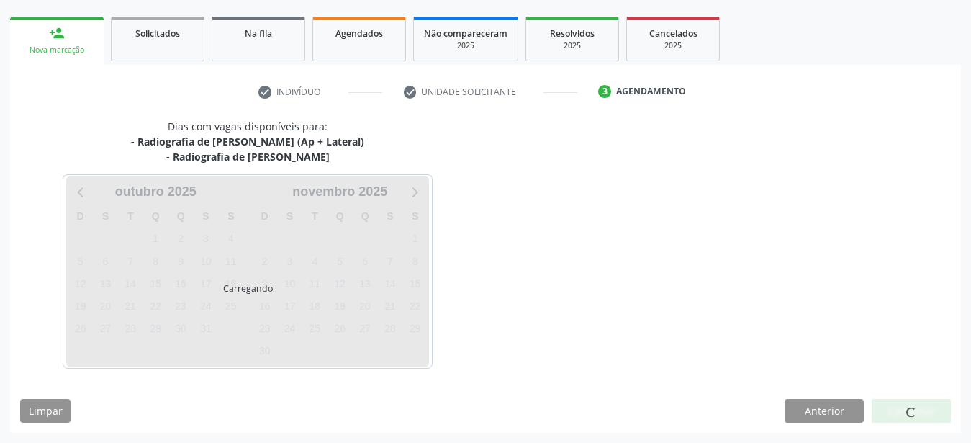
scroll to position [199, 0]
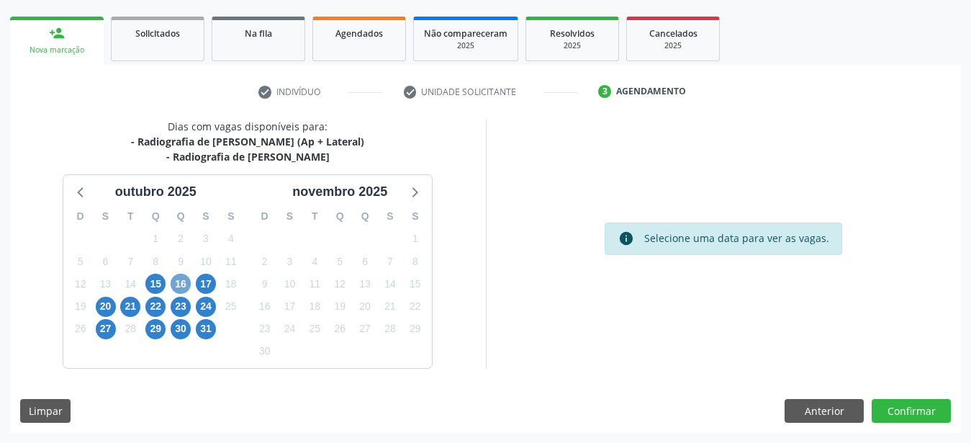
click at [179, 284] on span "16" at bounding box center [181, 283] width 20 height 20
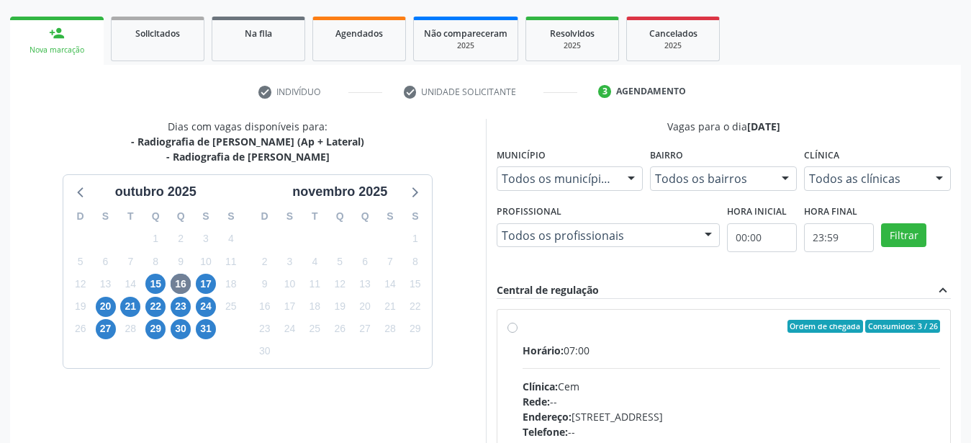
click at [516, 322] on div "Ordem de chegada Consumidos: 3 / 26 Horário: 07:00 Clínica: Cem Rede: -- Endere…" at bounding box center [723, 430] width 433 height 221
radio input "true"
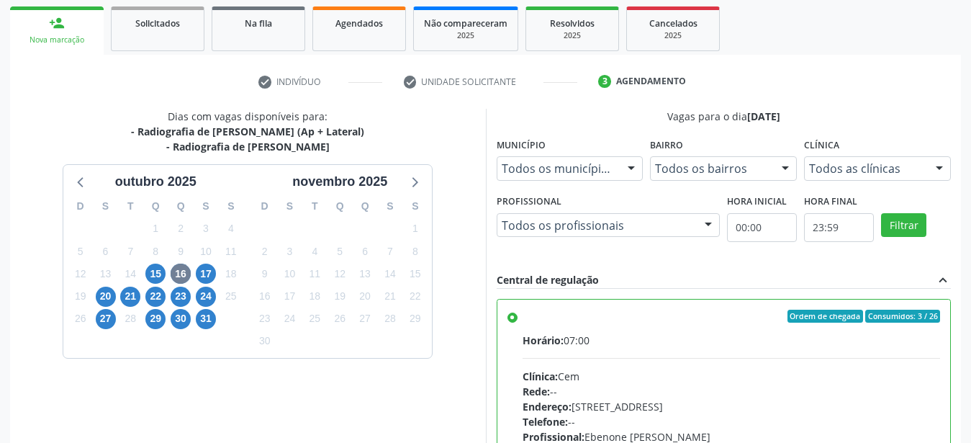
scroll to position [417, 0]
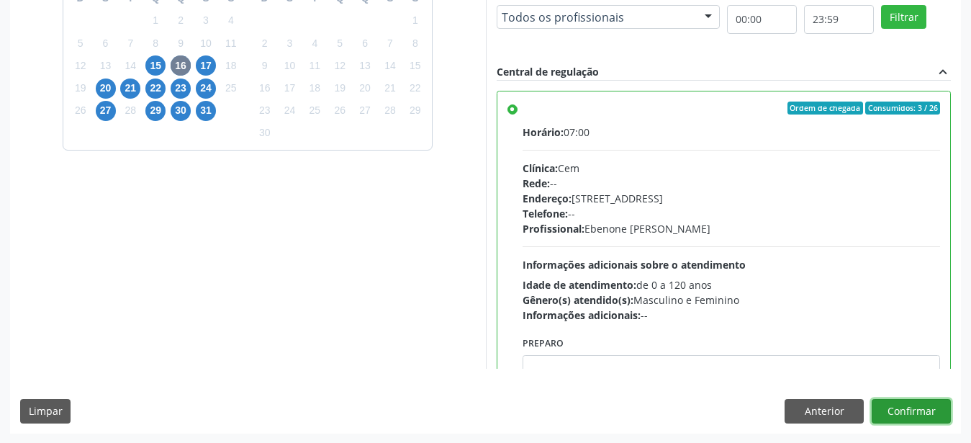
click at [894, 410] on button "Confirmar" at bounding box center [910, 411] width 79 height 24
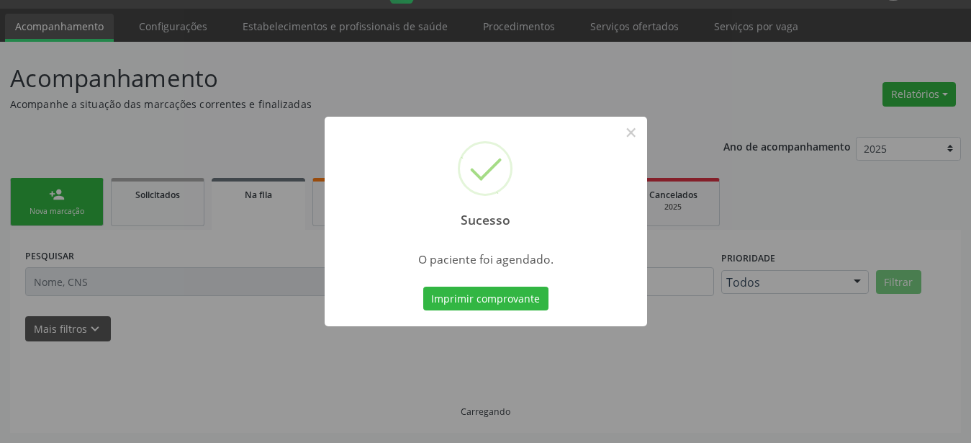
scroll to position [37, 0]
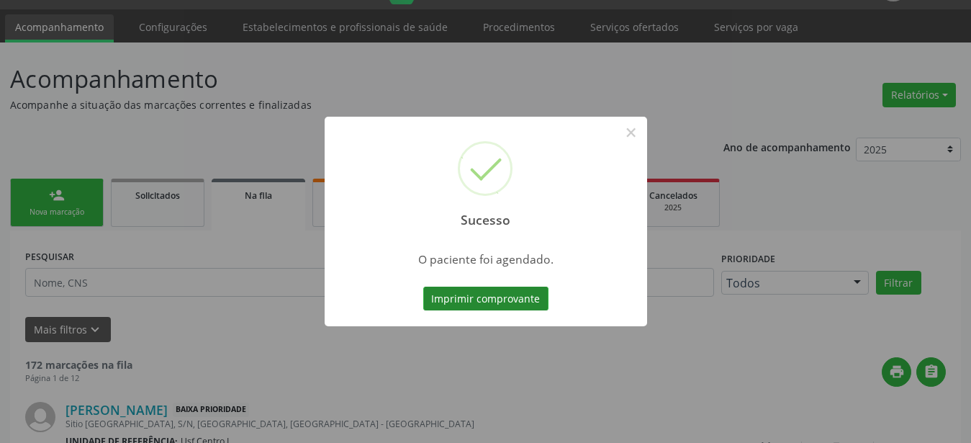
click at [510, 297] on button "Imprimir comprovante" at bounding box center [485, 298] width 125 height 24
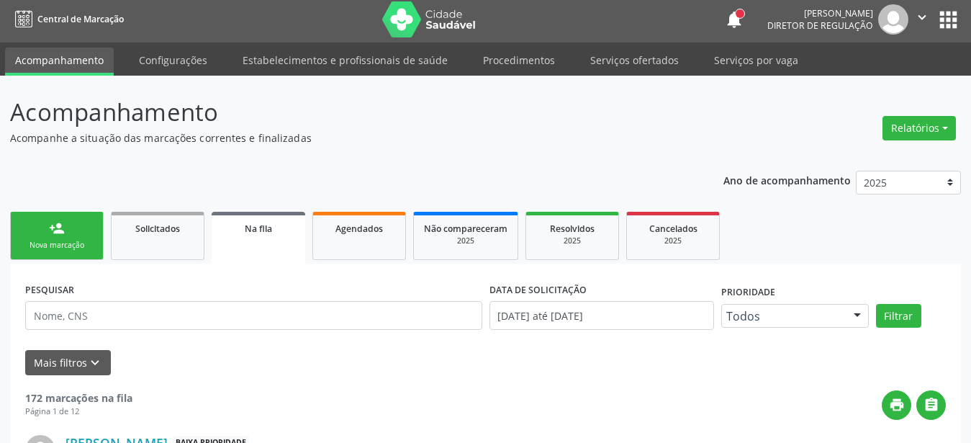
scroll to position [0, 0]
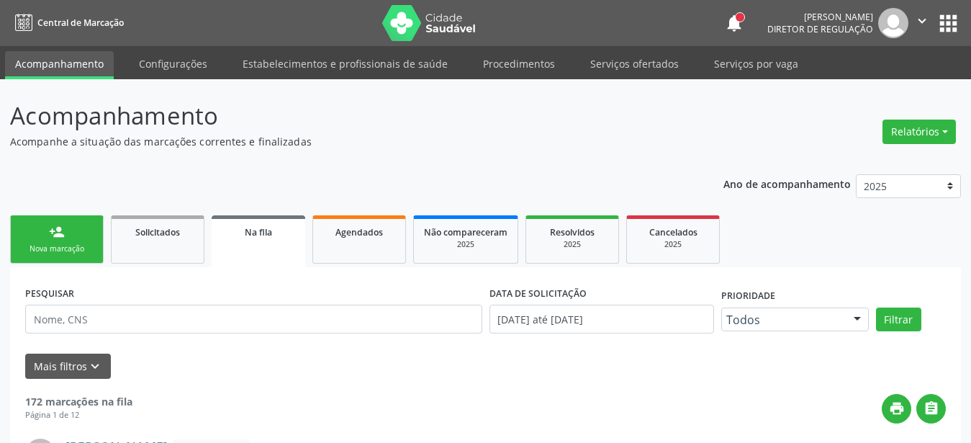
click at [948, 31] on button "apps" at bounding box center [948, 23] width 25 height 25
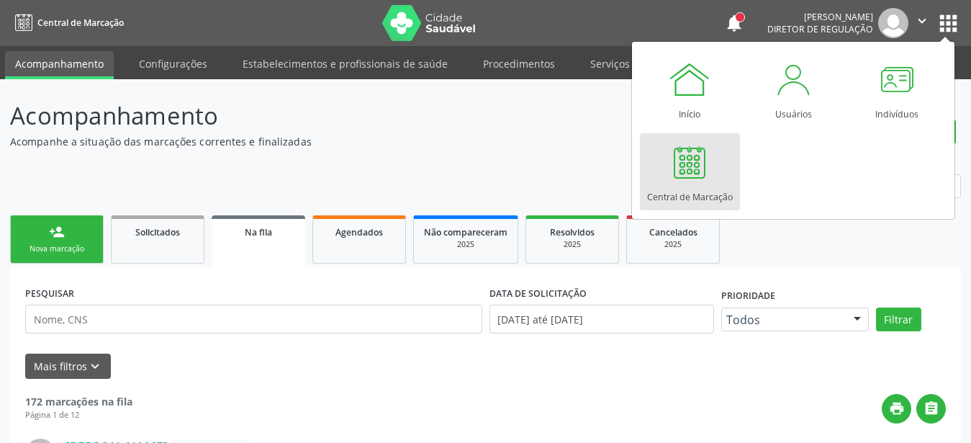
click at [692, 183] on div at bounding box center [689, 161] width 43 height 43
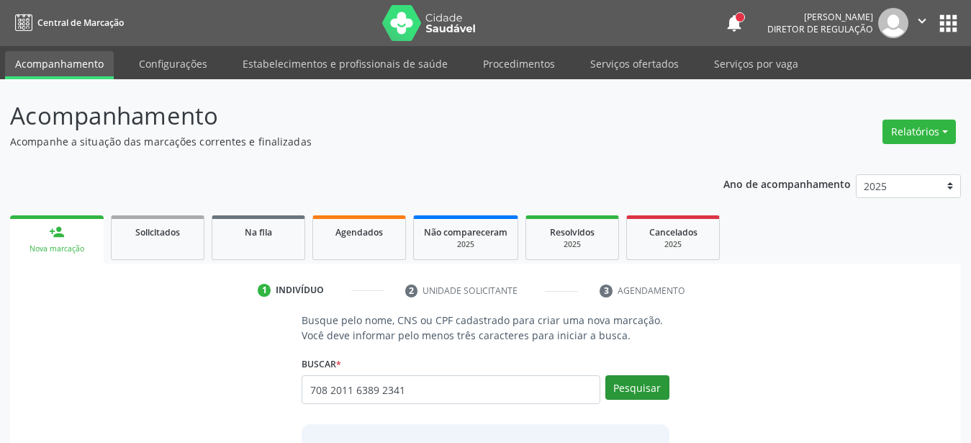
type input "708 2011 6389 2341"
drag, startPoint x: 646, startPoint y: 394, endPoint x: 627, endPoint y: 389, distance: 20.1
click at [645, 393] on button "Pesquisar" at bounding box center [637, 387] width 64 height 24
type input "708 2011 6389 2341"
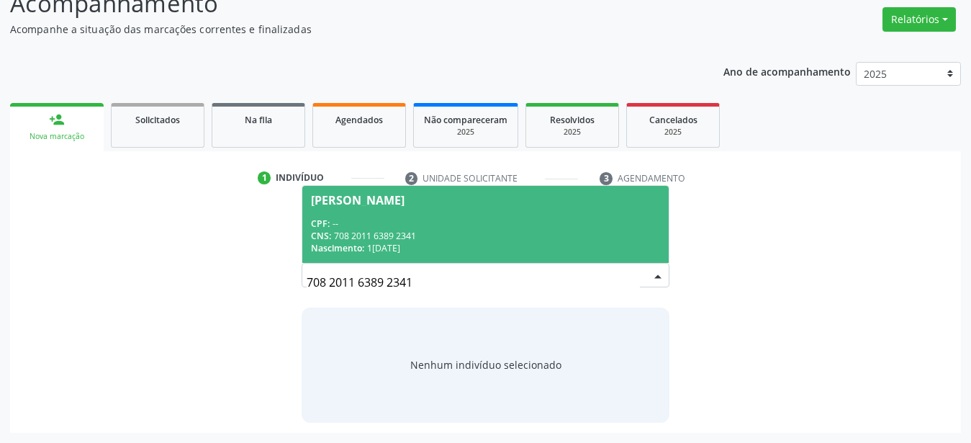
scroll to position [112, 0]
click at [384, 211] on span "[PERSON_NAME] CPF: -- CNS: 708 2011 6389 2341 Nascimento: [DATE]" at bounding box center [485, 224] width 366 height 77
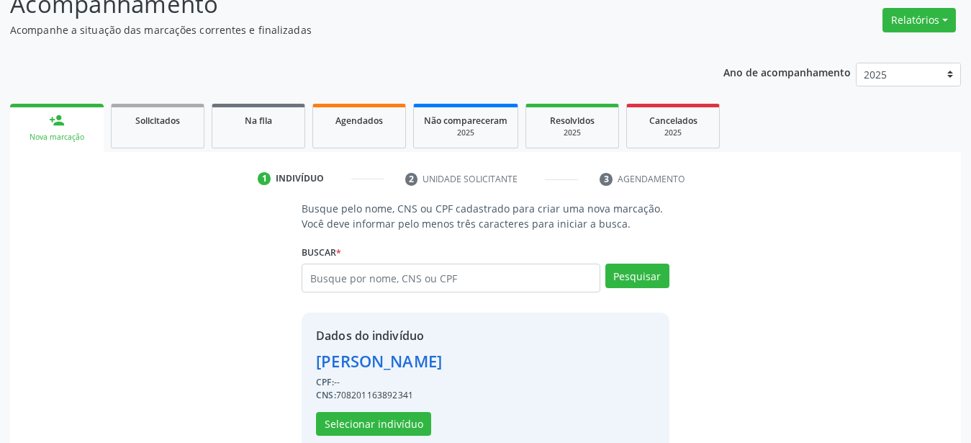
scroll to position [139, 0]
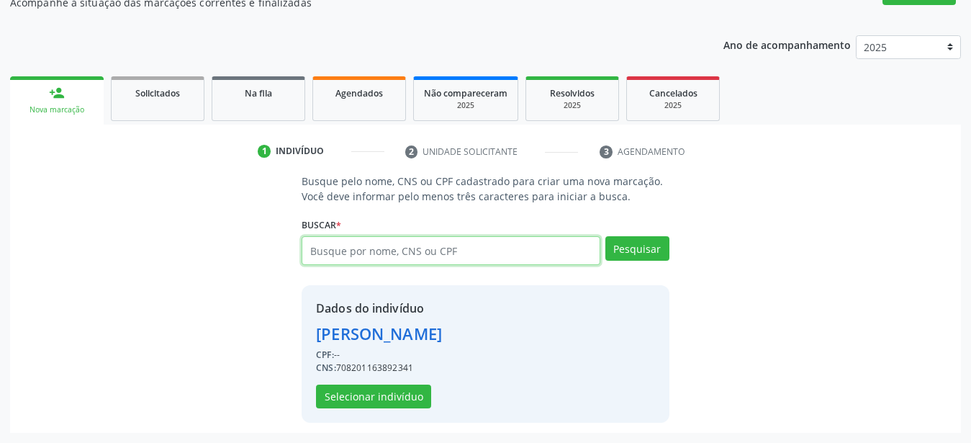
click at [447, 257] on input "text" at bounding box center [451, 250] width 299 height 29
type input "700001513348404"
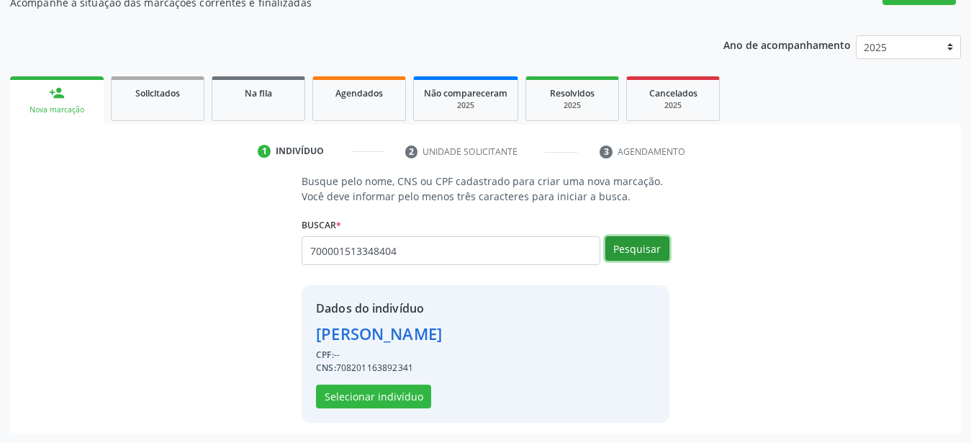
drag, startPoint x: 636, startPoint y: 259, endPoint x: 612, endPoint y: 276, distance: 28.9
click at [646, 251] on button "Pesquisar" at bounding box center [637, 248] width 64 height 24
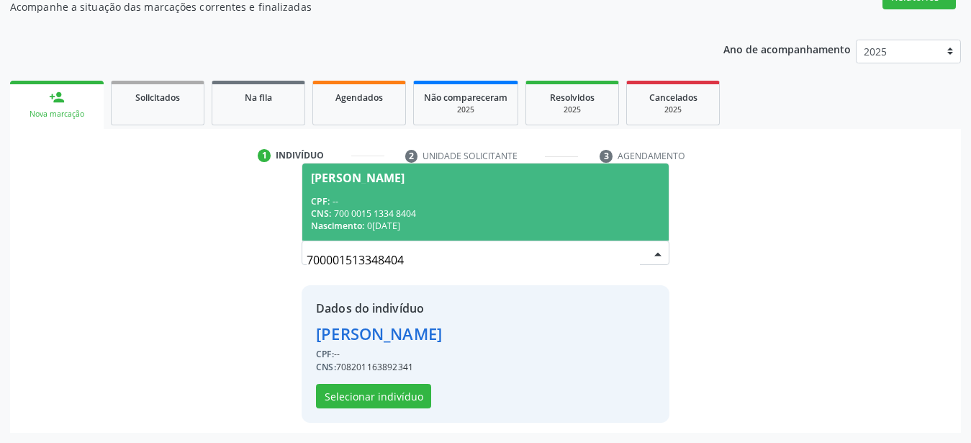
scroll to position [134, 0]
click at [398, 208] on div "CNS: 700 0015 1334 8404" at bounding box center [485, 214] width 349 height 12
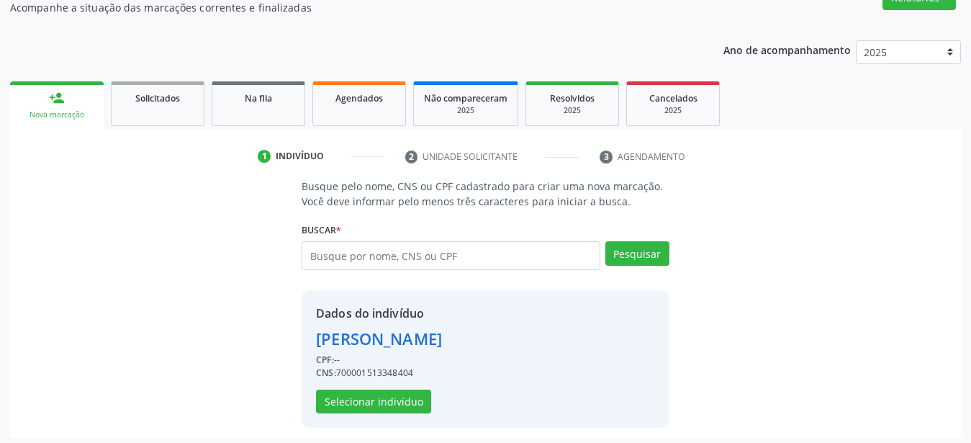
click at [427, 402] on div "Dados do indivíduo [PERSON_NAME] CPF: -- CNS: 700001513348404 Selecionar indiví…" at bounding box center [379, 358] width 126 height 109
click at [416, 402] on button "Selecionar indivíduo" at bounding box center [373, 401] width 115 height 24
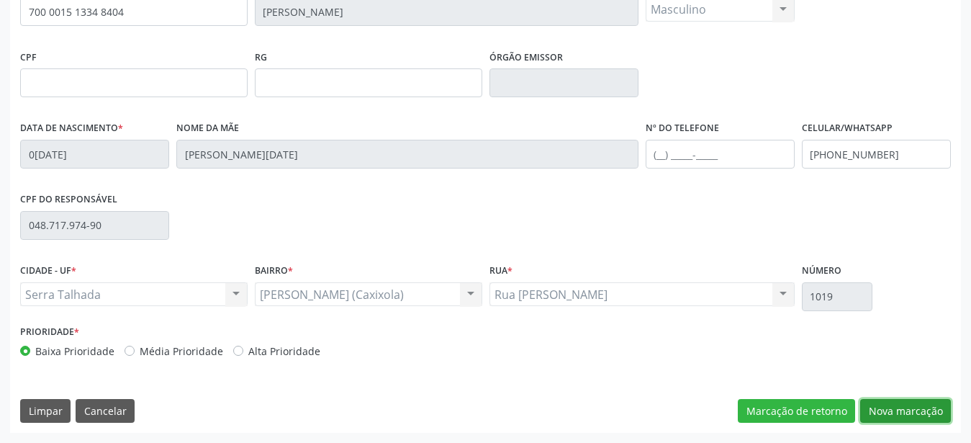
click at [916, 408] on button "Nova marcação" at bounding box center [905, 411] width 91 height 24
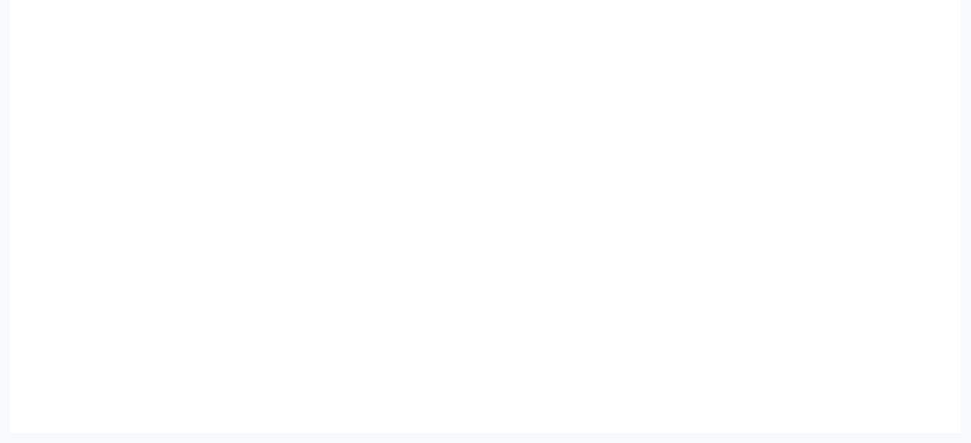
scroll to position [322, 0]
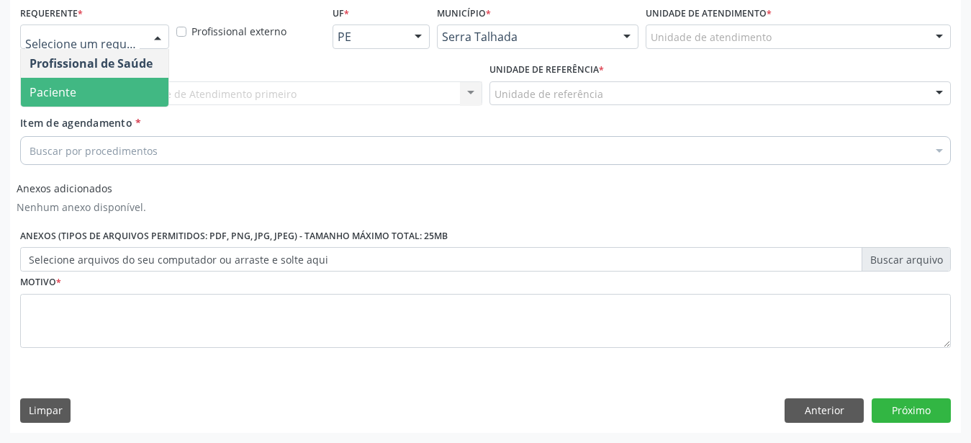
click at [91, 78] on span "Paciente" at bounding box center [95, 92] width 148 height 29
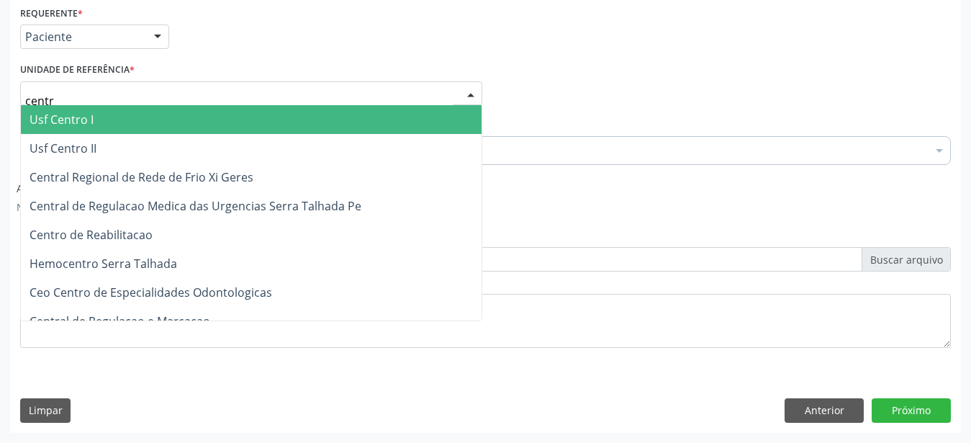
type input "centro"
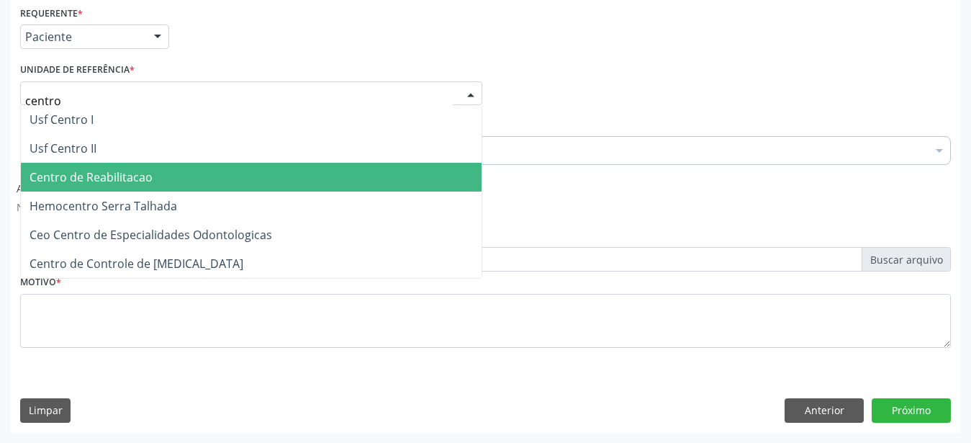
click at [77, 169] on span "Centro de Reabilitacao" at bounding box center [91, 177] width 123 height 16
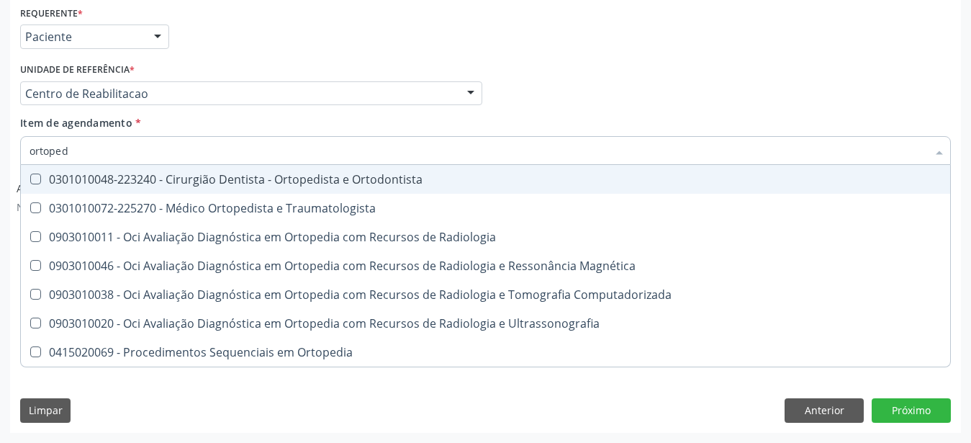
type input "ortopedi"
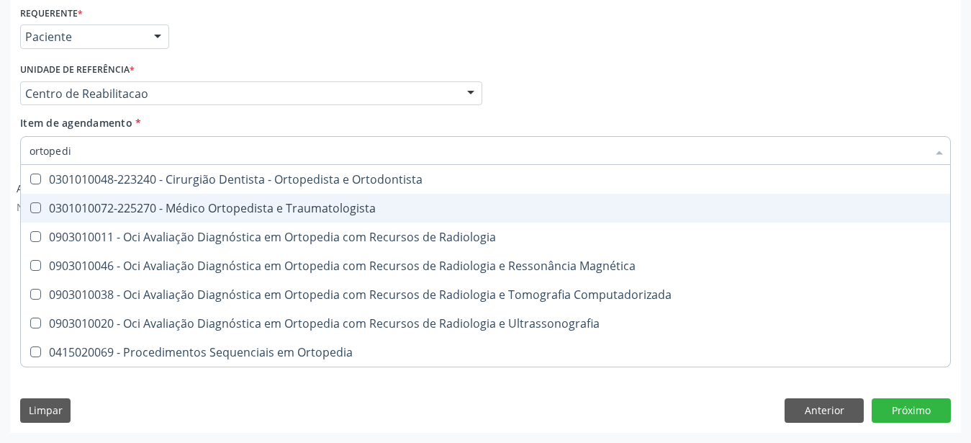
click at [272, 205] on span "0301010072-225270 - Médico Ortopedista e Traumatologista" at bounding box center [485, 208] width 929 height 29
checkbox Traumatologista "true"
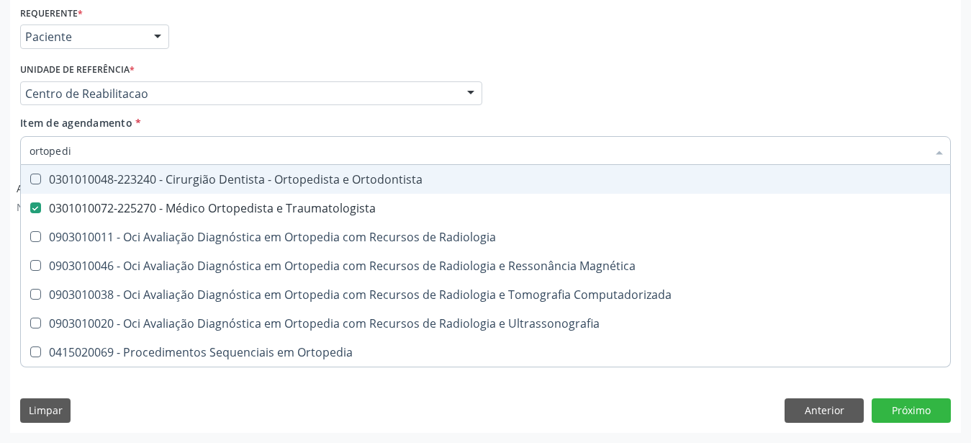
click at [580, 136] on input "ortopedi" at bounding box center [478, 150] width 897 height 29
click at [543, 115] on div "Item de agendamento * ortopedi Desfazer seleção 0301010048-223240 - Cirurgião D…" at bounding box center [485, 137] width 930 height 45
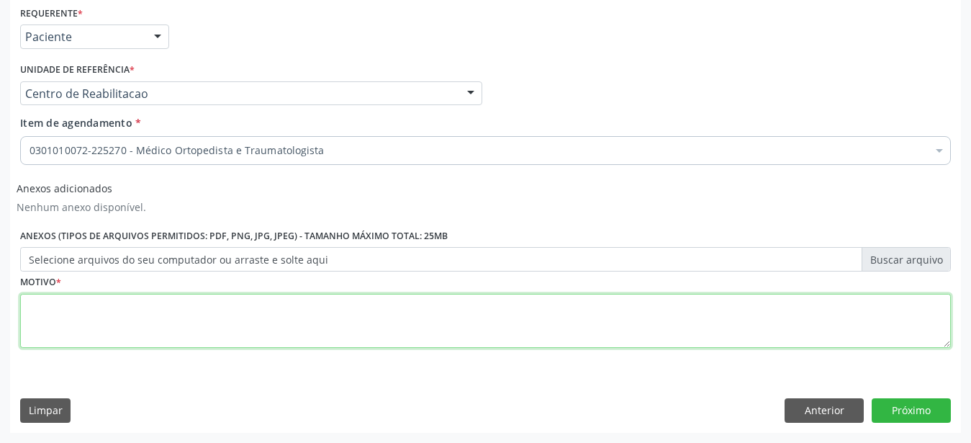
click at [84, 311] on textarea at bounding box center [485, 321] width 930 height 55
type textarea "..."
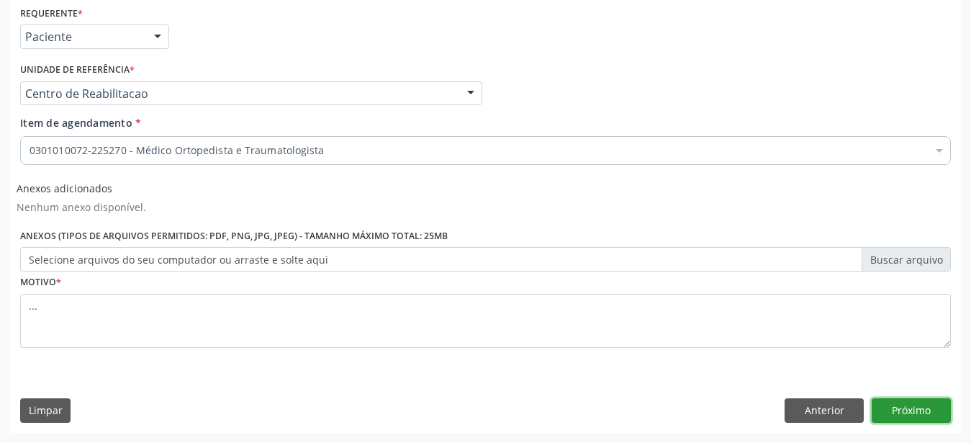
click at [923, 407] on button "Próximo" at bounding box center [910, 410] width 79 height 24
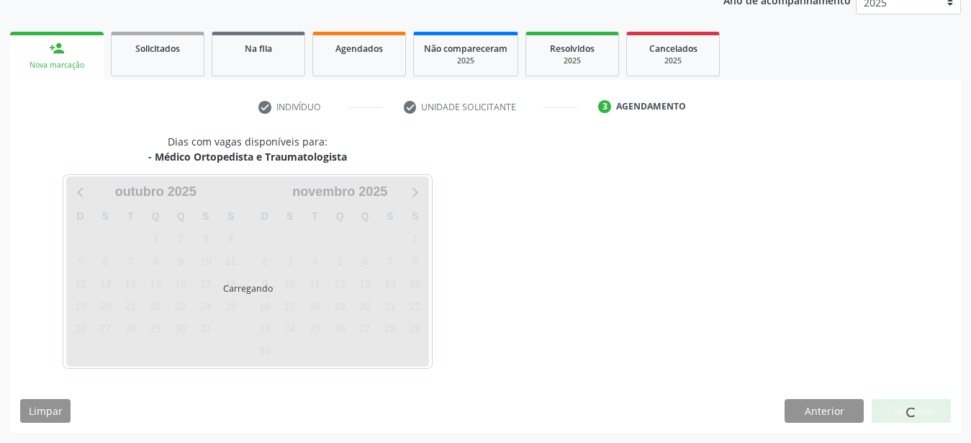
scroll to position [184, 0]
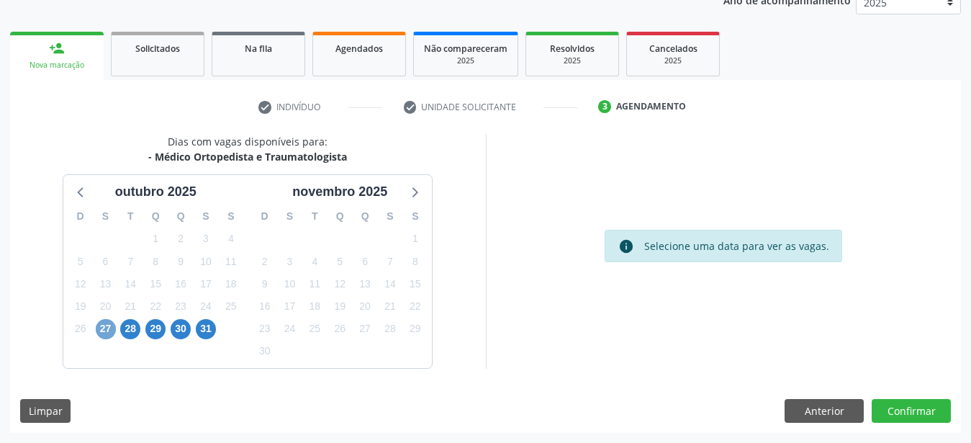
click at [108, 324] on span "27" at bounding box center [106, 329] width 20 height 20
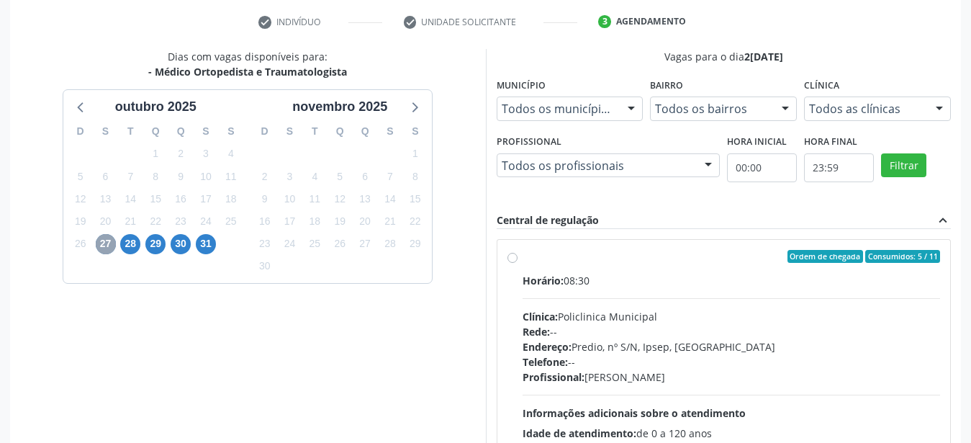
scroll to position [330, 0]
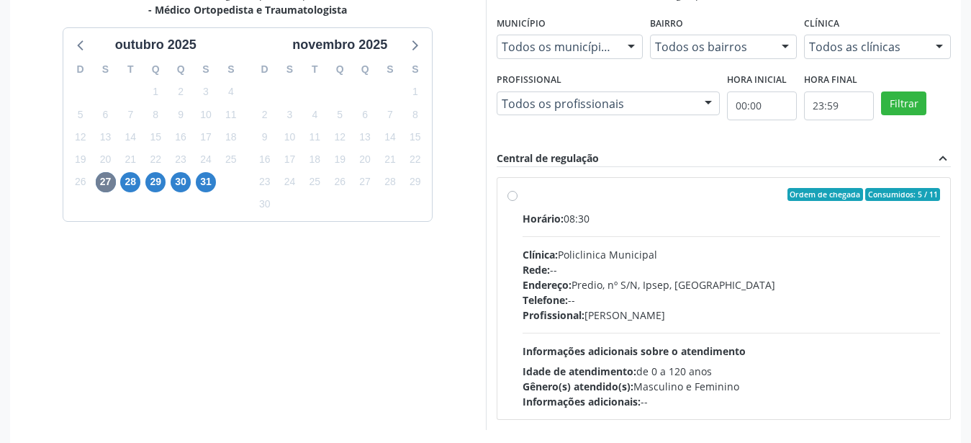
click at [522, 196] on label "Ordem de chegada Consumidos: 5 / 11 Horário: 08:30 Clínica: Policlinica Municip…" at bounding box center [731, 298] width 418 height 221
click at [517, 196] on input "Ordem de chegada Consumidos: 5 / 11 Horário: 08:30 Clínica: Policlinica Municip…" at bounding box center [512, 194] width 10 height 13
radio input "true"
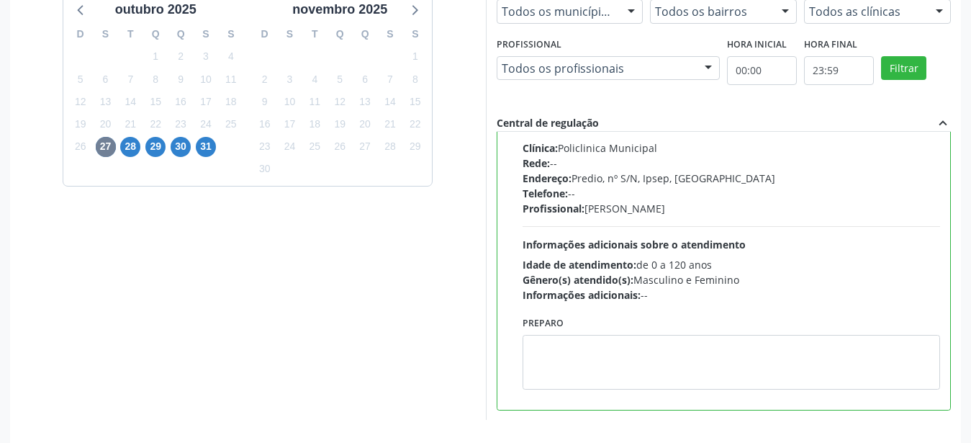
scroll to position [417, 0]
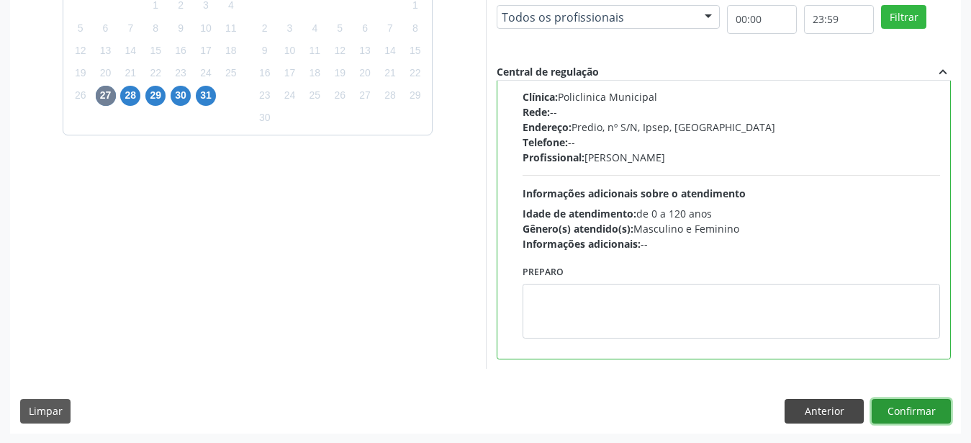
drag, startPoint x: 925, startPoint y: 406, endPoint x: 853, endPoint y: 421, distance: 73.5
click at [923, 407] on button "Confirmar" at bounding box center [910, 411] width 79 height 24
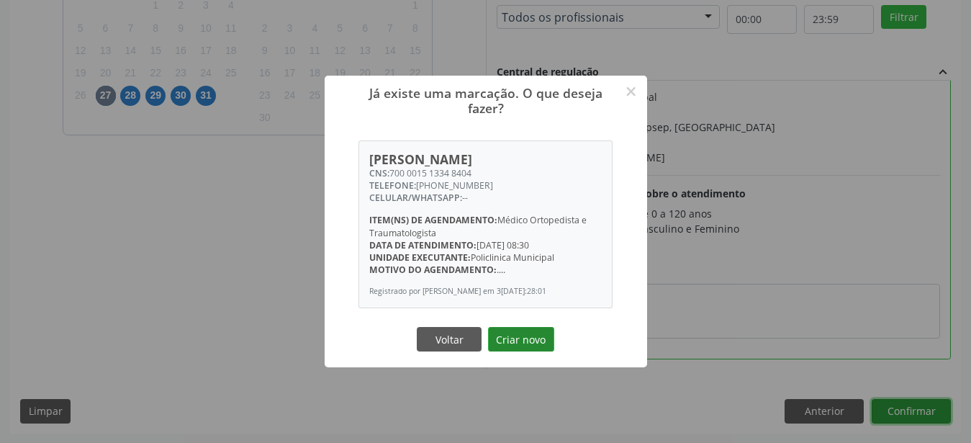
click at [517, 345] on button "Criar novo" at bounding box center [521, 339] width 66 height 24
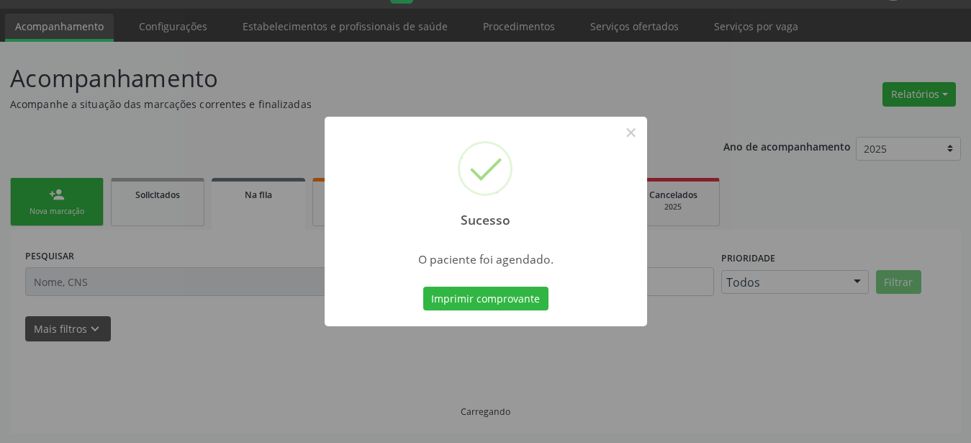
scroll to position [37, 0]
click at [497, 296] on button "Imprimir comprovante" at bounding box center [485, 298] width 125 height 24
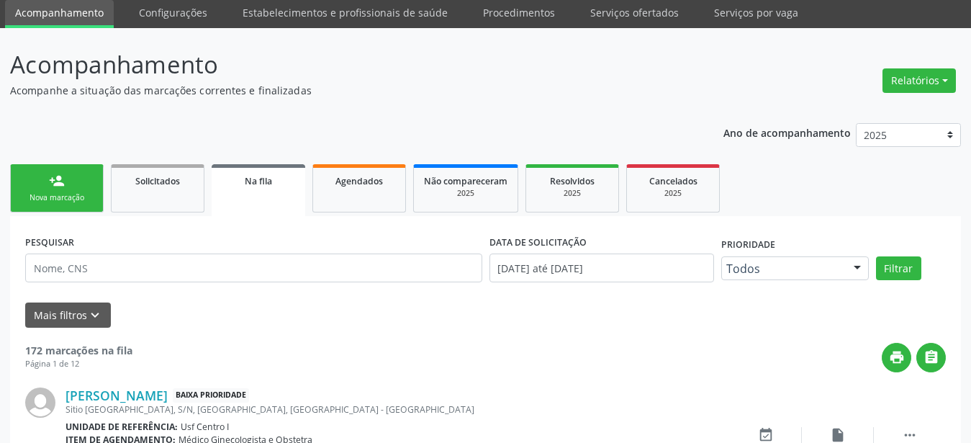
scroll to position [0, 0]
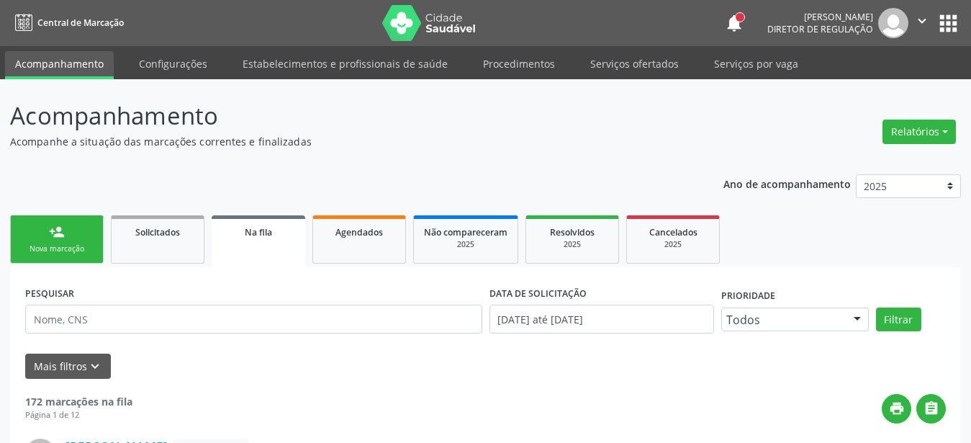
click at [920, 17] on icon "" at bounding box center [922, 21] width 16 height 16
click at [862, 89] on link "Sair" at bounding box center [884, 88] width 99 height 20
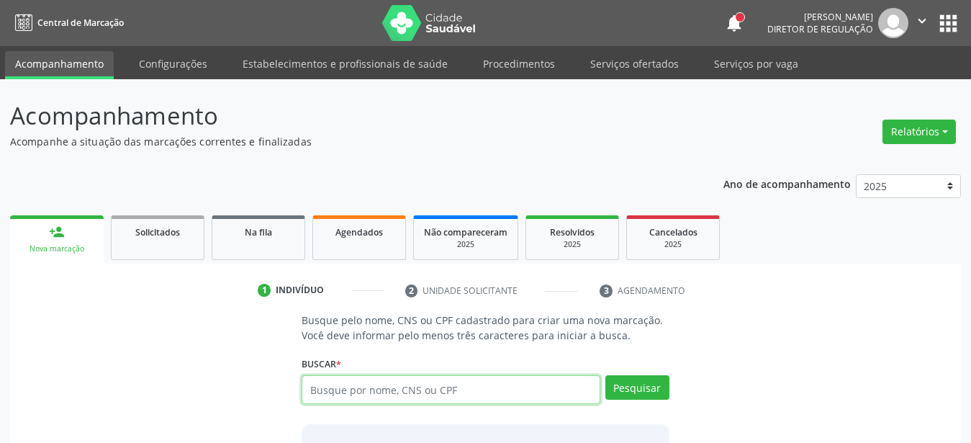
paste input "708901743961210"
type input "708901743961210"
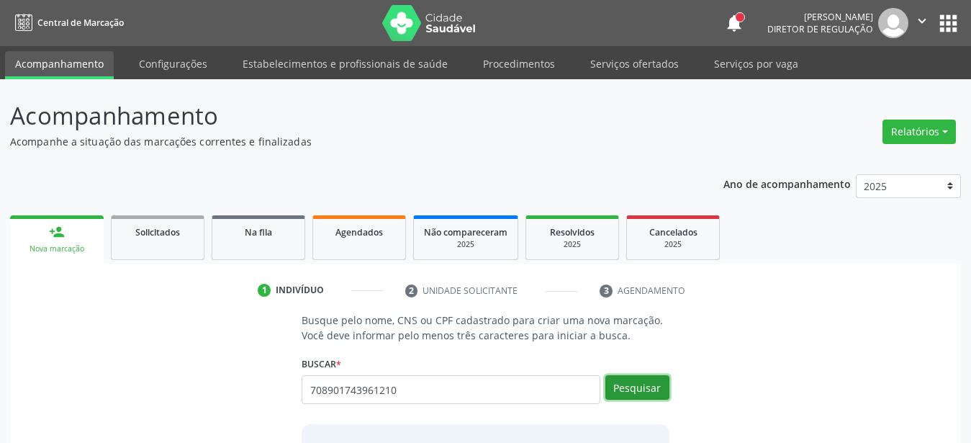
click at [638, 386] on button "Pesquisar" at bounding box center [637, 387] width 64 height 24
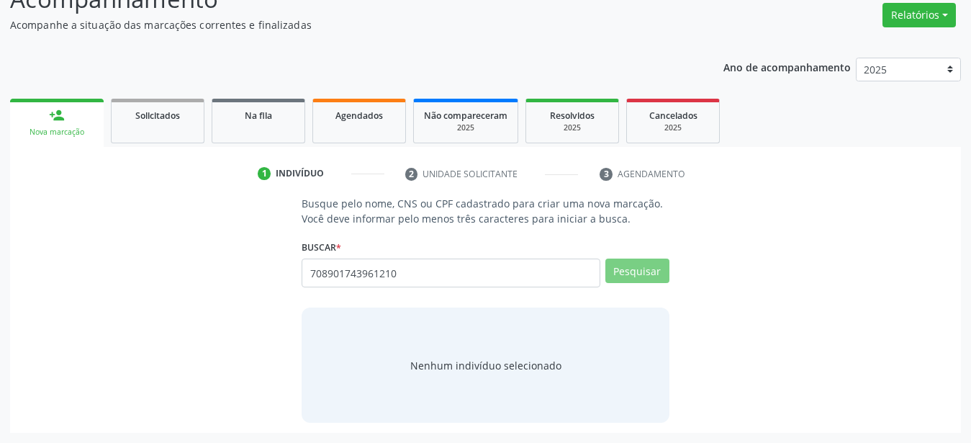
scroll to position [112, 0]
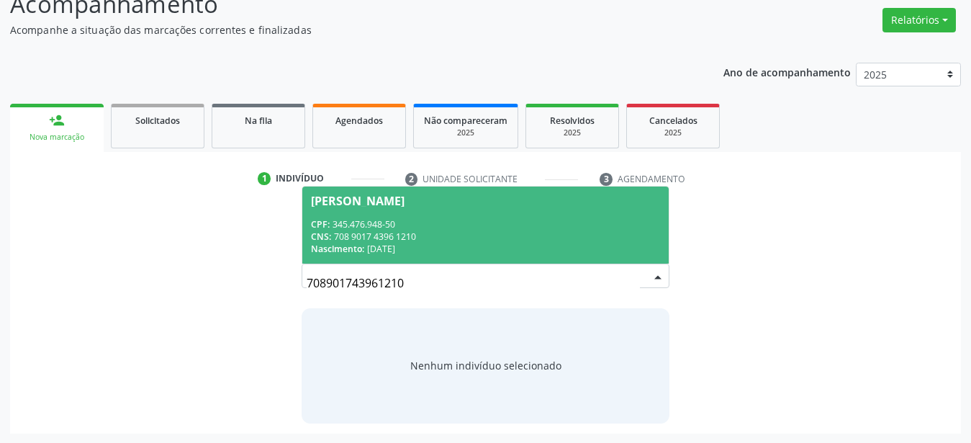
click at [483, 207] on span "[PERSON_NAME] CPF: 345.476.948-50 CNS: 708 9017 4396 1210 Nascimento: [DATE]" at bounding box center [485, 224] width 366 height 77
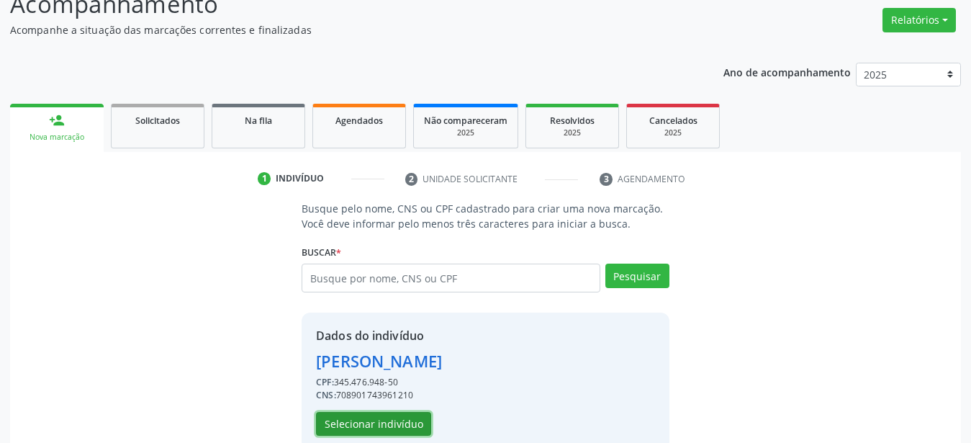
click at [376, 422] on button "Selecionar indivíduo" at bounding box center [373, 424] width 115 height 24
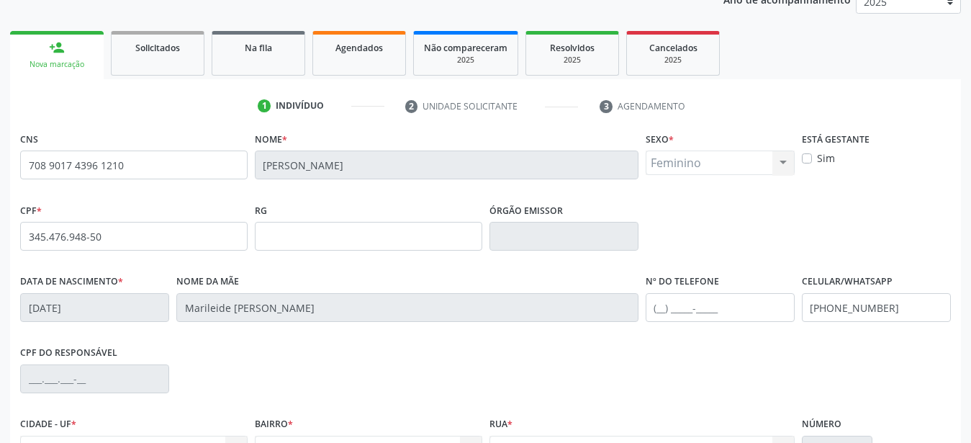
scroll to position [258, 0]
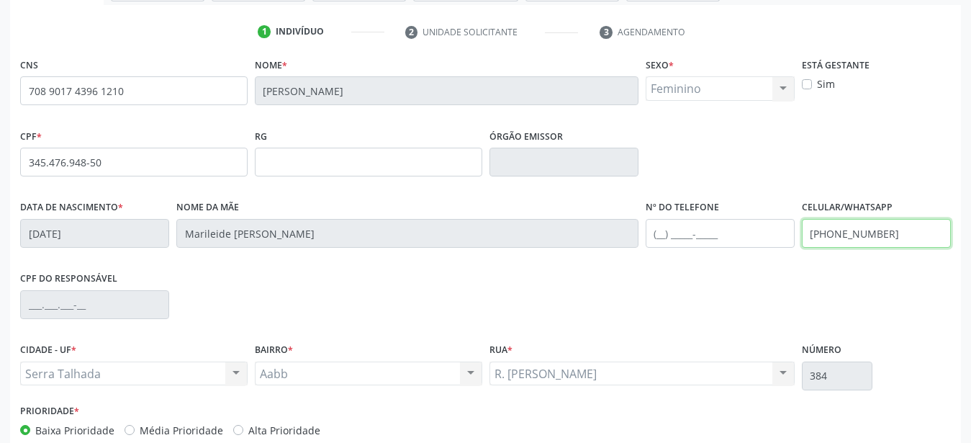
drag, startPoint x: 916, startPoint y: 239, endPoint x: 641, endPoint y: 276, distance: 277.3
click at [802, 248] on input "[PHONE_NUMBER]" at bounding box center [876, 233] width 149 height 29
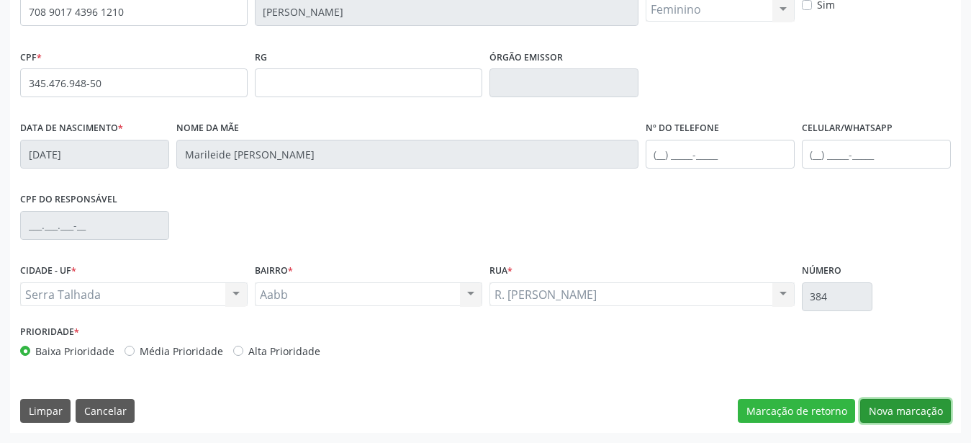
click at [896, 415] on button "Nova marcação" at bounding box center [905, 411] width 91 height 24
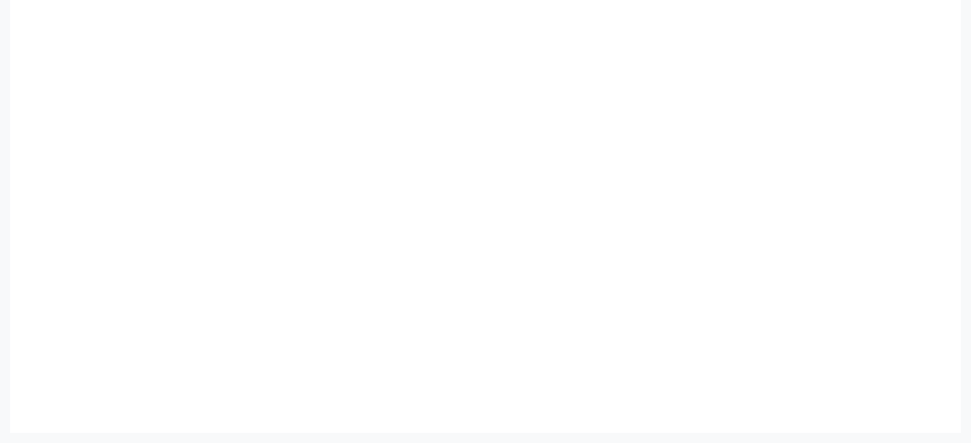
scroll to position [322, 0]
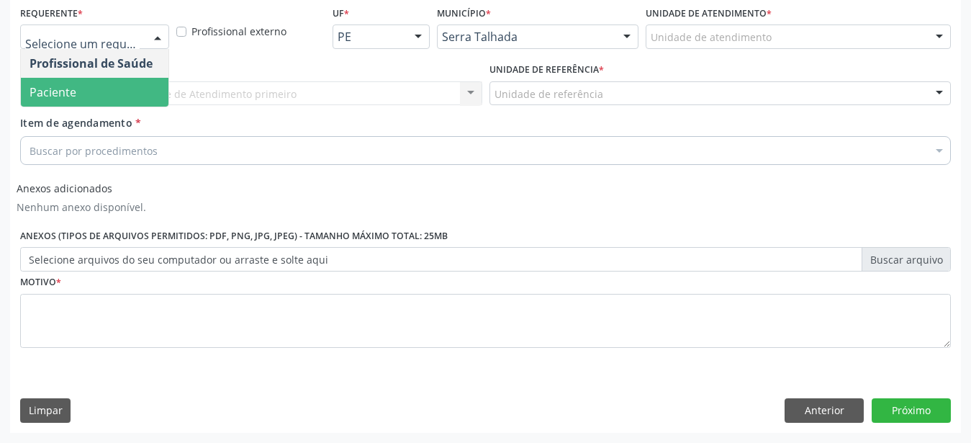
click at [81, 83] on span "Paciente" at bounding box center [95, 92] width 148 height 29
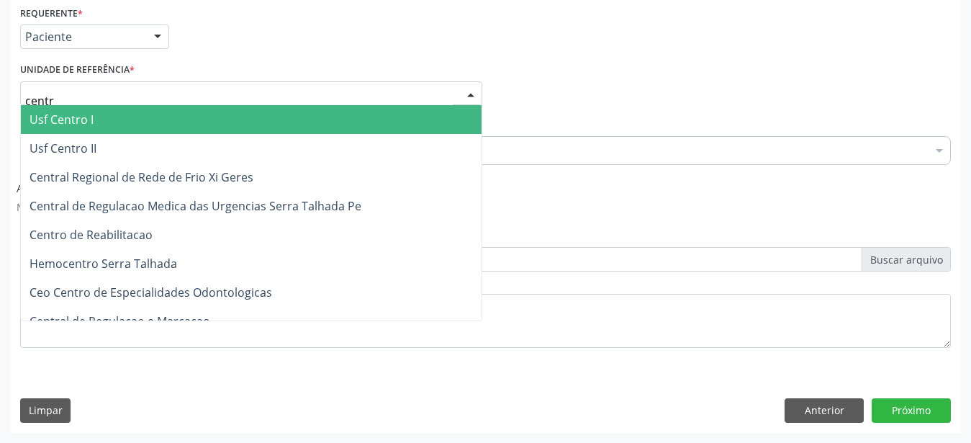
type input "centro"
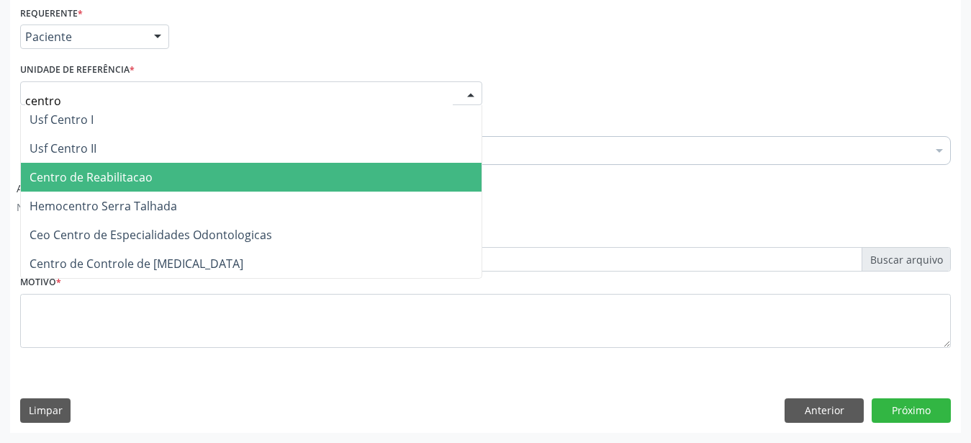
click at [135, 163] on span "Centro de Reabilitacao" at bounding box center [251, 177] width 461 height 29
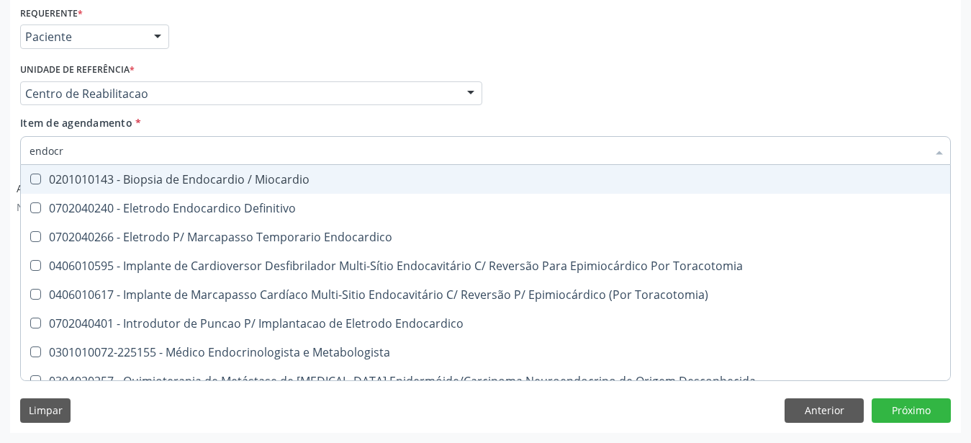
type input "endocri"
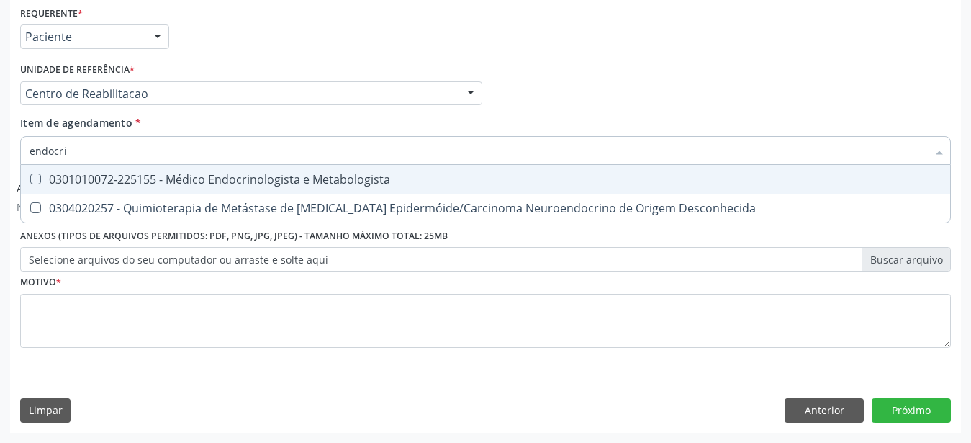
click at [128, 173] on div "0301010072-225155 - Médico Endocrinologista e Metabologista" at bounding box center [486, 179] width 912 height 12
checkbox Metabologista "true"
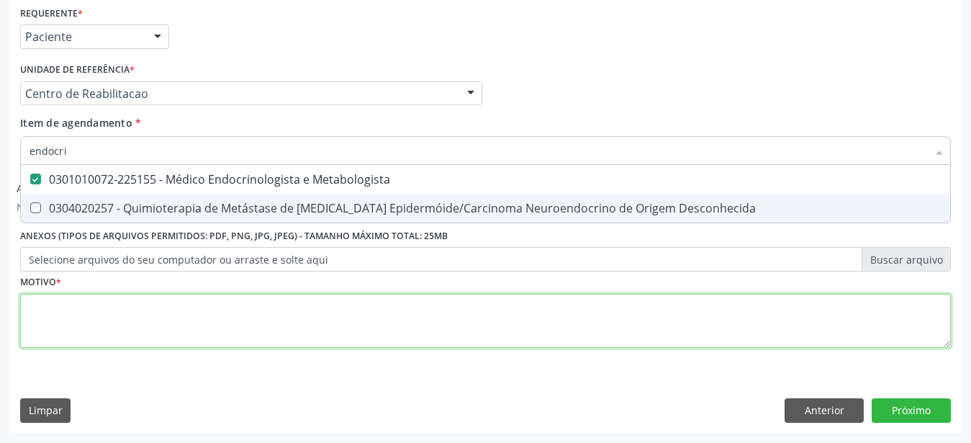
click at [77, 295] on textarea at bounding box center [485, 321] width 930 height 55
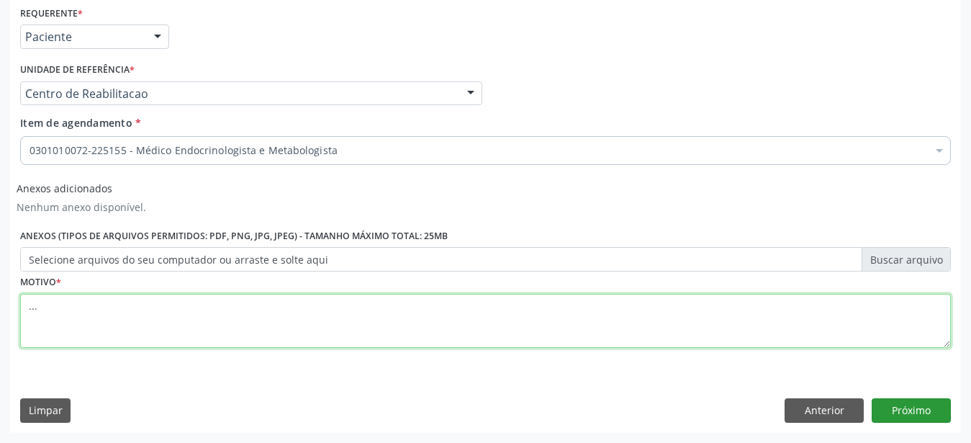
type textarea "..."
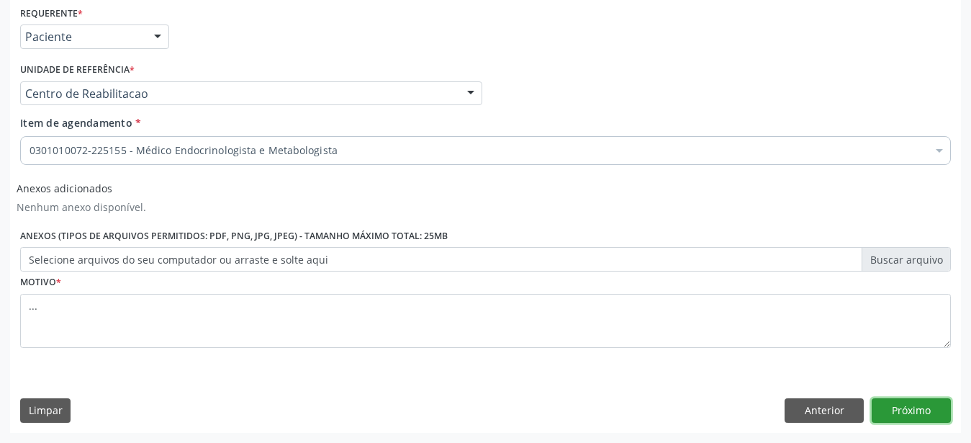
click at [921, 417] on button "Próximo" at bounding box center [910, 410] width 79 height 24
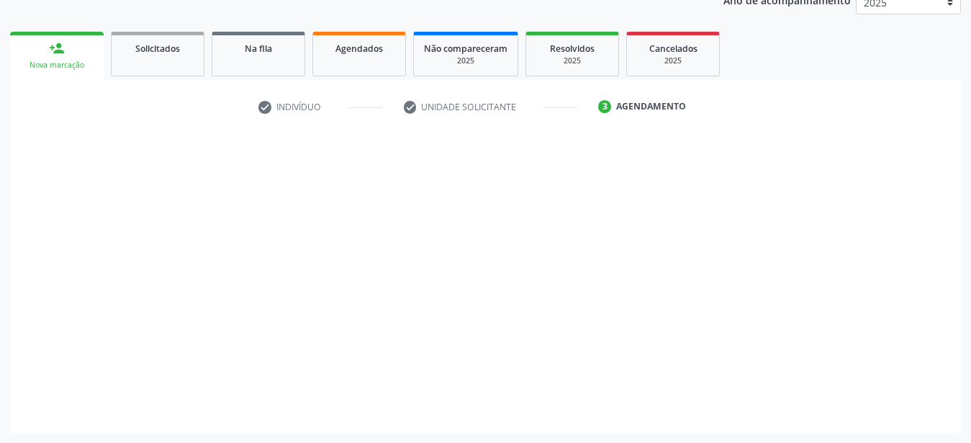
scroll to position [184, 0]
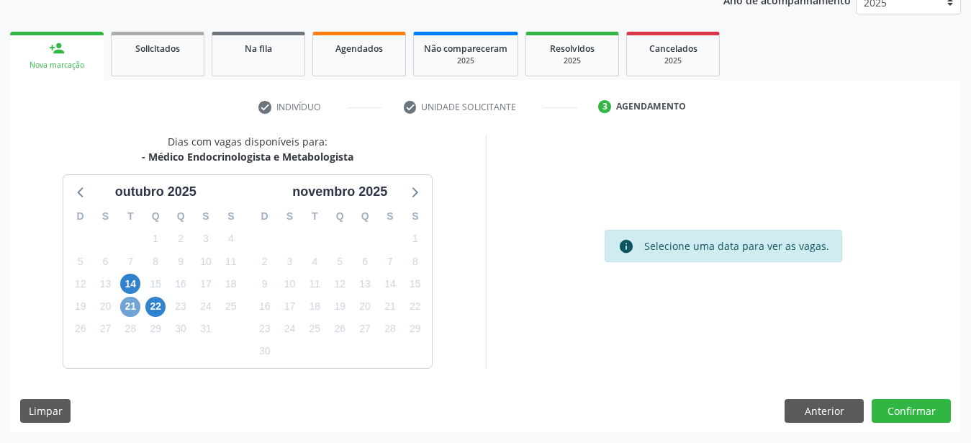
click at [135, 301] on span "21" at bounding box center [130, 306] width 20 height 20
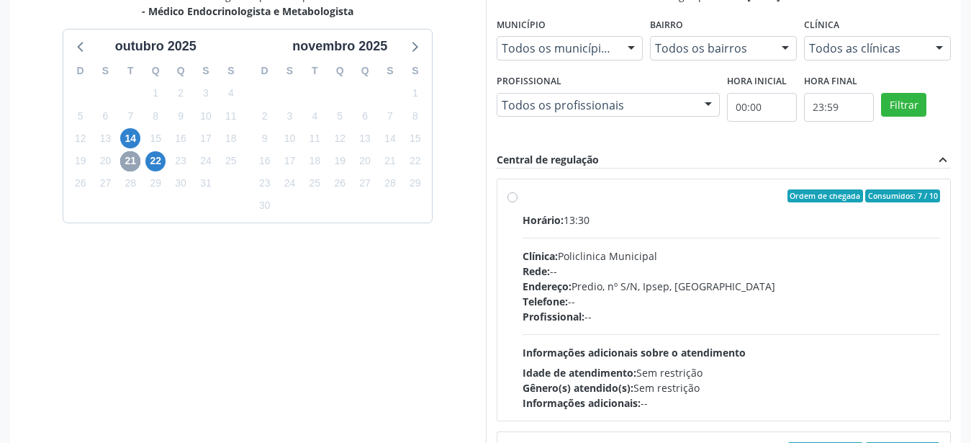
scroll to position [330, 0]
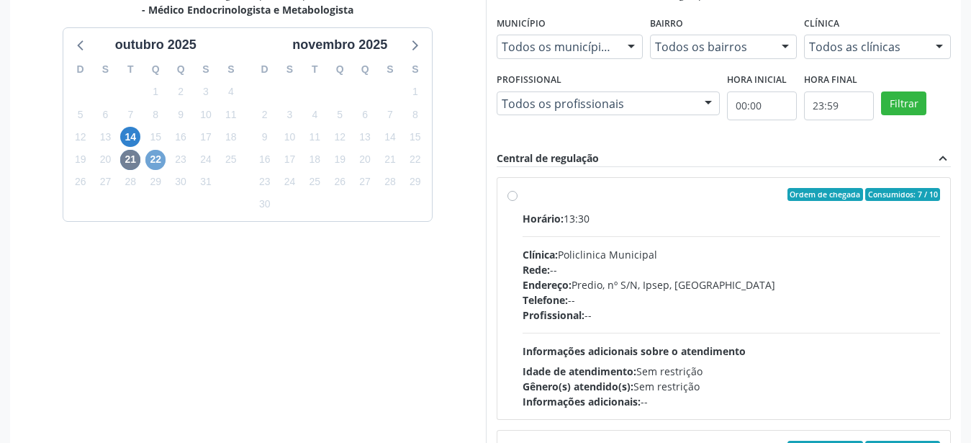
click at [156, 162] on span "22" at bounding box center [155, 160] width 20 height 20
click at [135, 139] on span "14" at bounding box center [130, 137] width 20 height 20
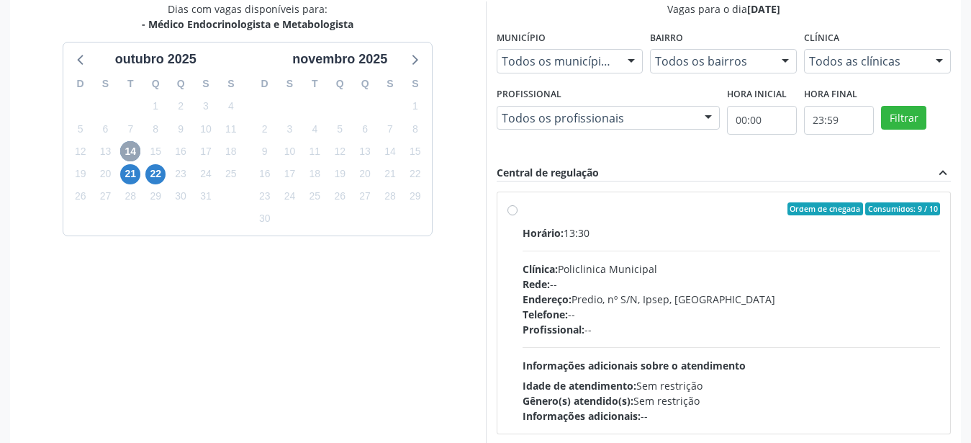
scroll to position [404, 0]
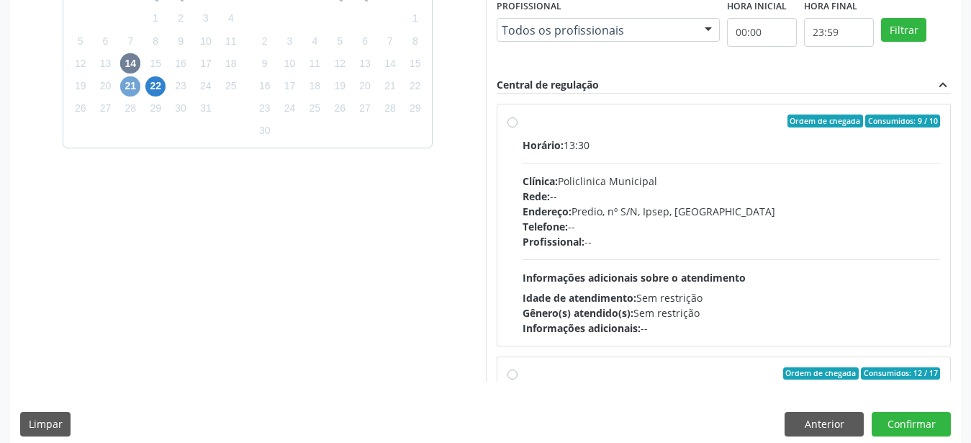
click at [127, 83] on span "21" at bounding box center [130, 86] width 20 height 20
click at [152, 81] on span "22" at bounding box center [155, 86] width 20 height 20
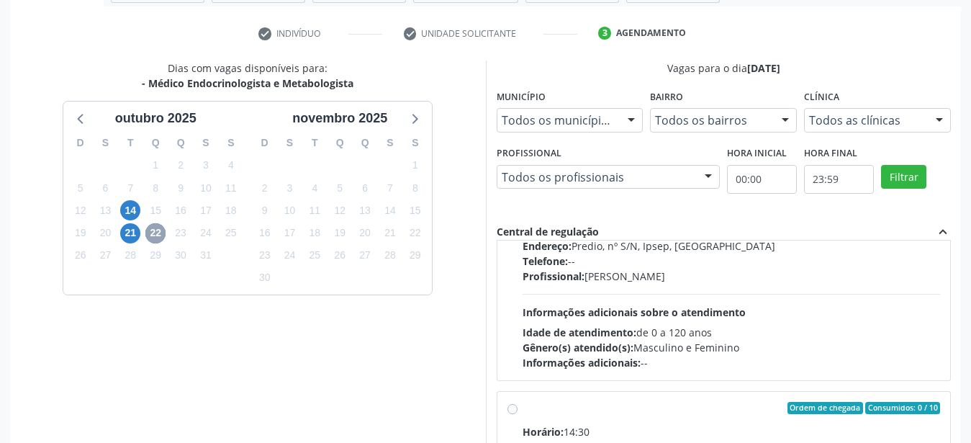
scroll to position [0, 0]
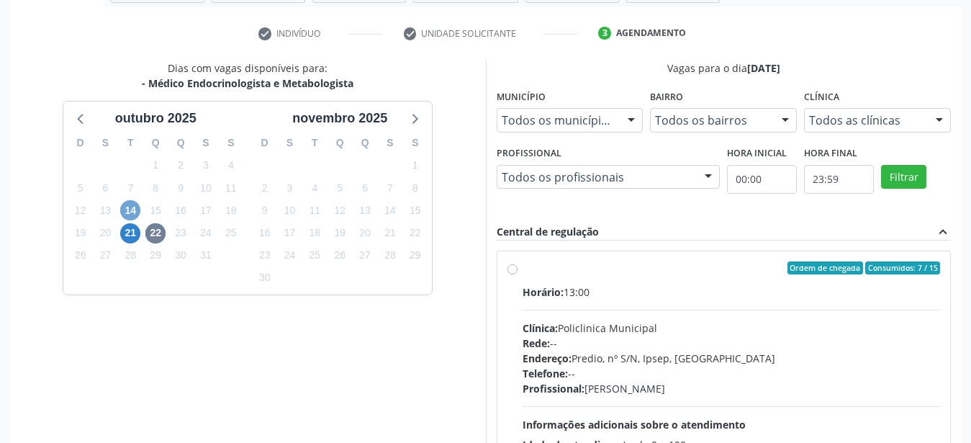
click at [128, 207] on span "14" at bounding box center [130, 210] width 20 height 20
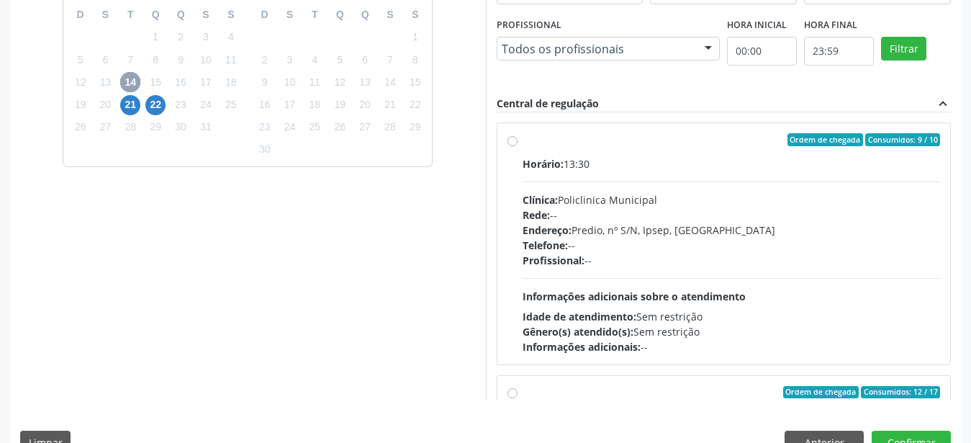
scroll to position [404, 0]
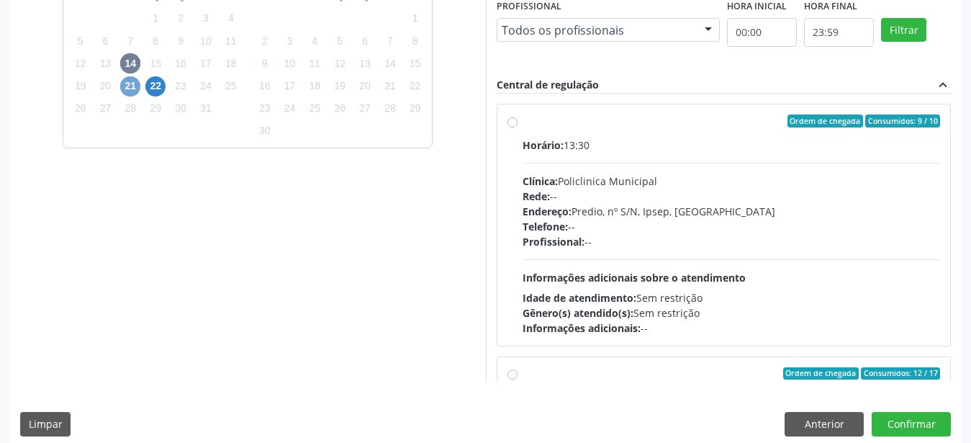
click at [121, 86] on span "21" at bounding box center [130, 86] width 20 height 20
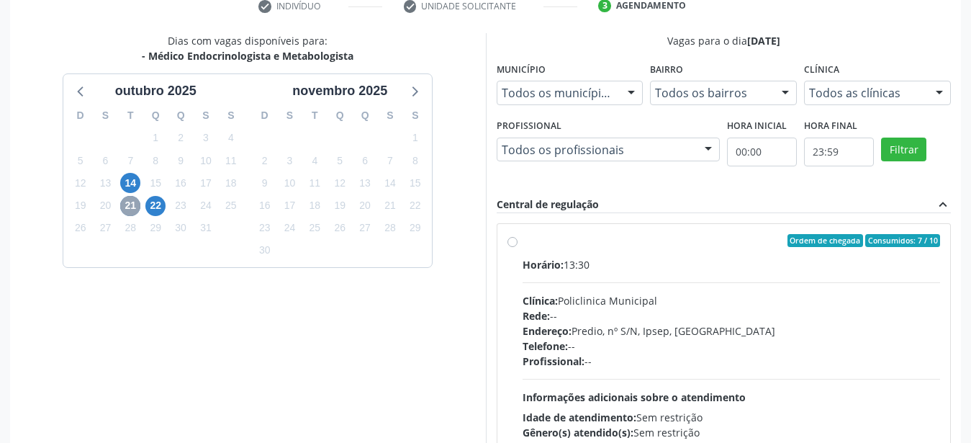
scroll to position [257, 0]
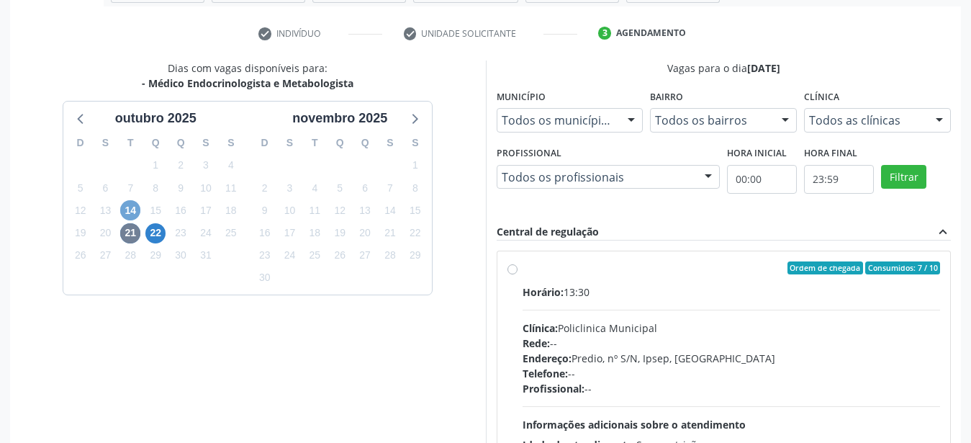
click at [134, 210] on span "14" at bounding box center [130, 210] width 20 height 20
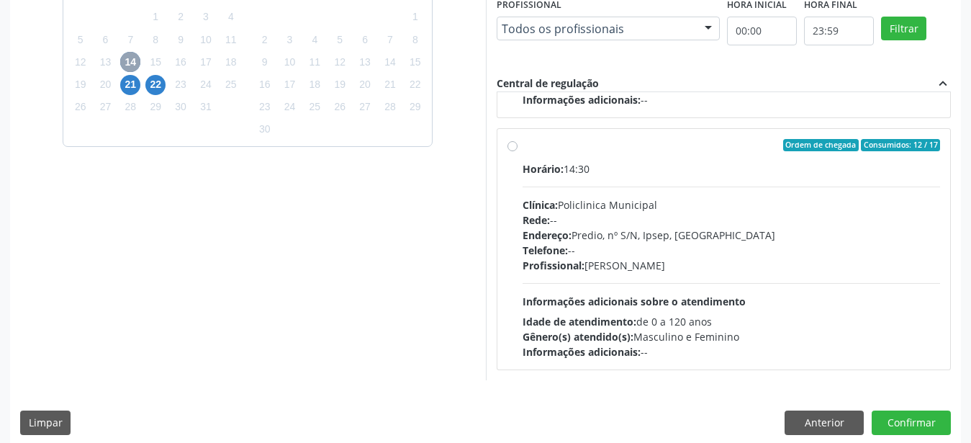
scroll to position [417, 0]
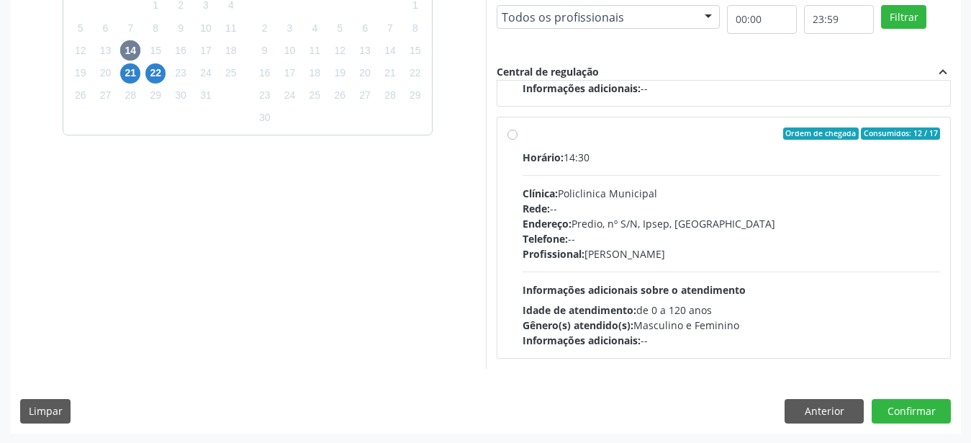
click at [522, 132] on label "Ordem de chegada Consumidos: 12 / 17 Horário: 14:30 Clínica: Policlinica Munici…" at bounding box center [731, 237] width 418 height 221
radio input "true"
click at [906, 399] on button "Confirmar" at bounding box center [910, 411] width 79 height 24
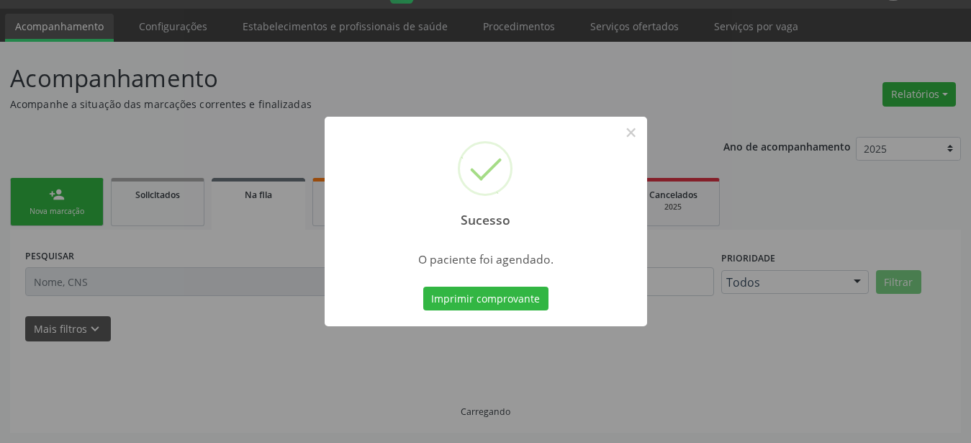
scroll to position [37, 0]
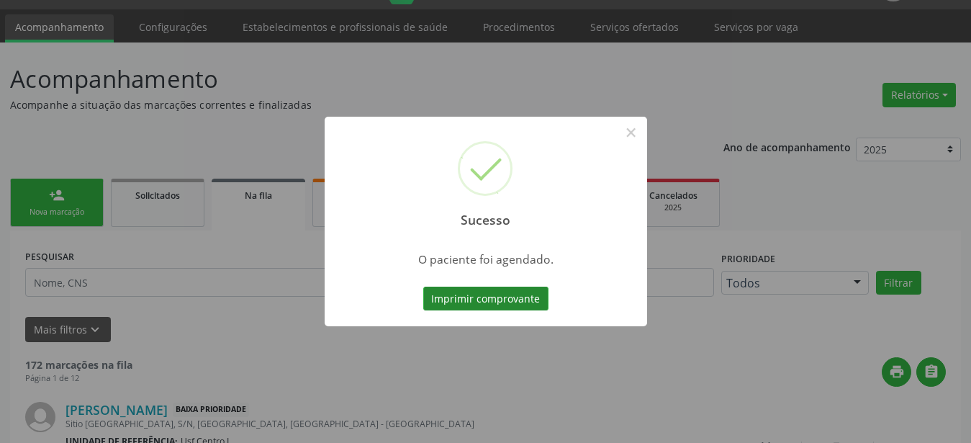
click at [469, 307] on button "Imprimir comprovante" at bounding box center [485, 298] width 125 height 24
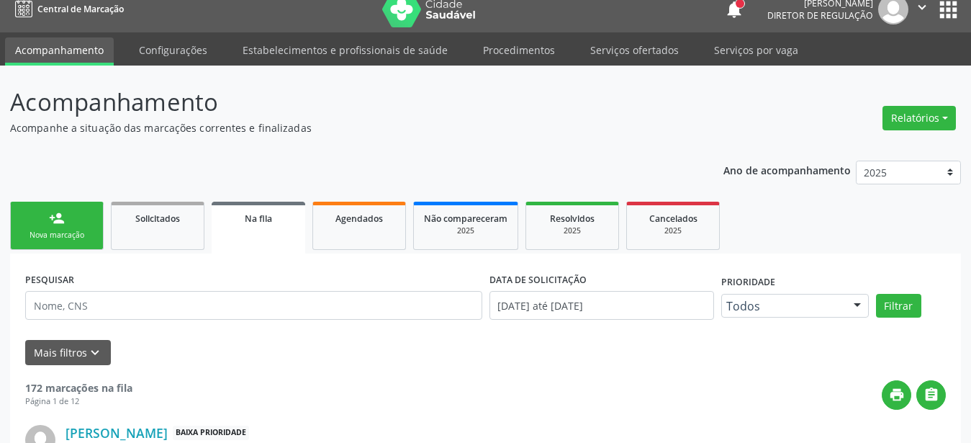
scroll to position [0, 0]
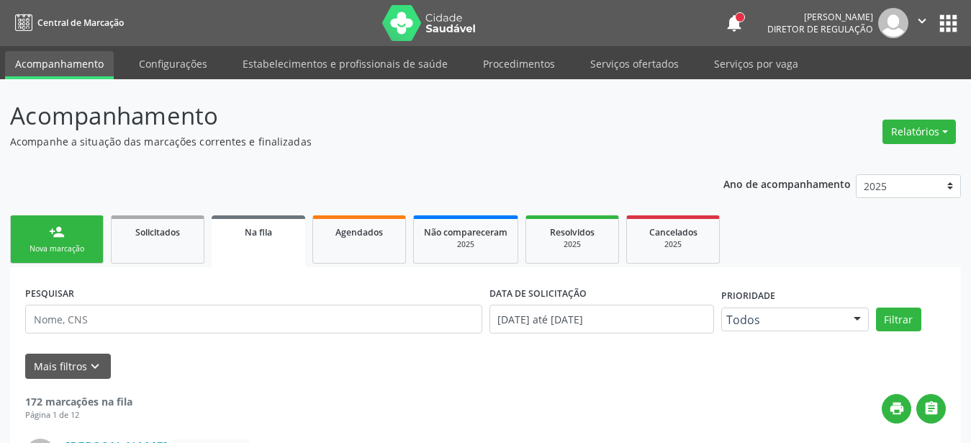
click at [925, 18] on icon "" at bounding box center [922, 21] width 16 height 16
drag, startPoint x: 865, startPoint y: 88, endPoint x: 823, endPoint y: 73, distance: 45.1
click at [864, 88] on link "Sair" at bounding box center [884, 88] width 99 height 20
